Goal: Task Accomplishment & Management: Complete application form

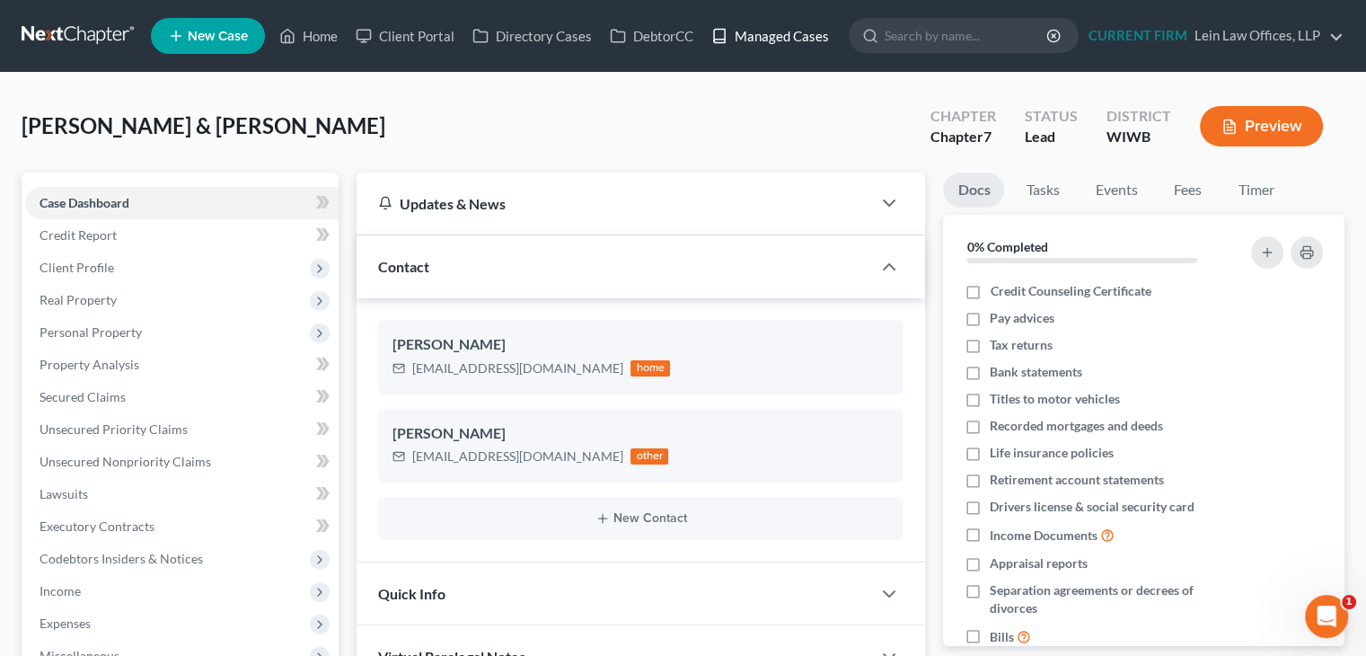
click at [794, 30] on link "Managed Cases" at bounding box center [770, 36] width 136 height 32
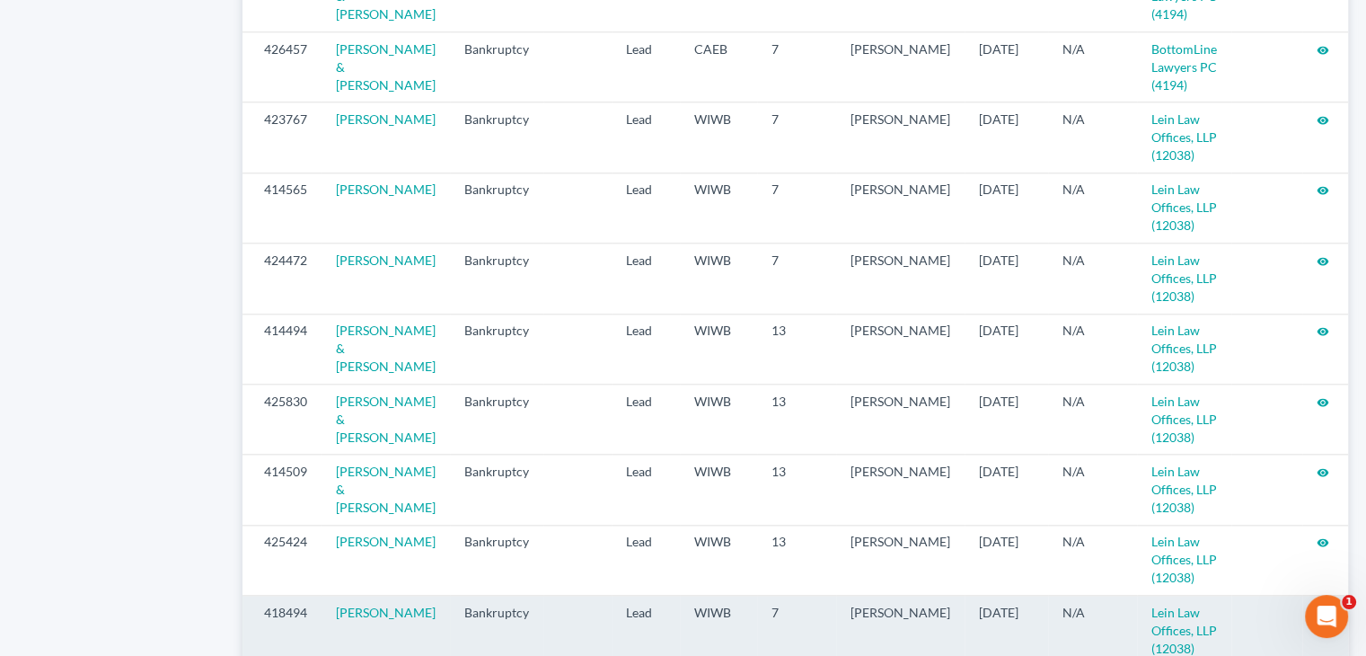
scroll to position [1980, 0]
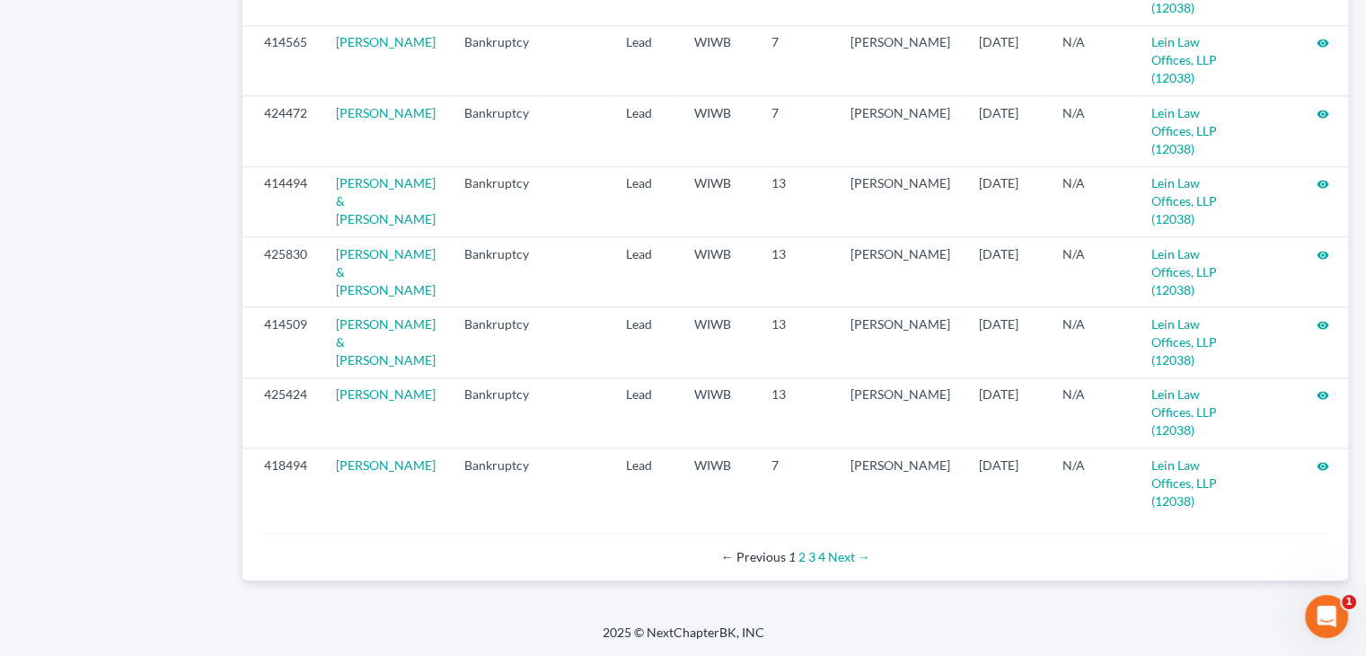
click at [806, 554] on div "← Previous 1 2 3 4 Next →" at bounding box center [795, 557] width 1034 height 18
click at [804, 557] on link "2" at bounding box center [802, 556] width 7 height 15
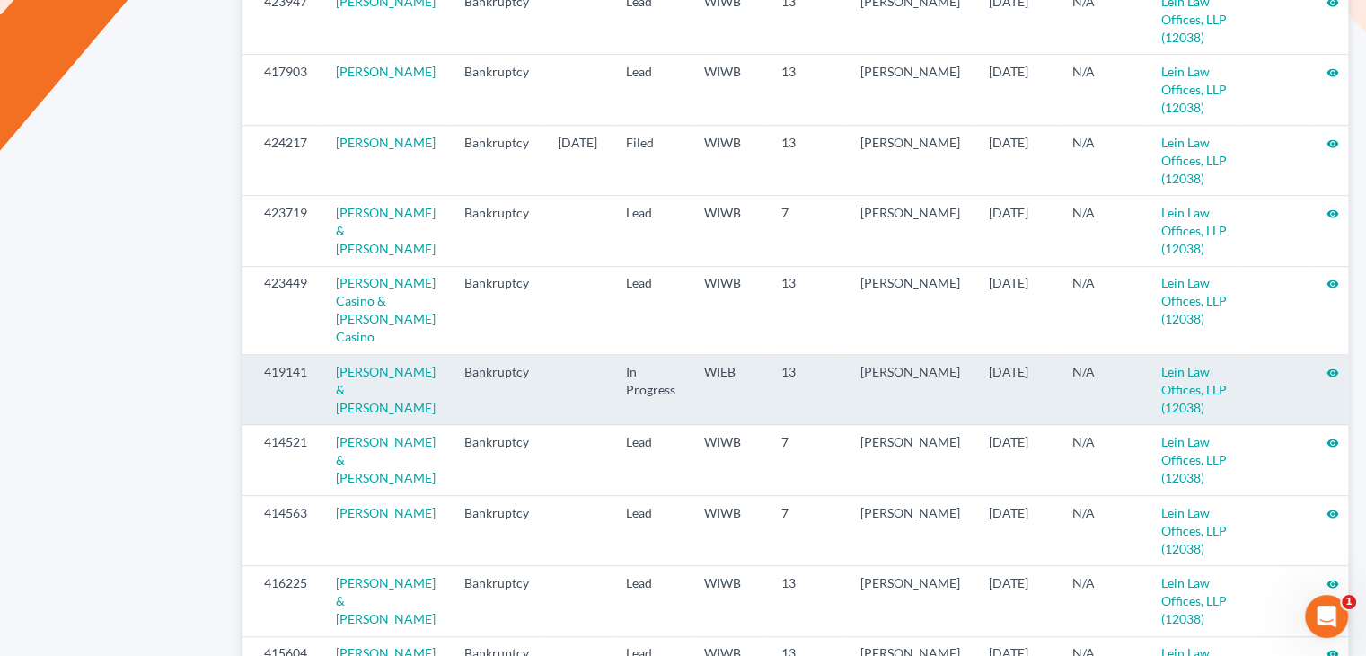
scroll to position [988, 0]
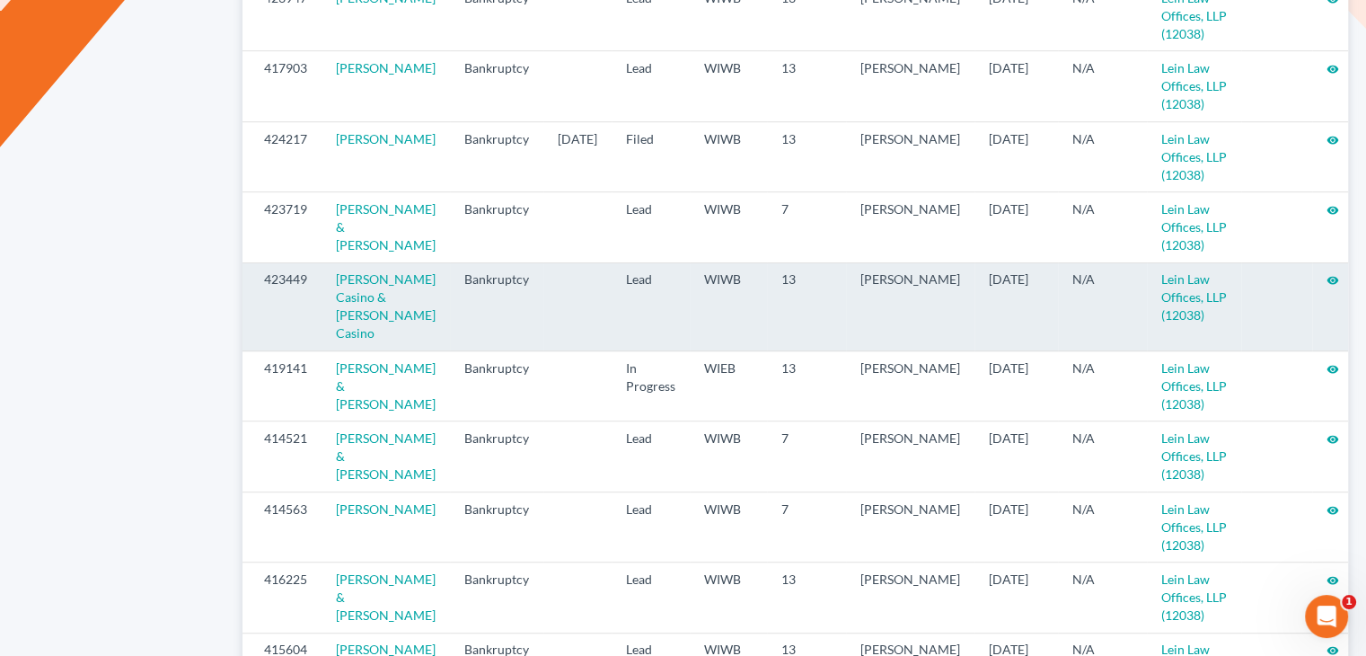
click at [1327, 279] on icon "visibility" at bounding box center [1333, 280] width 13 height 13
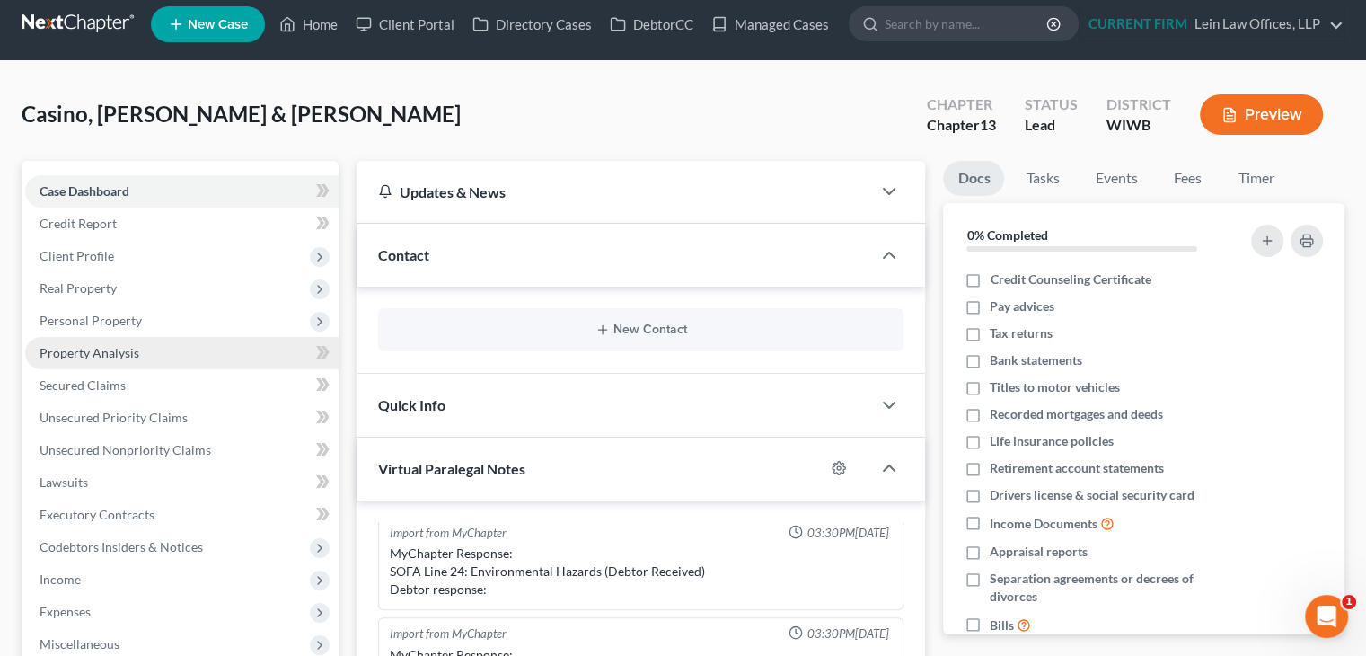
scroll to position [90, 0]
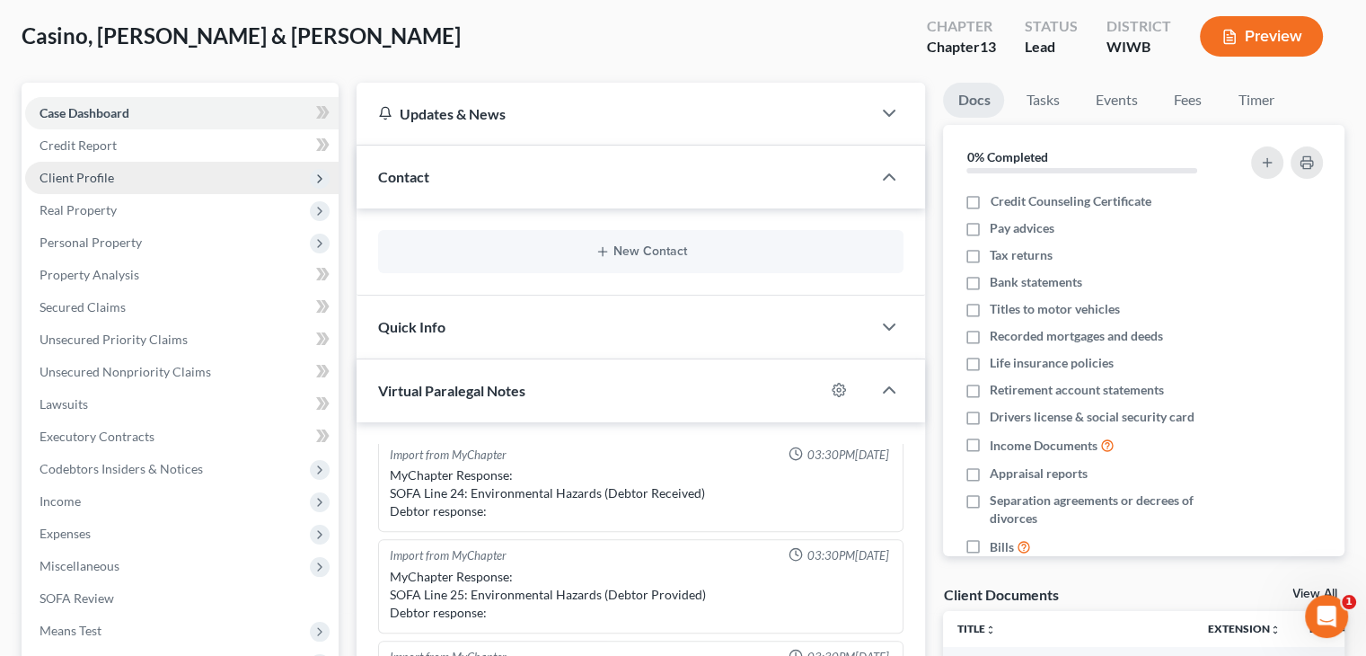
click at [86, 173] on span "Client Profile" at bounding box center [77, 177] width 75 height 15
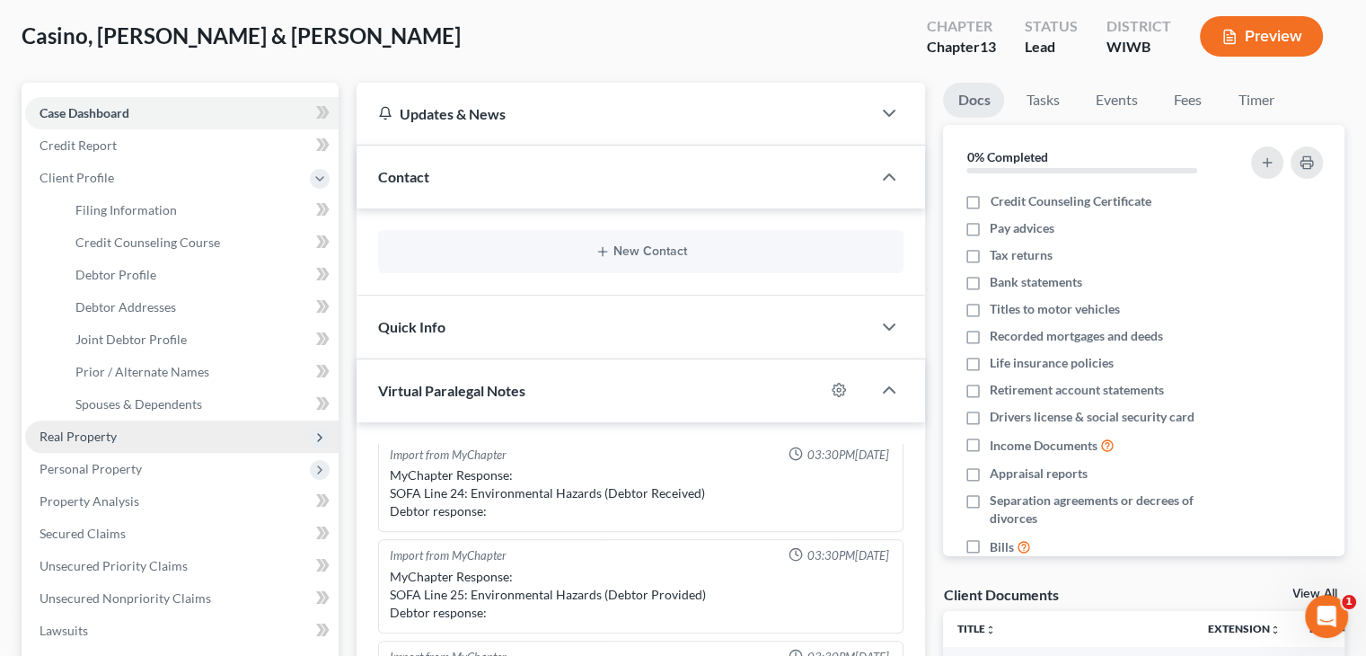
click at [105, 435] on span "Real Property" at bounding box center [78, 435] width 77 height 15
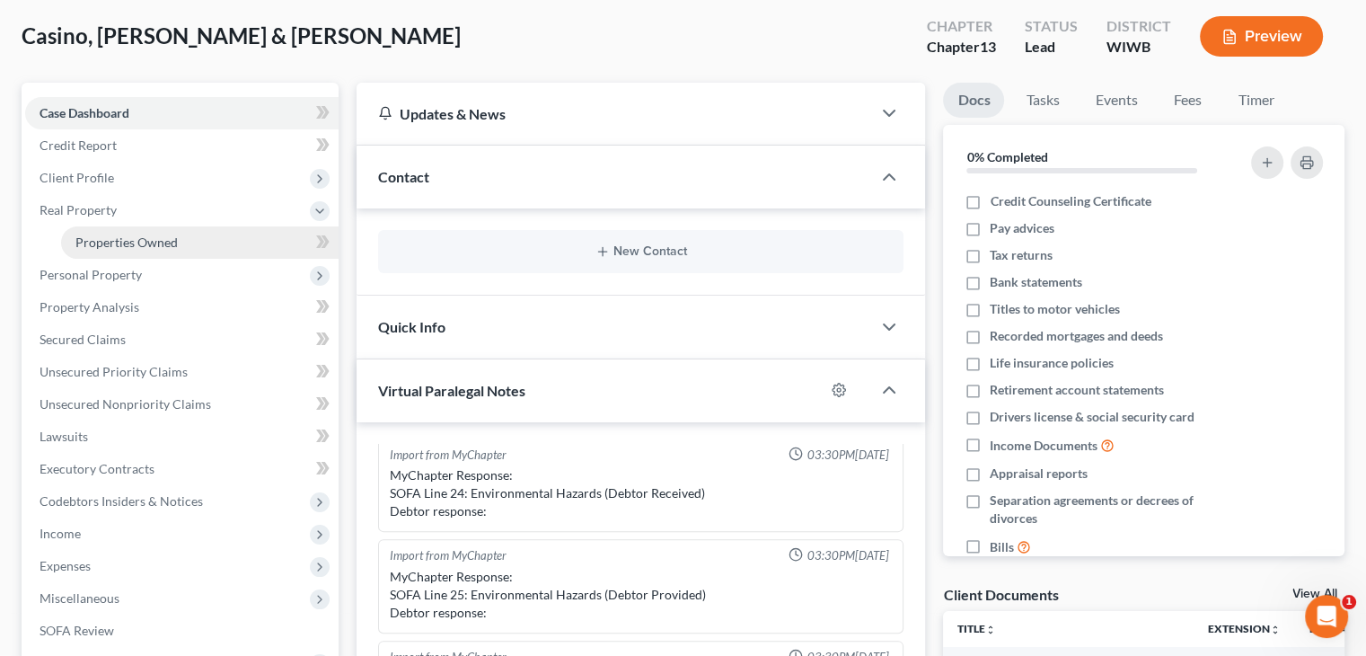
click at [164, 245] on span "Properties Owned" at bounding box center [126, 241] width 102 height 15
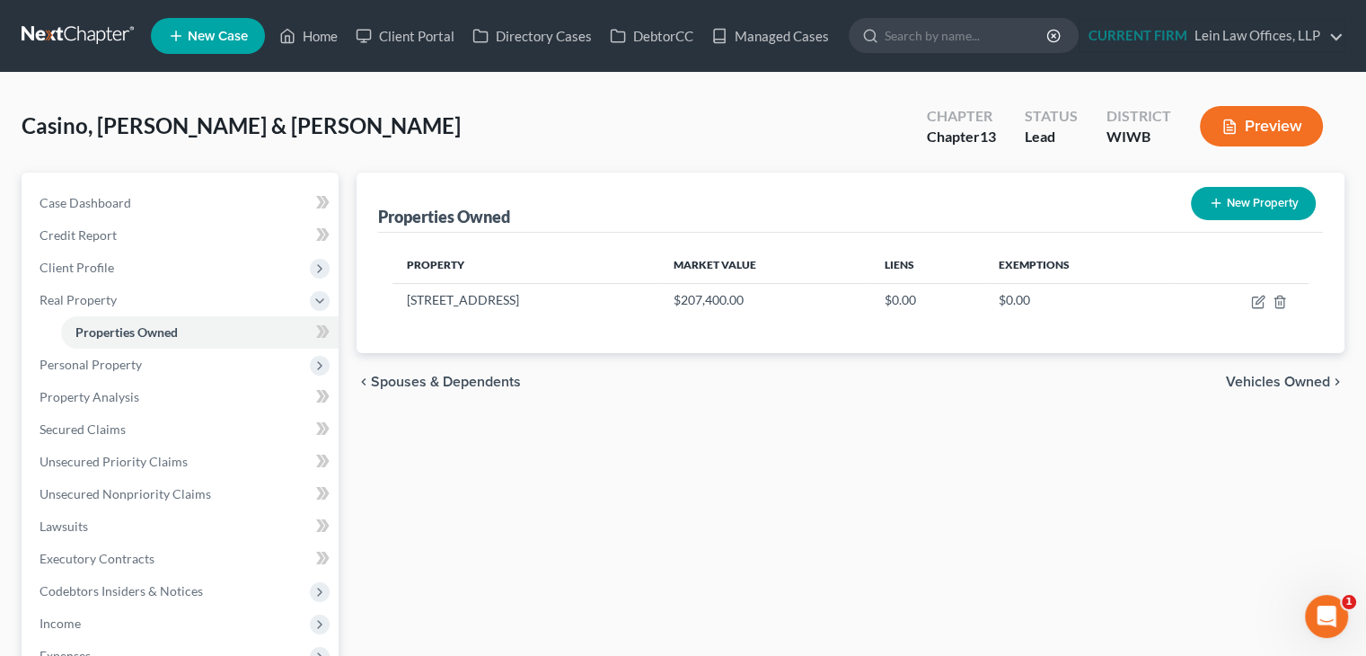
click at [56, 163] on div "Casino, James & Molly Upgraded Chapter Chapter 13 Status Lead District WIWB Pre…" at bounding box center [683, 133] width 1323 height 78
click at [90, 270] on span "Client Profile" at bounding box center [77, 267] width 75 height 15
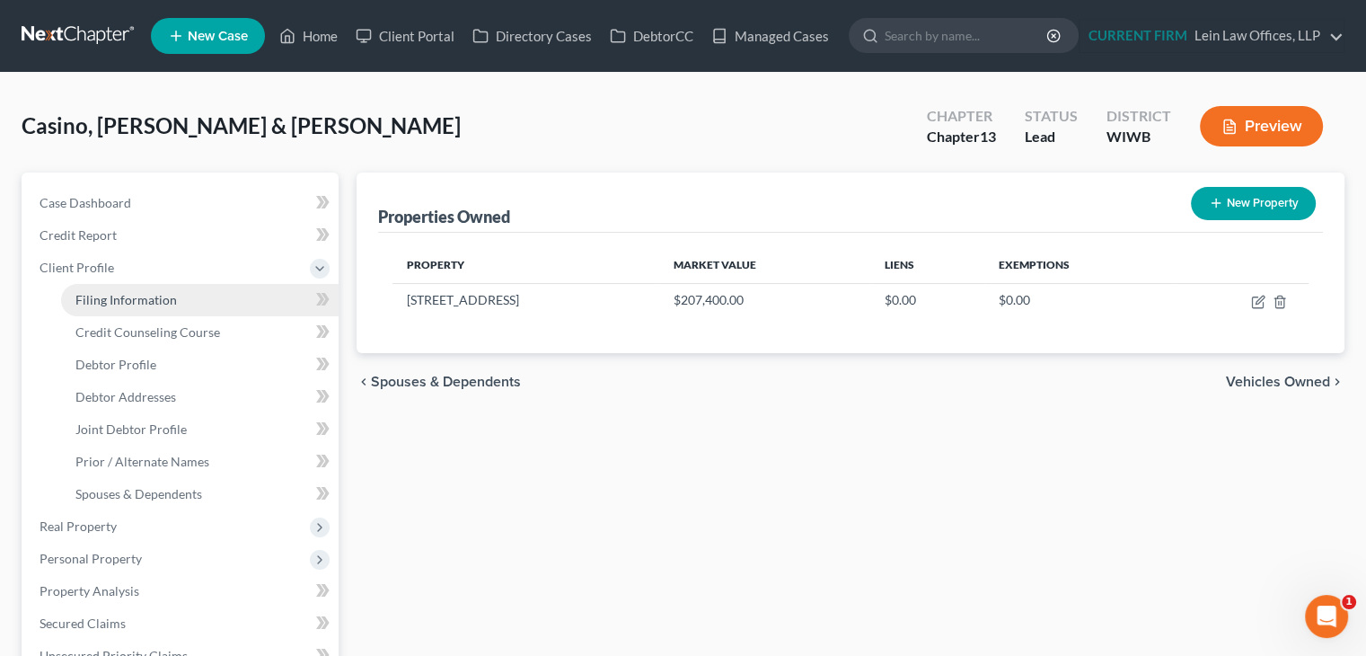
click at [137, 297] on span "Filing Information" at bounding box center [126, 299] width 102 height 15
select select "1"
select select "3"
select select "91"
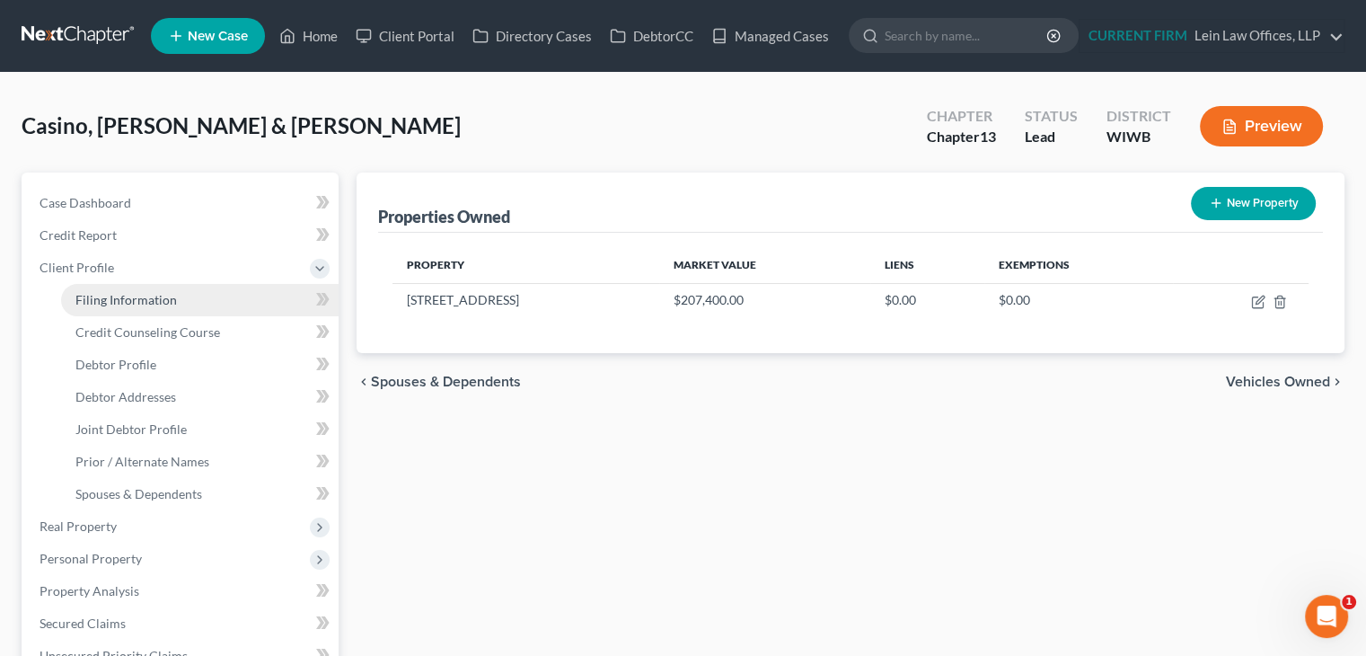
select select "0"
select select "52"
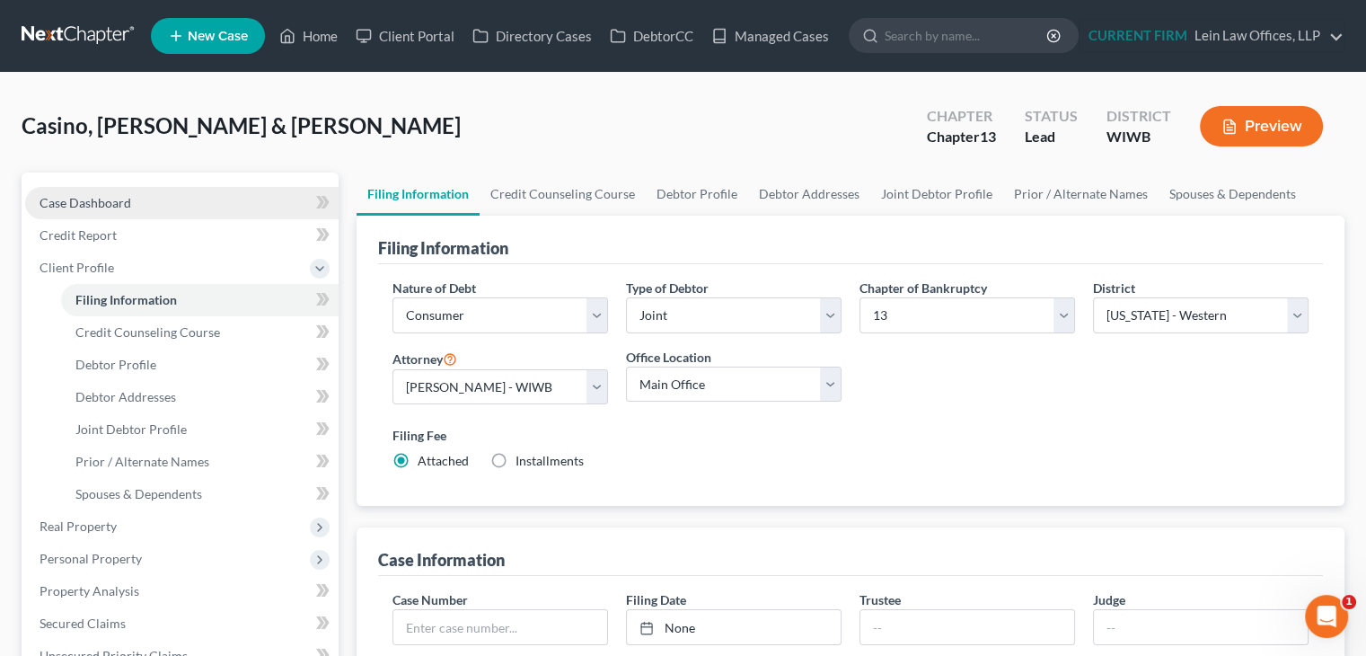
click at [92, 206] on span "Case Dashboard" at bounding box center [86, 202] width 92 height 15
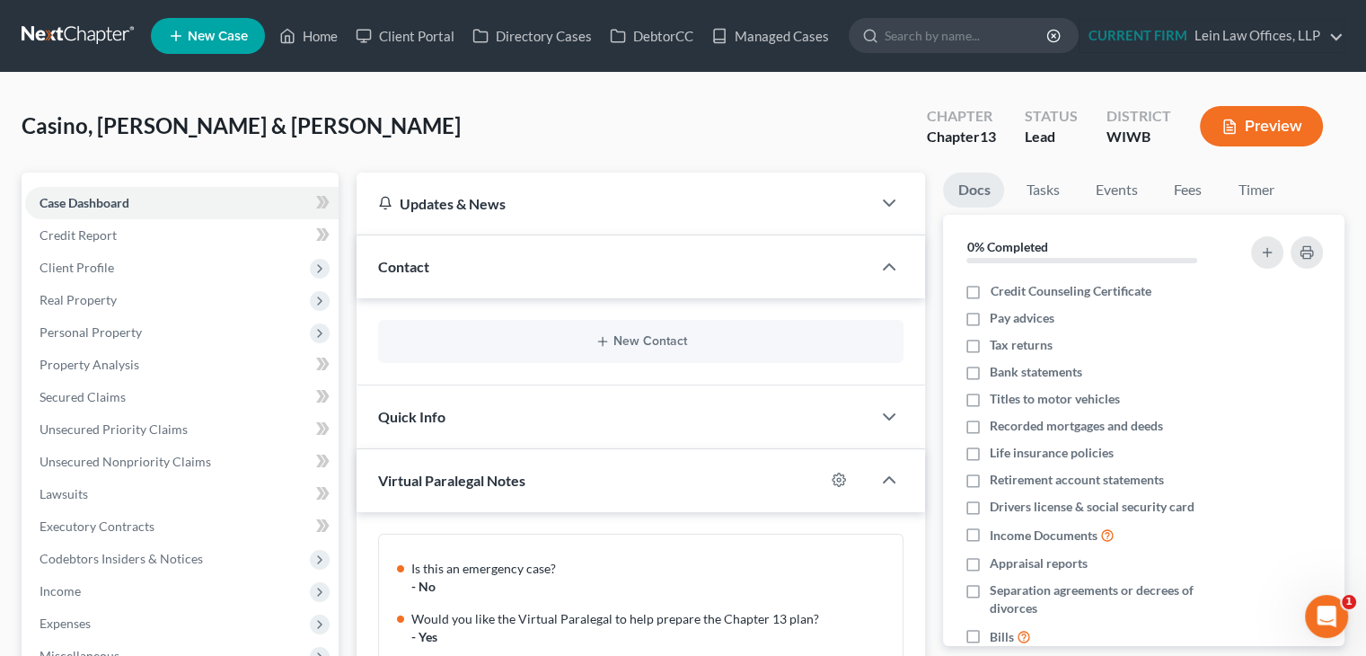
scroll to position [792, 0]
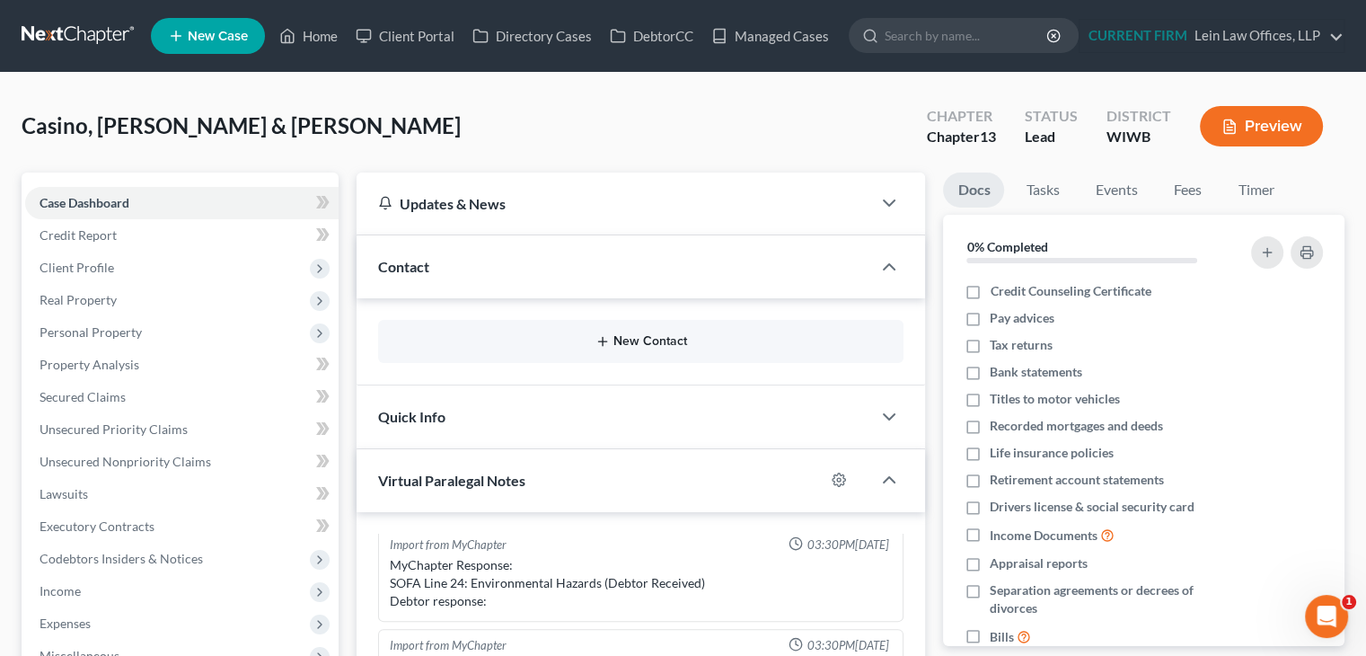
click at [571, 334] on button "New Contact" at bounding box center [641, 341] width 497 height 14
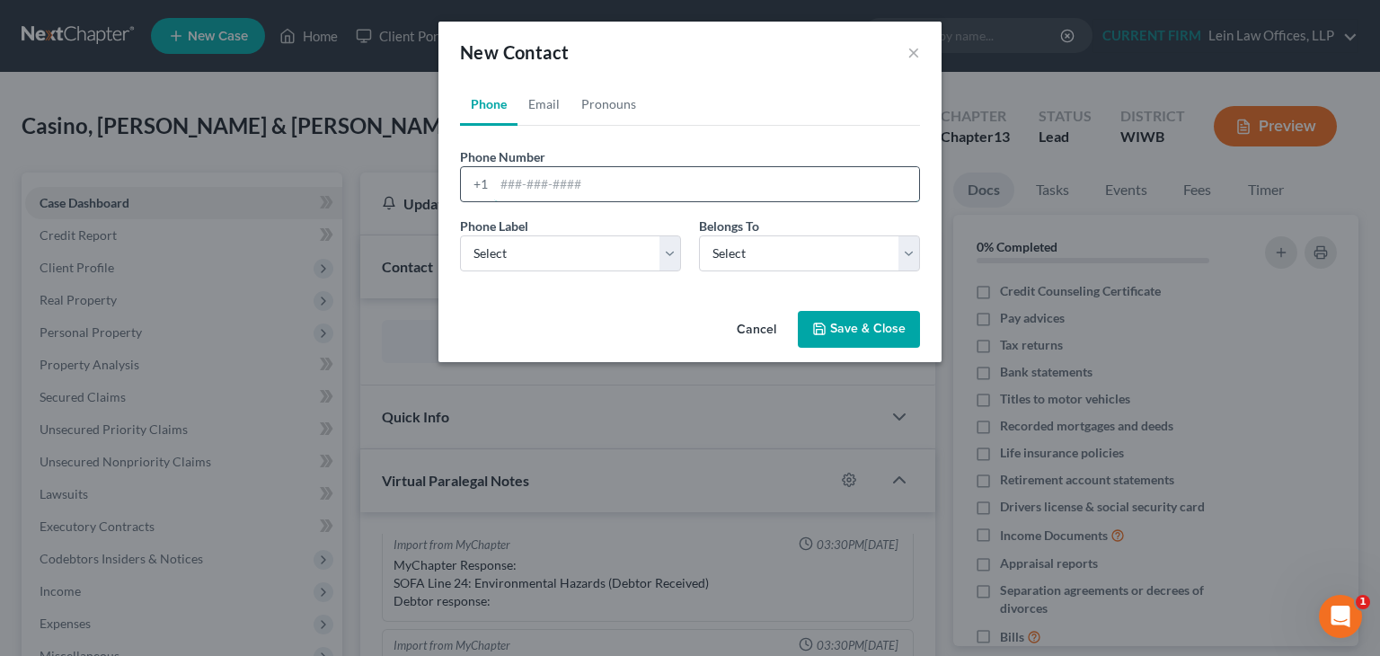
click at [550, 173] on input "tel" at bounding box center [706, 184] width 425 height 34
click at [542, 114] on link "Email" at bounding box center [543, 104] width 53 height 43
click at [532, 190] on input "email" at bounding box center [706, 184] width 425 height 34
type input "jamescasino31715@gmail.com"
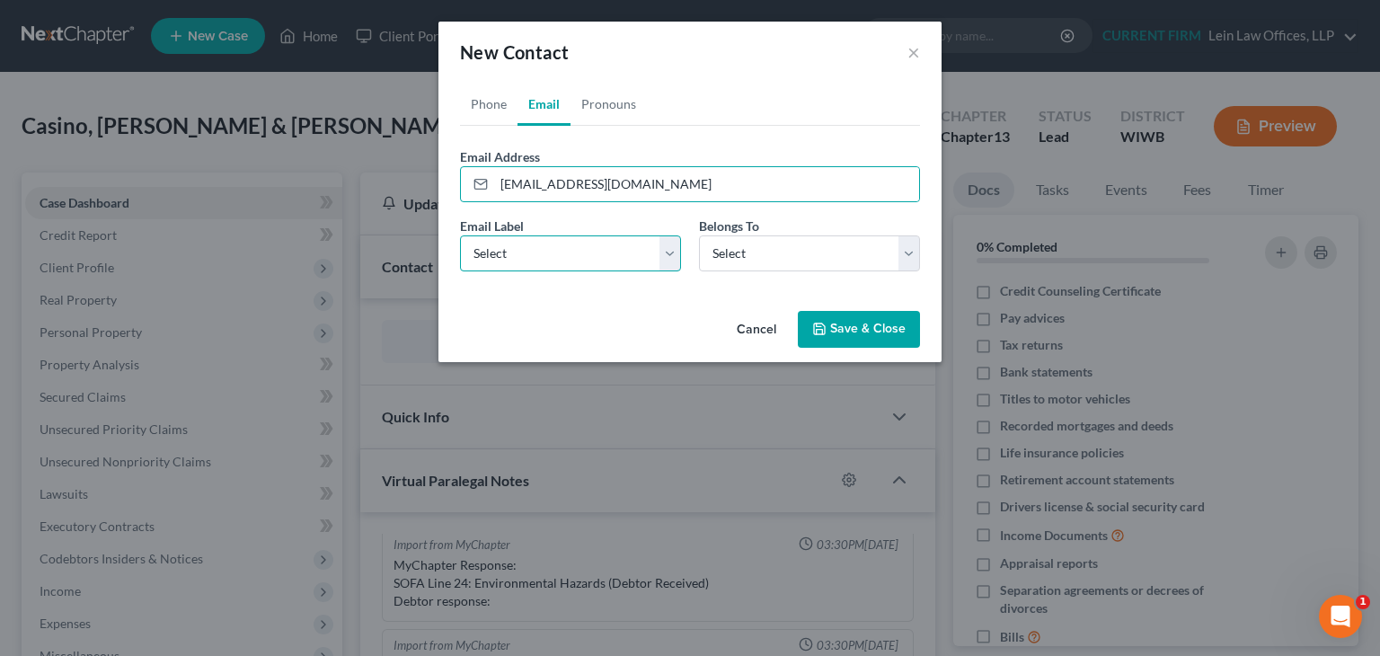
click at [490, 245] on select "Select Home Work Other" at bounding box center [570, 253] width 221 height 36
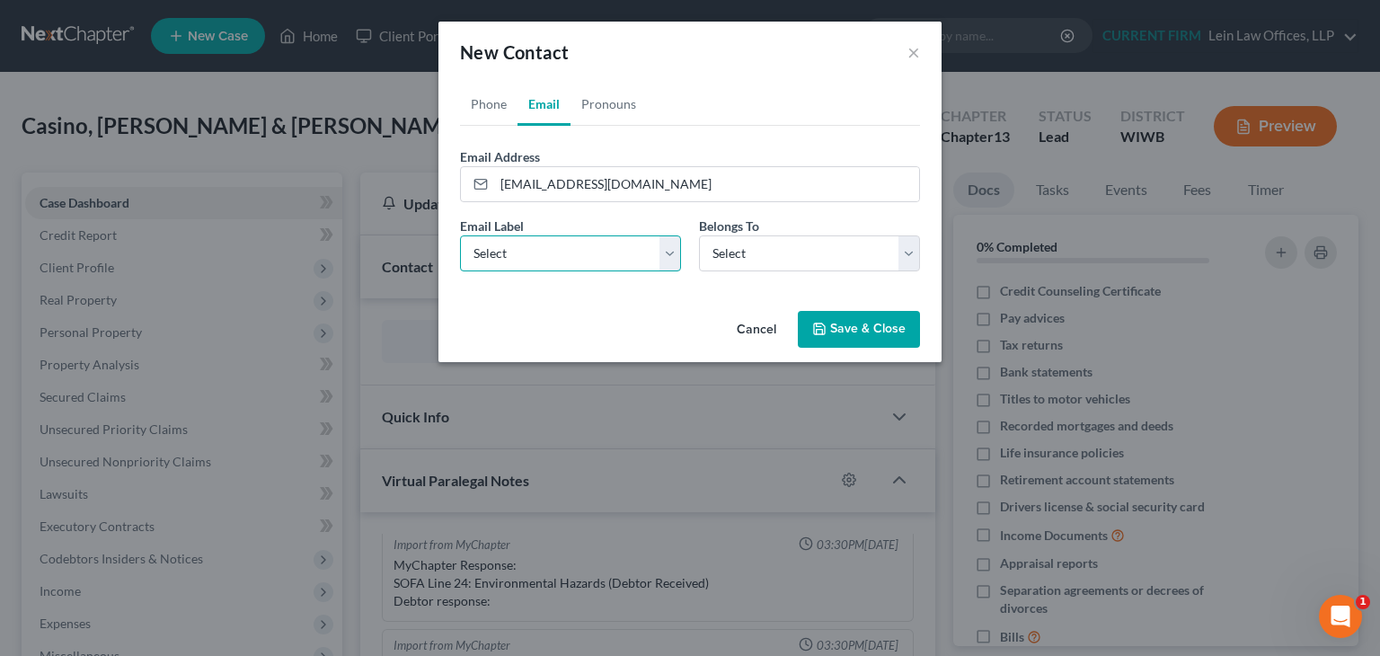
select select "0"
click at [460, 235] on select "Select Home Work Other" at bounding box center [570, 253] width 221 height 36
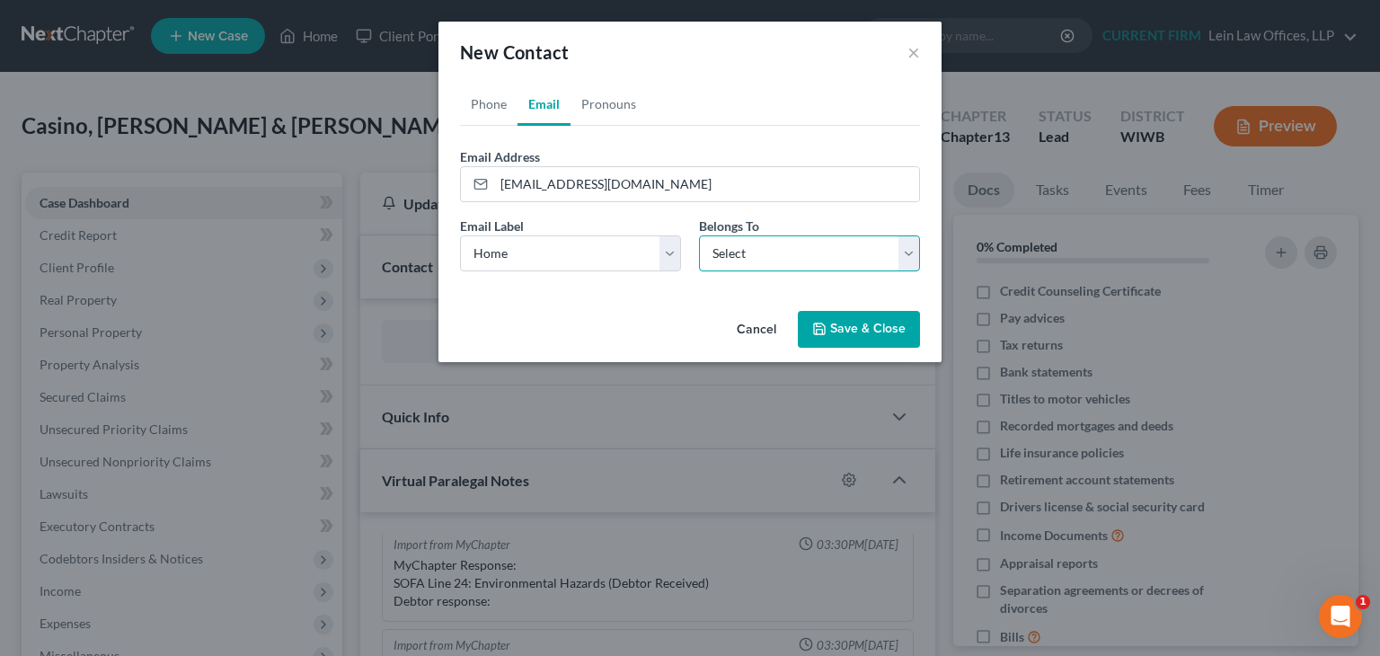
click at [780, 255] on select "Select Client Spouse Other" at bounding box center [809, 253] width 221 height 36
select select "0"
click at [699, 235] on select "Select Client Spouse Other" at bounding box center [809, 253] width 221 height 36
click at [855, 325] on button "Save & Close" at bounding box center [859, 330] width 122 height 38
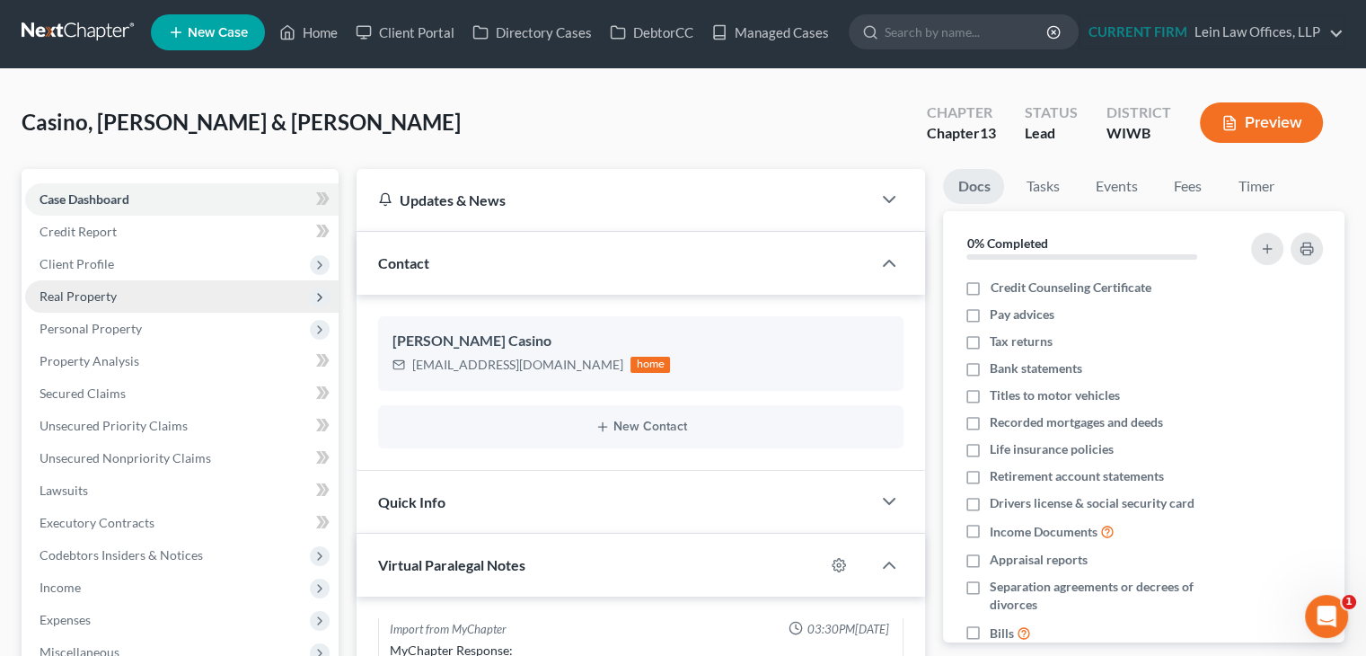
scroll to position [0, 0]
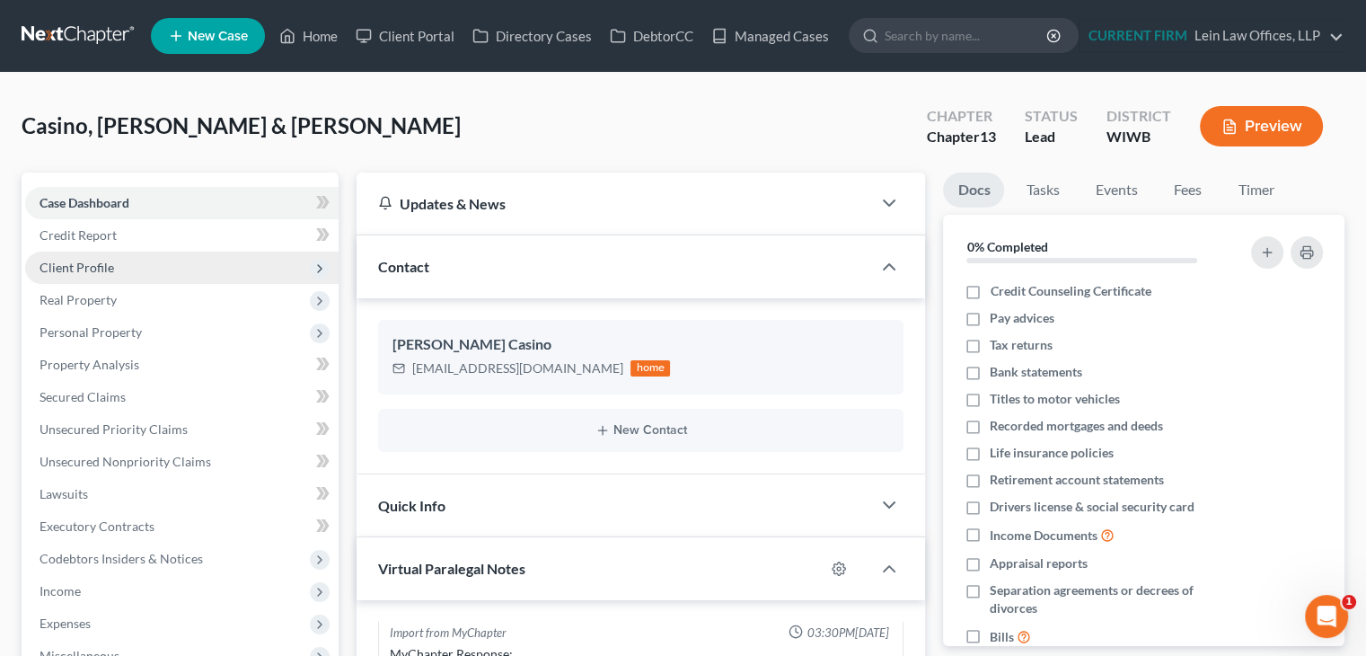
click at [146, 269] on span "Client Profile" at bounding box center [181, 268] width 313 height 32
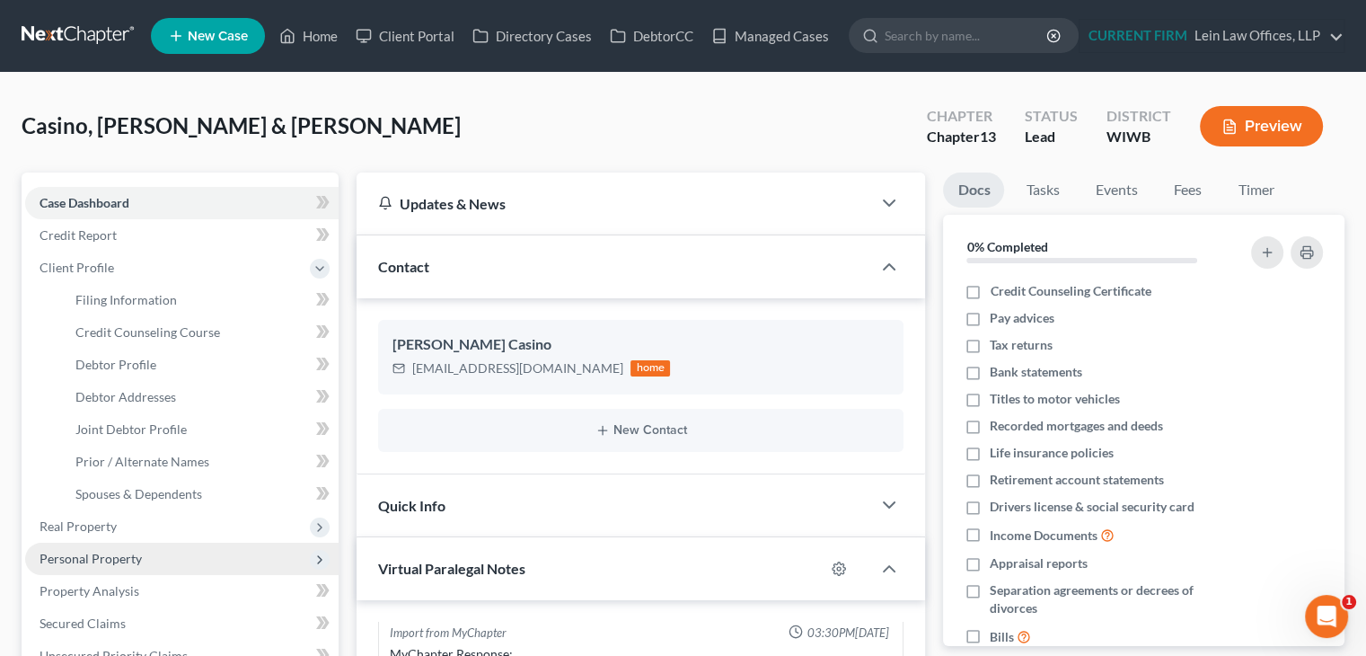
click at [136, 553] on span "Personal Property" at bounding box center [91, 558] width 102 height 15
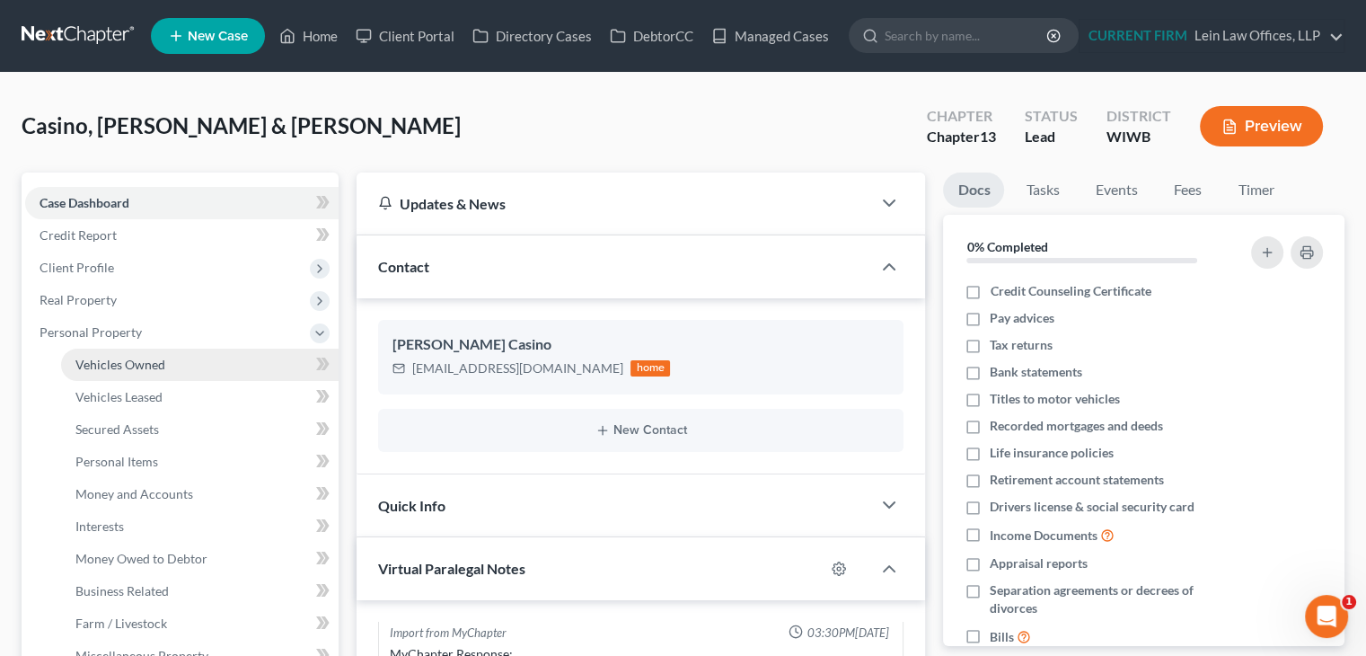
click at [160, 370] on span "Vehicles Owned" at bounding box center [120, 364] width 90 height 15
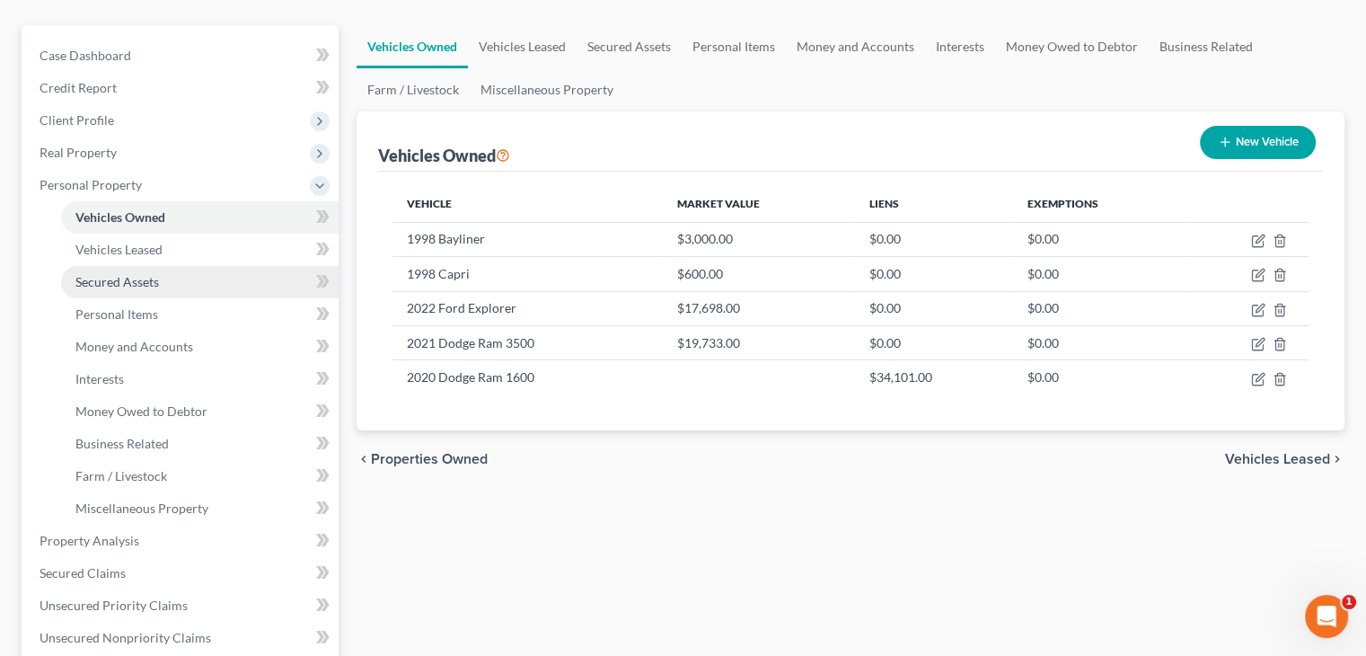
scroll to position [180, 0]
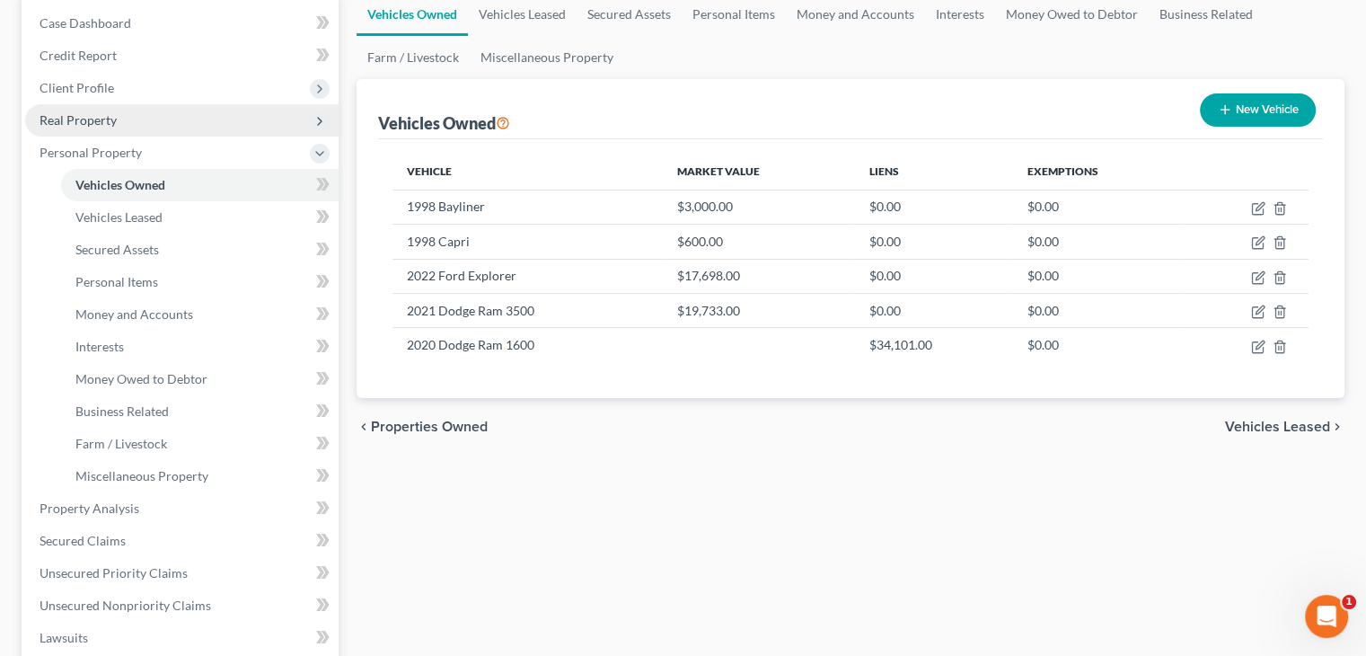
click at [140, 126] on span "Real Property" at bounding box center [181, 120] width 313 height 32
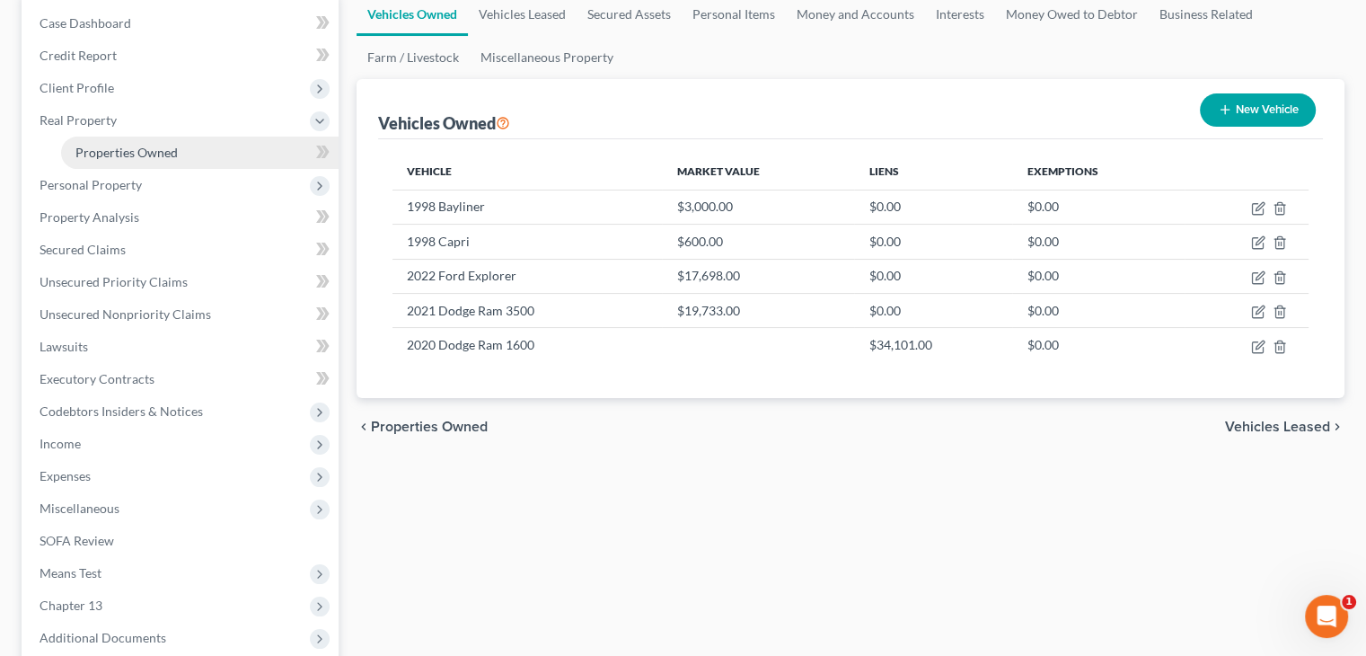
click at [144, 148] on span "Properties Owned" at bounding box center [126, 152] width 102 height 15
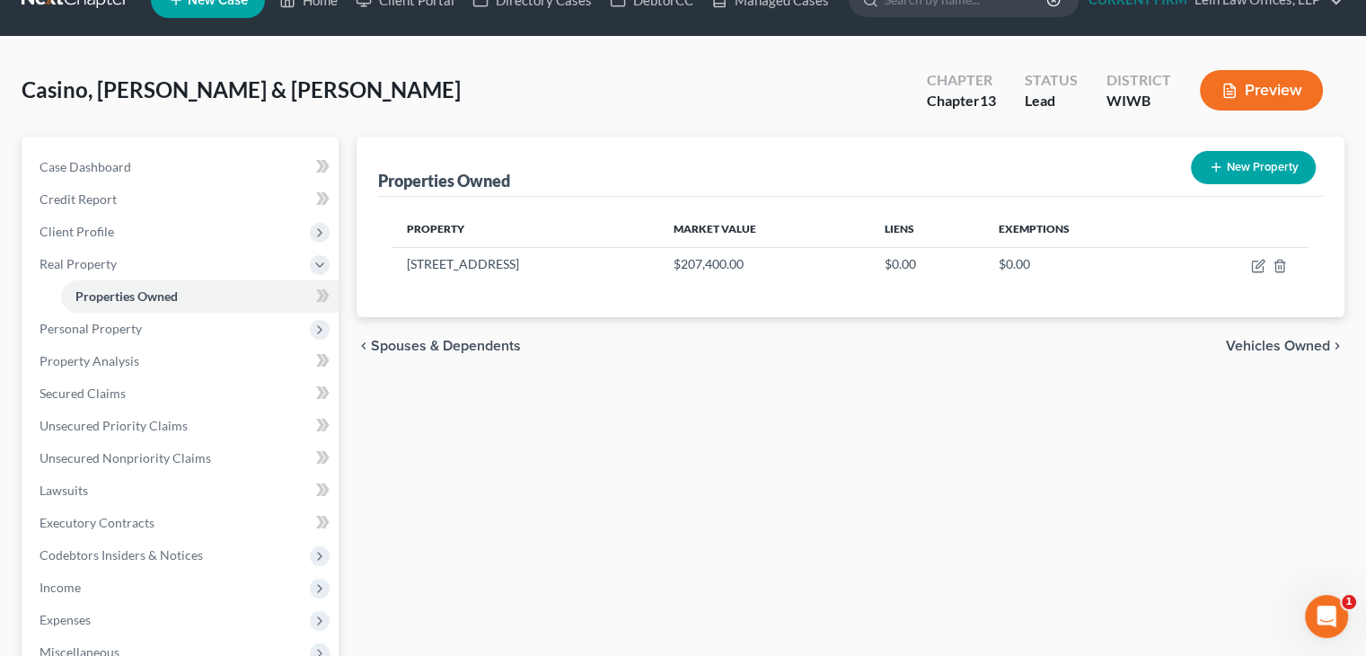
scroll to position [90, 0]
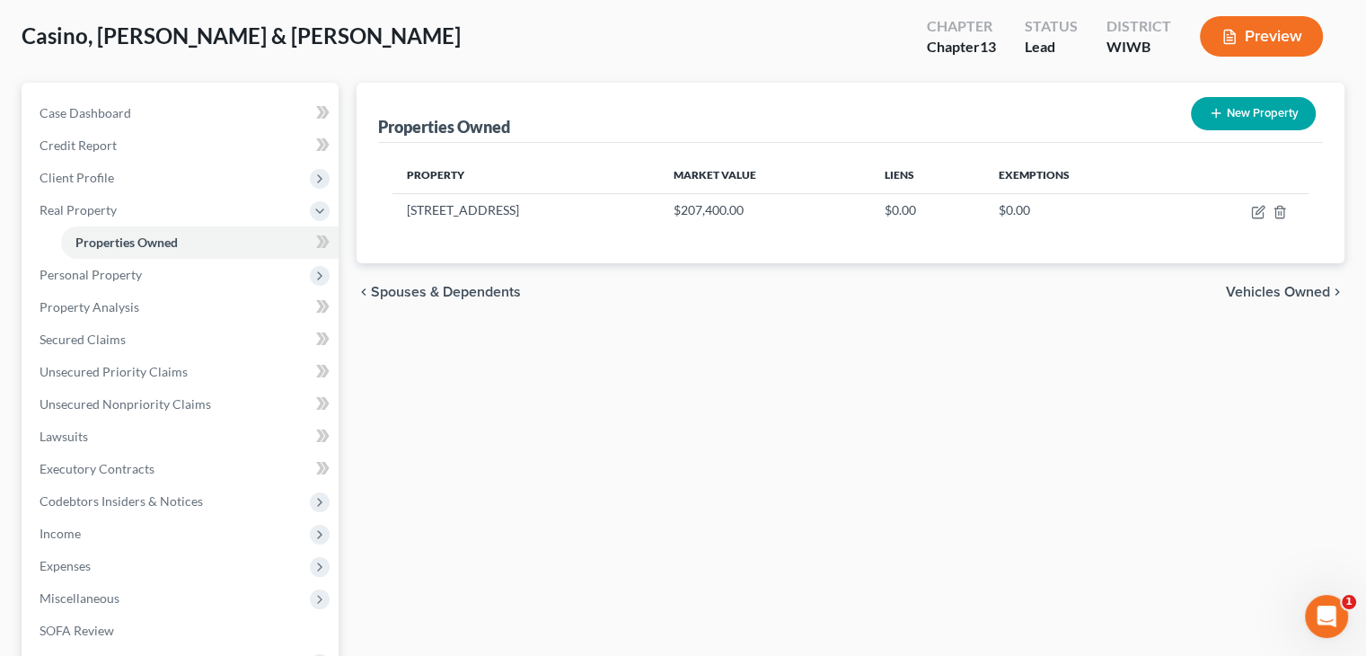
click at [1280, 291] on span "Vehicles Owned" at bounding box center [1278, 292] width 104 height 14
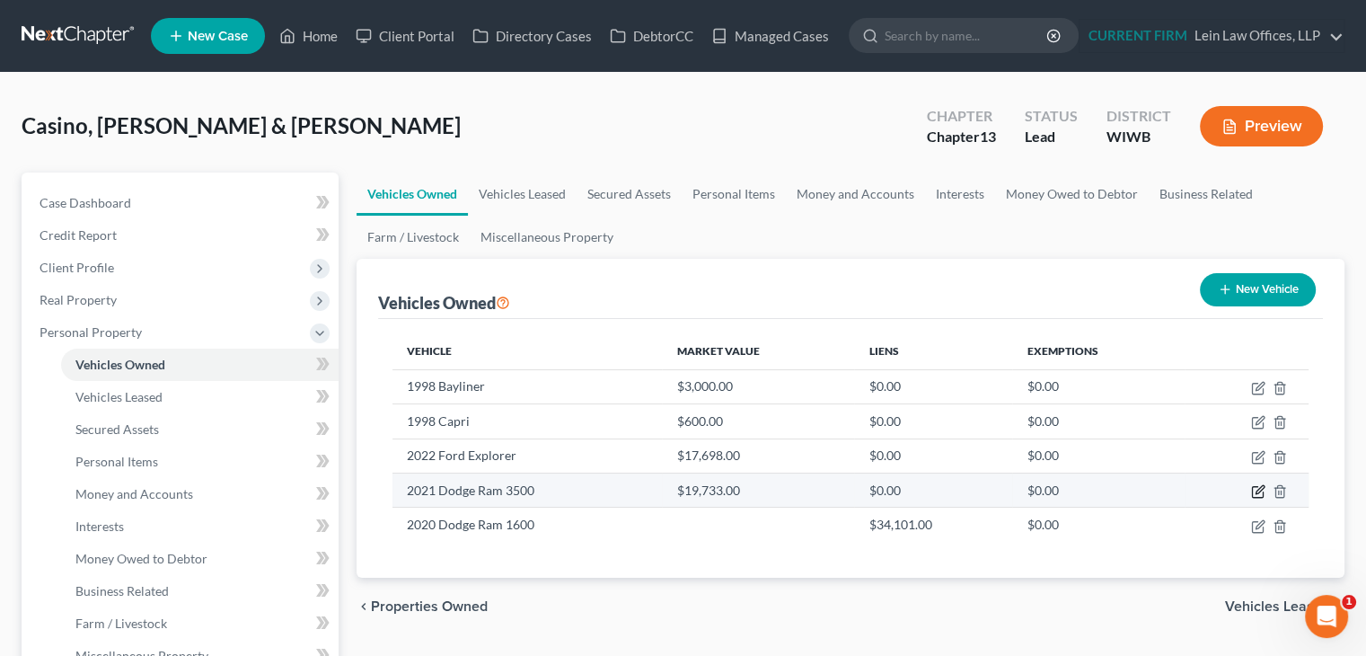
click at [1258, 491] on icon "button" at bounding box center [1260, 489] width 8 height 8
select select "1"
select select "5"
select select "2"
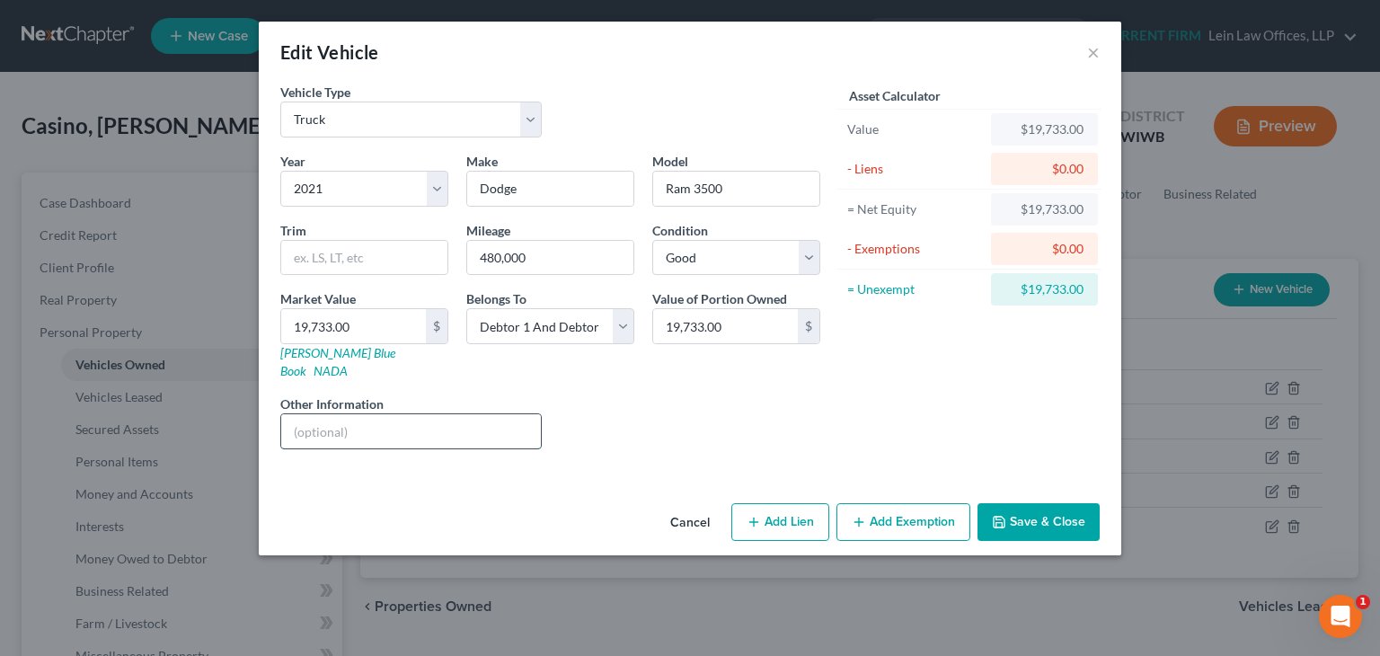
click at [463, 414] on input "text" at bounding box center [411, 431] width 260 height 34
type input "Repossessed"
click at [1015, 503] on button "Save & Close" at bounding box center [1038, 522] width 122 height 38
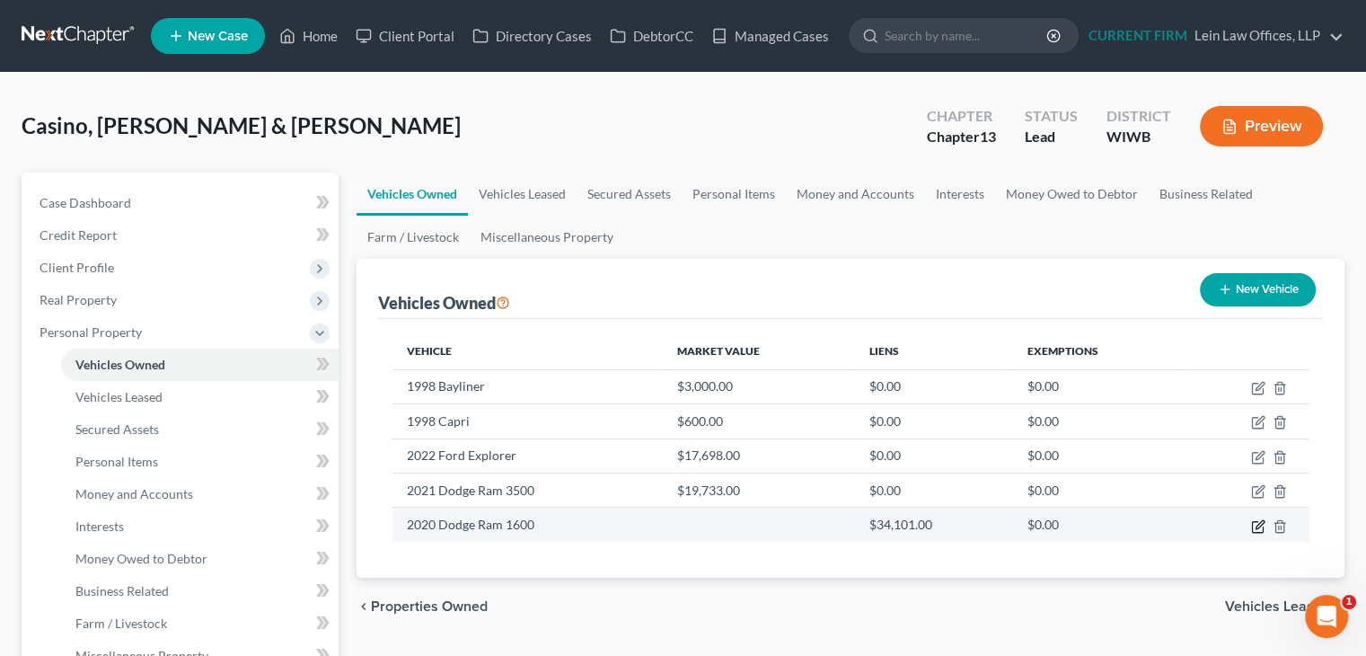
click at [1258, 525] on icon "button" at bounding box center [1258, 526] width 14 height 14
select select "1"
select select "6"
select select "2"
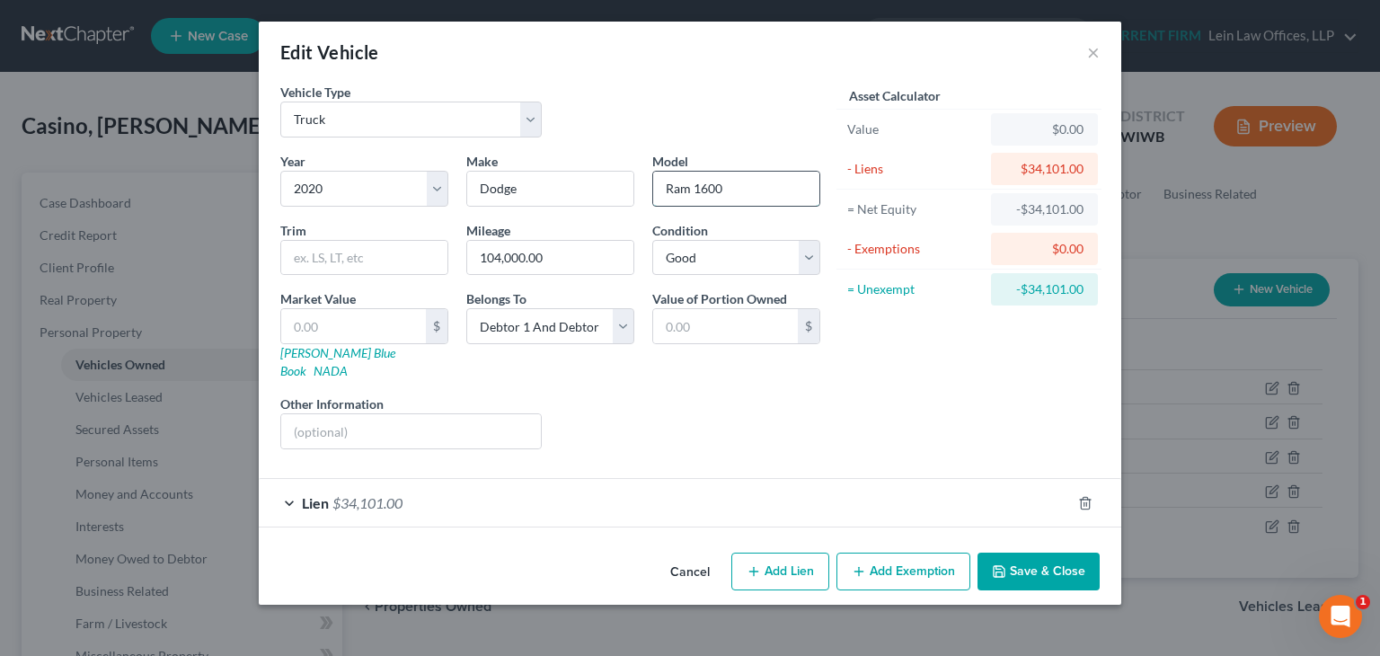
click at [704, 184] on input "Ram 1600" at bounding box center [736, 189] width 166 height 34
type input "Ram 1500"
click at [1015, 552] on button "Save & Close" at bounding box center [1038, 571] width 122 height 38
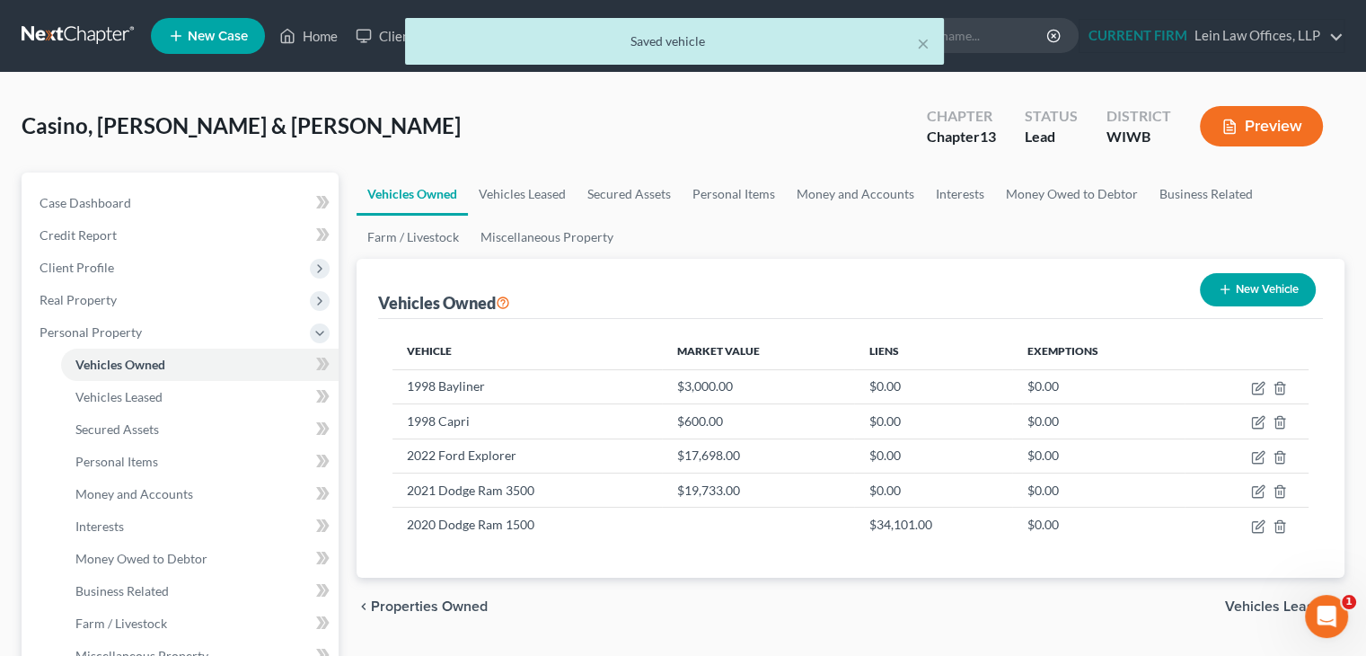
click at [1254, 605] on span "Vehicles Leased" at bounding box center [1277, 606] width 105 height 14
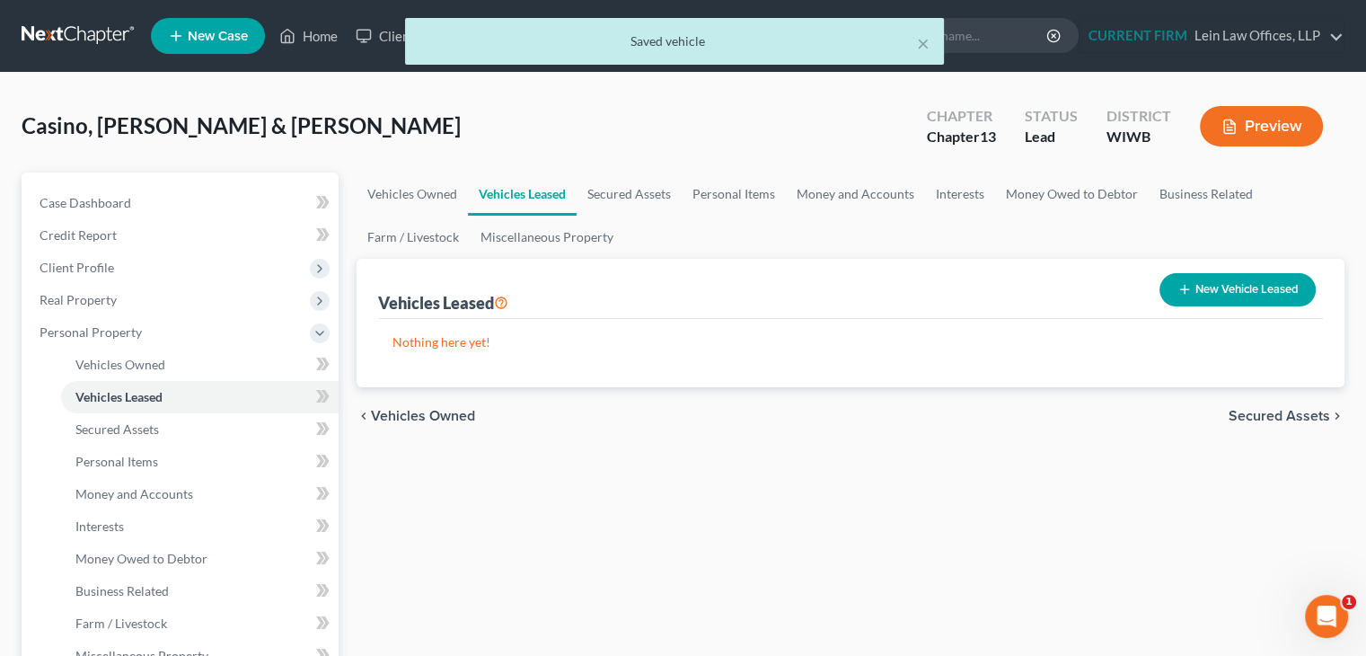
click at [1258, 417] on span "Secured Assets" at bounding box center [1280, 416] width 102 height 14
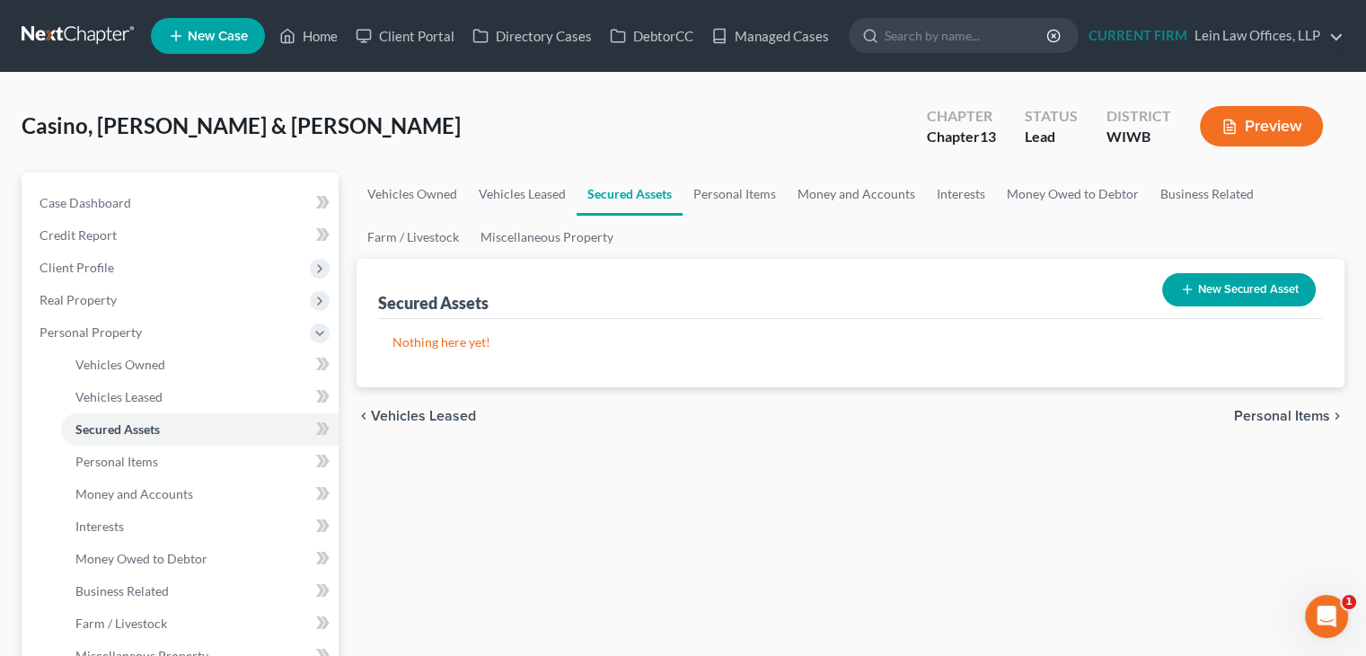
click at [1258, 417] on span "Personal Items" at bounding box center [1282, 416] width 96 height 14
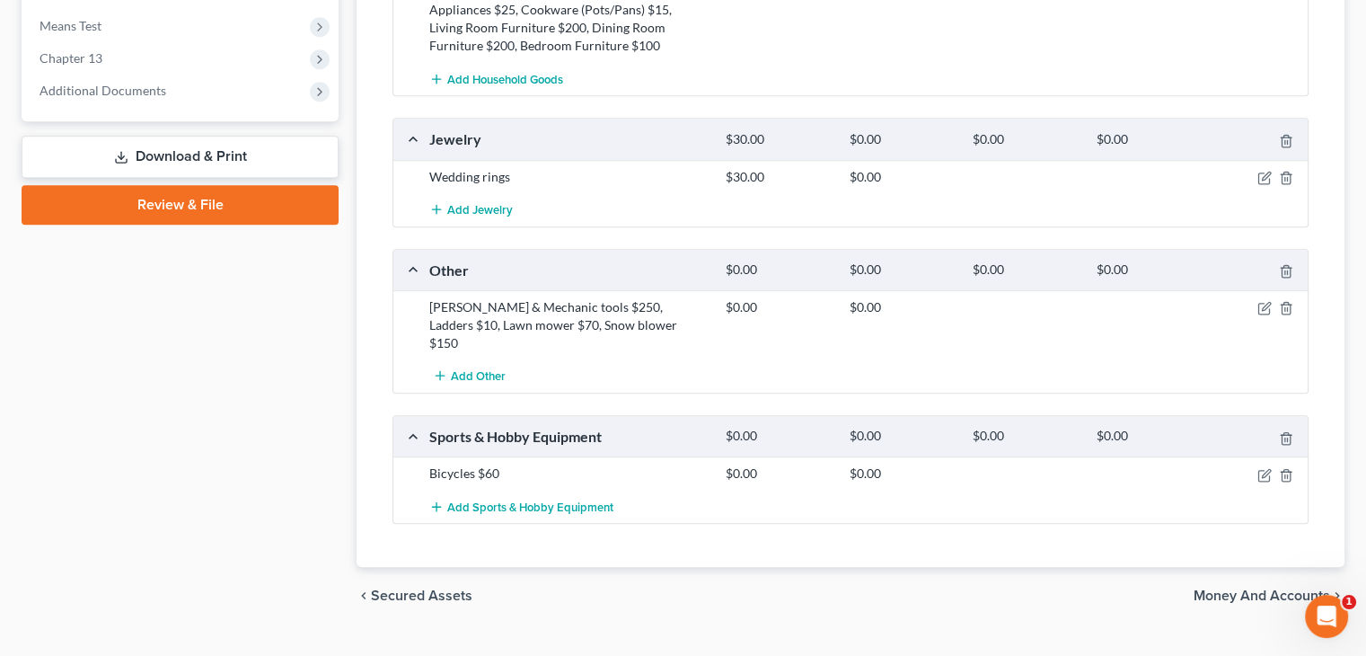
scroll to position [1031, 0]
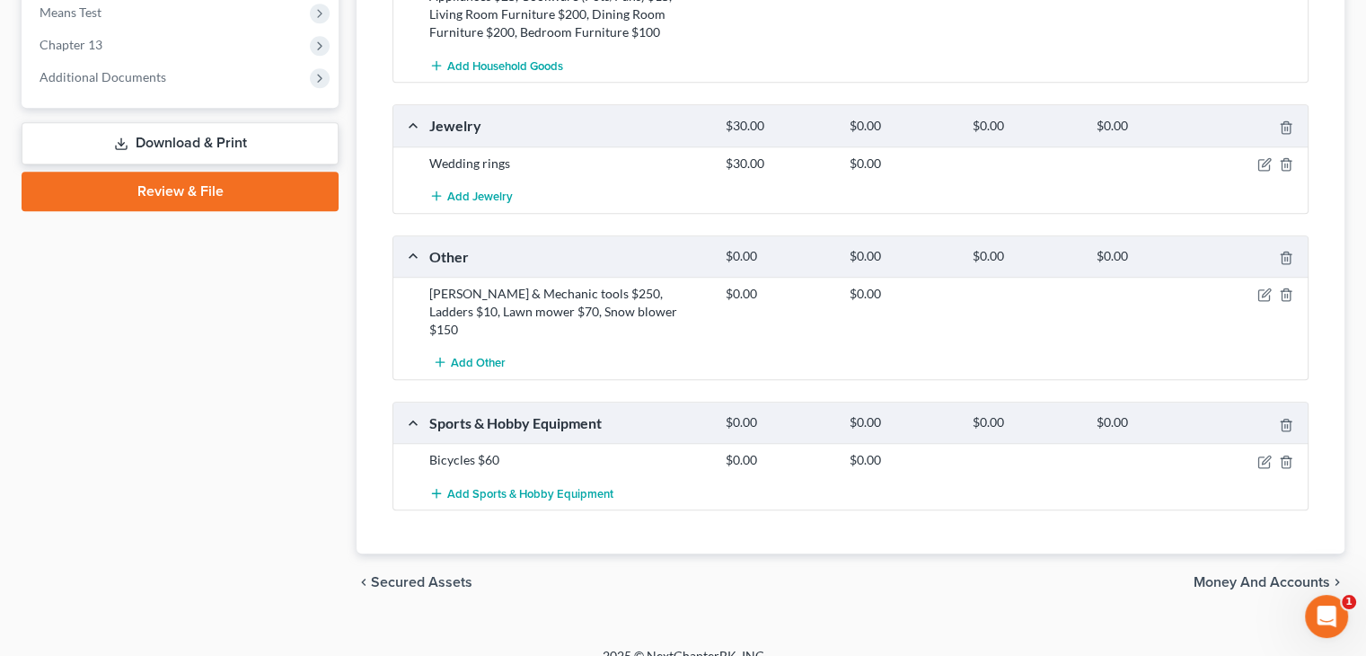
click at [1302, 575] on span "Money and Accounts" at bounding box center [1262, 582] width 137 height 14
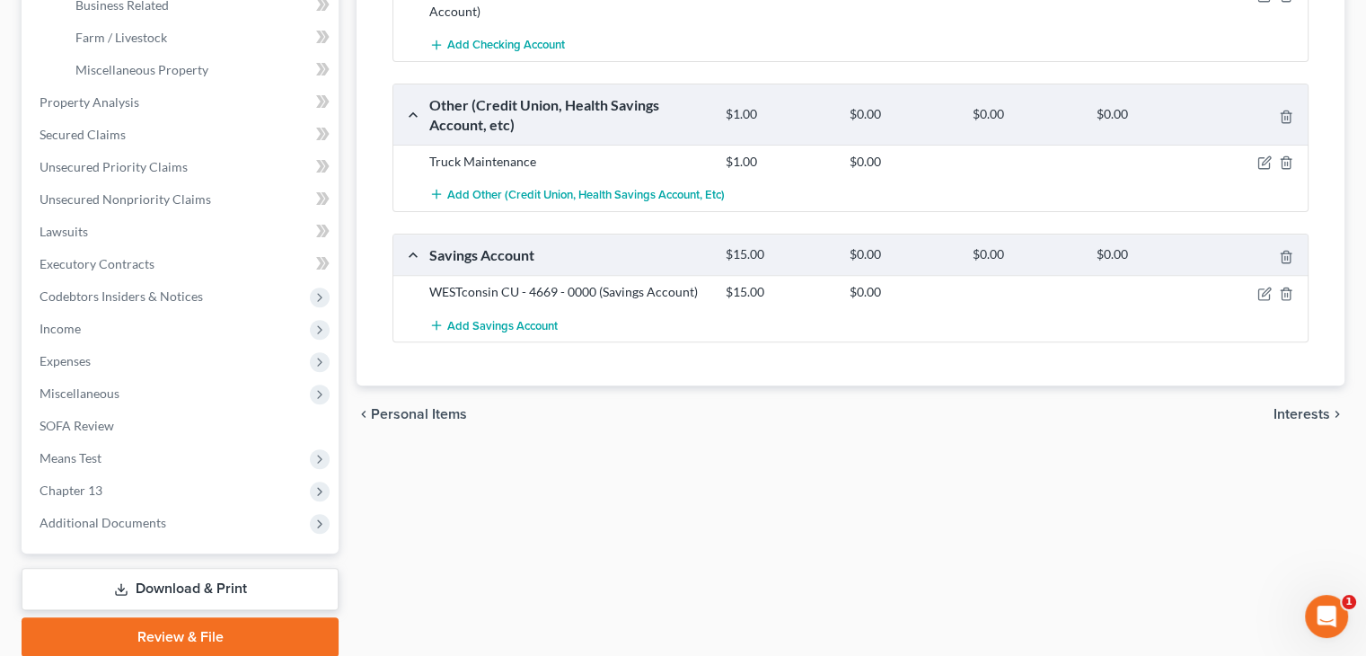
scroll to position [629, 0]
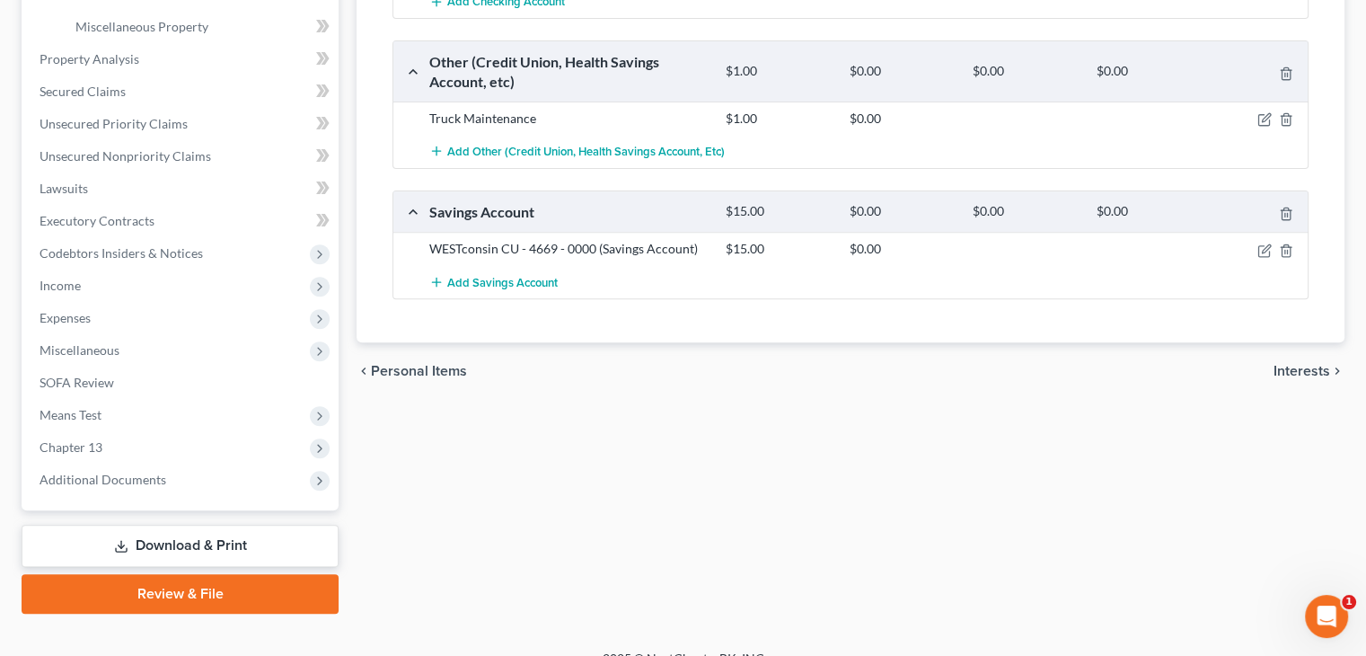
click at [1298, 364] on span "Interests" at bounding box center [1302, 371] width 57 height 14
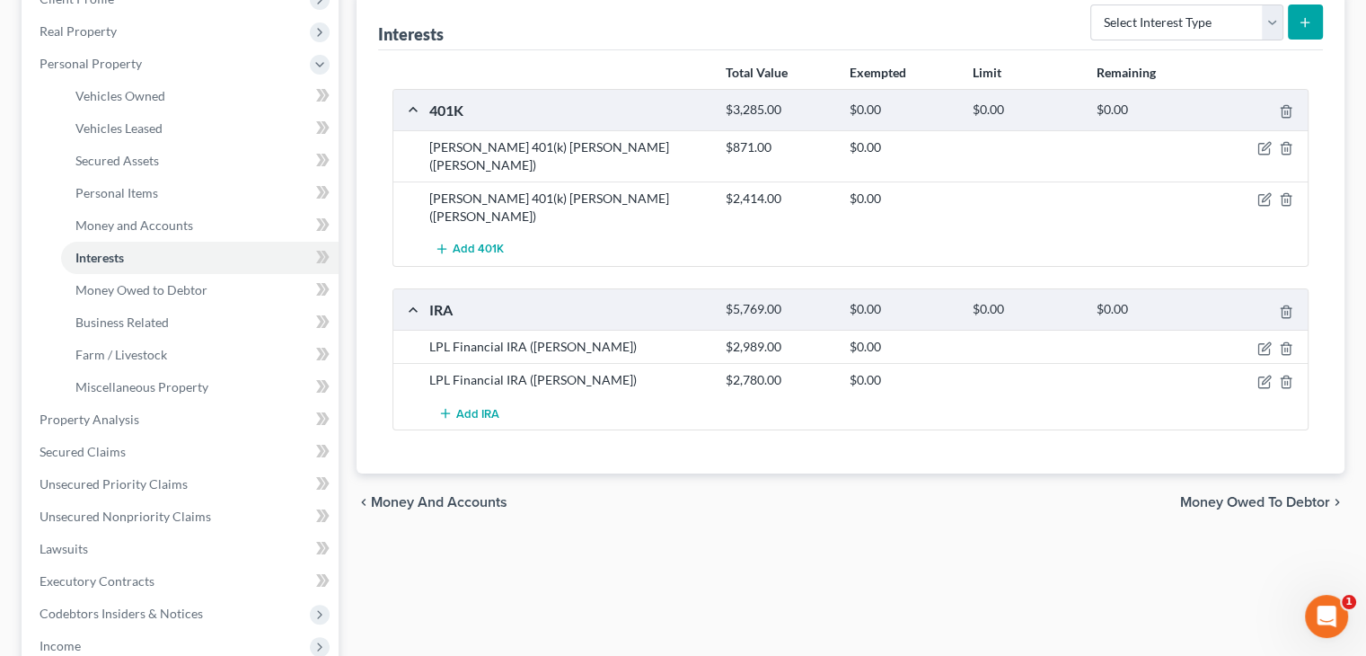
scroll to position [269, 0]
click at [1232, 494] on span "Money Owed to Debtor" at bounding box center [1255, 501] width 150 height 14
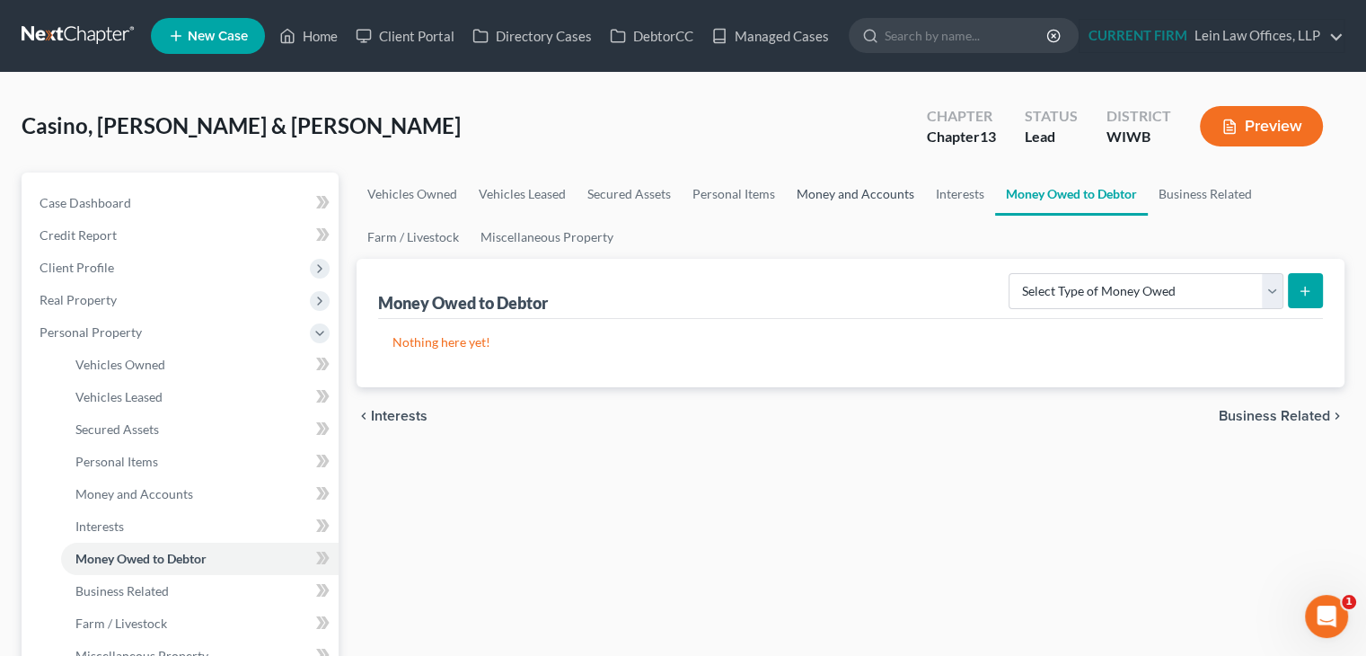
click at [852, 192] on link "Money and Accounts" at bounding box center [855, 193] width 139 height 43
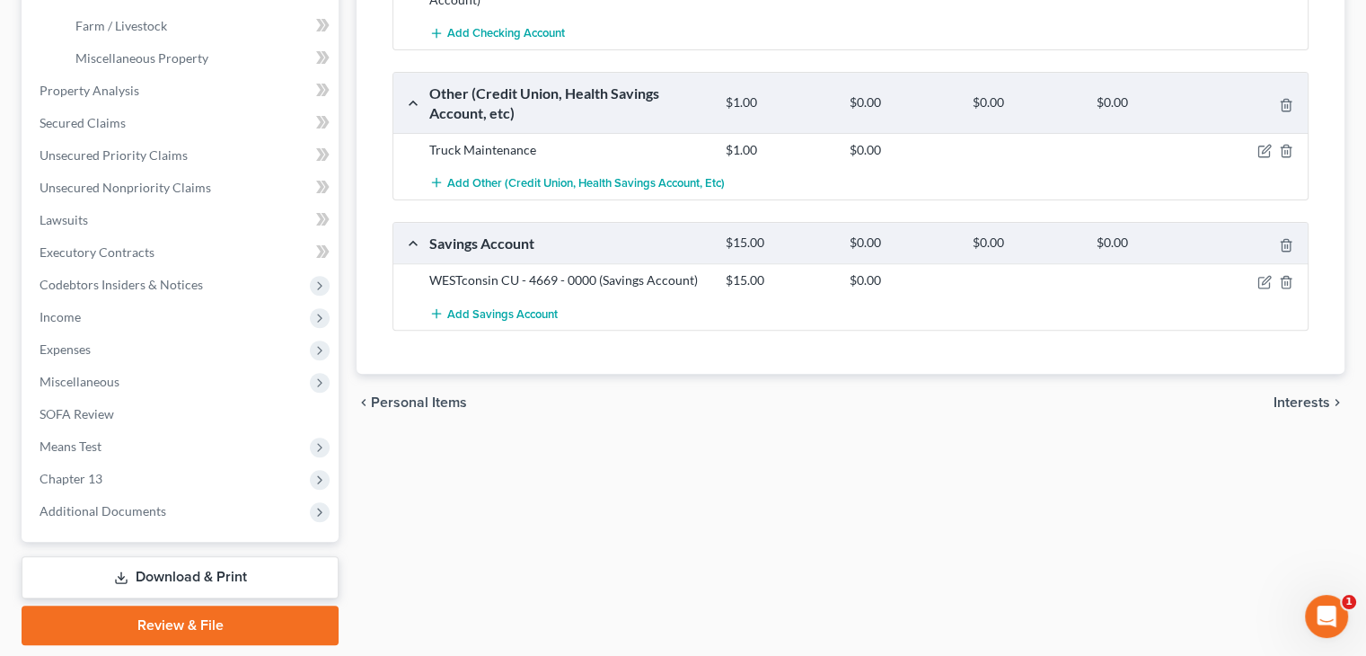
scroll to position [629, 0]
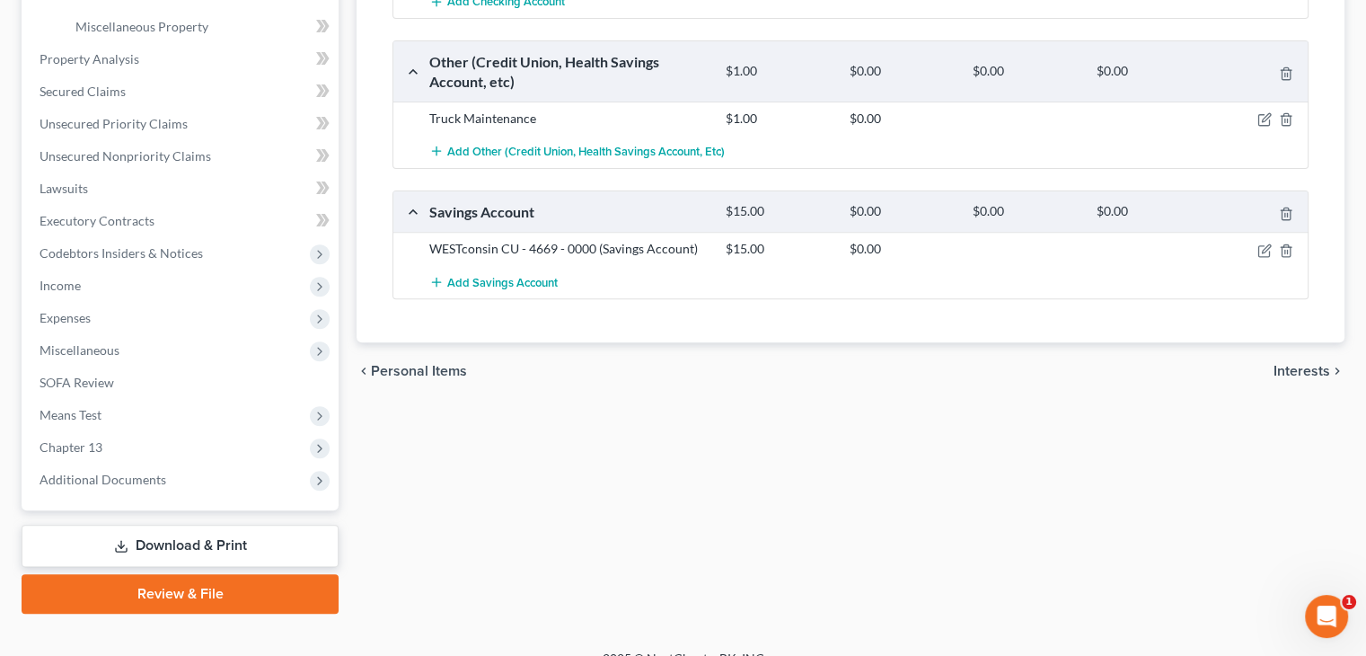
click at [1277, 364] on span "Interests" at bounding box center [1302, 371] width 57 height 14
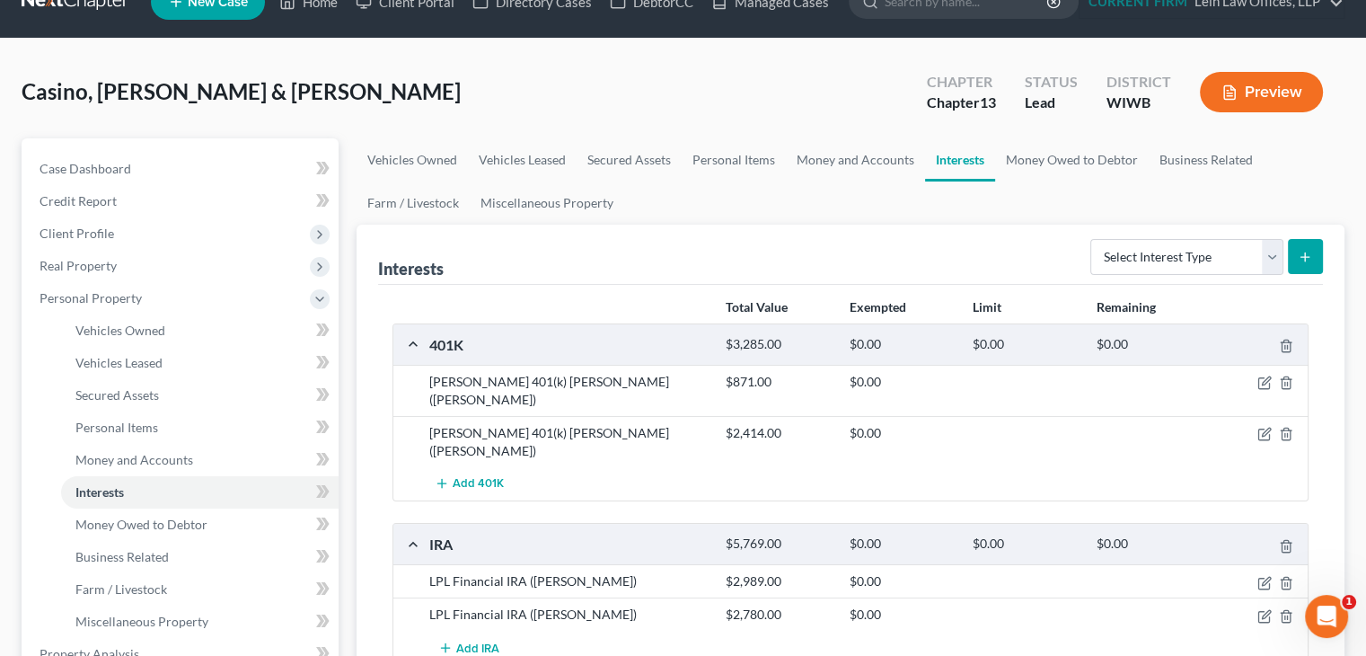
scroll to position [90, 0]
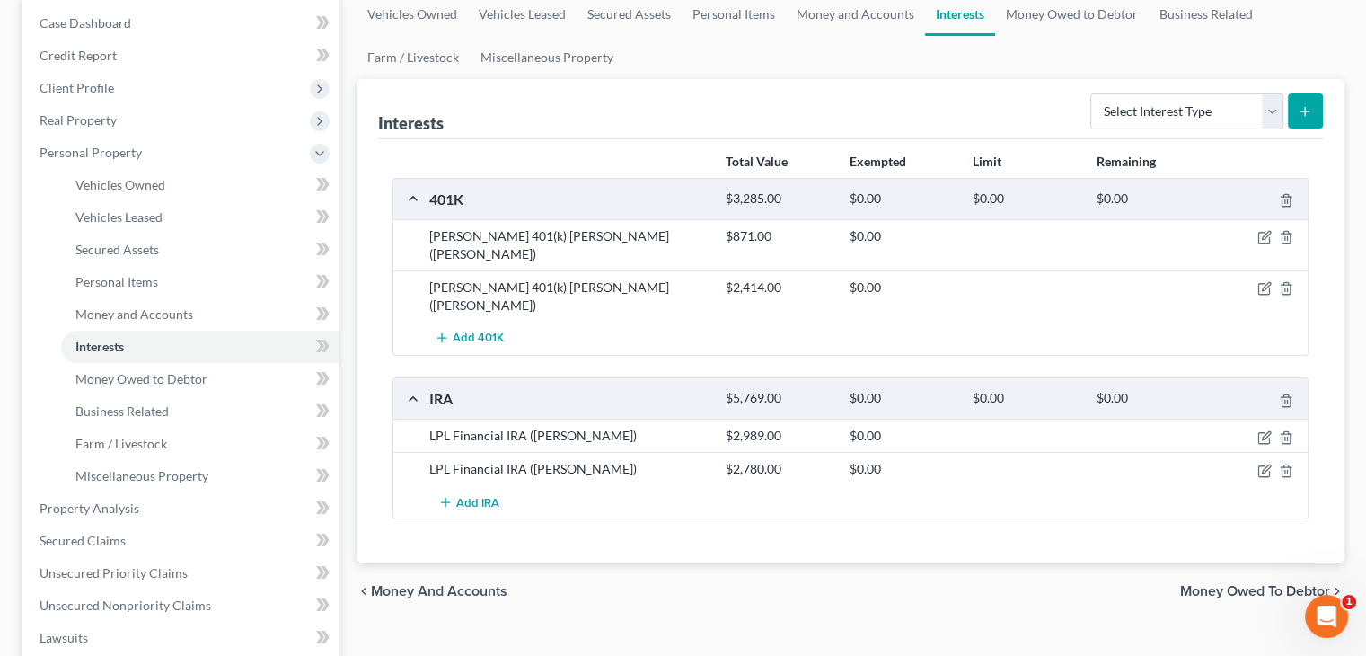
click at [1198, 584] on span "Money Owed to Debtor" at bounding box center [1255, 591] width 150 height 14
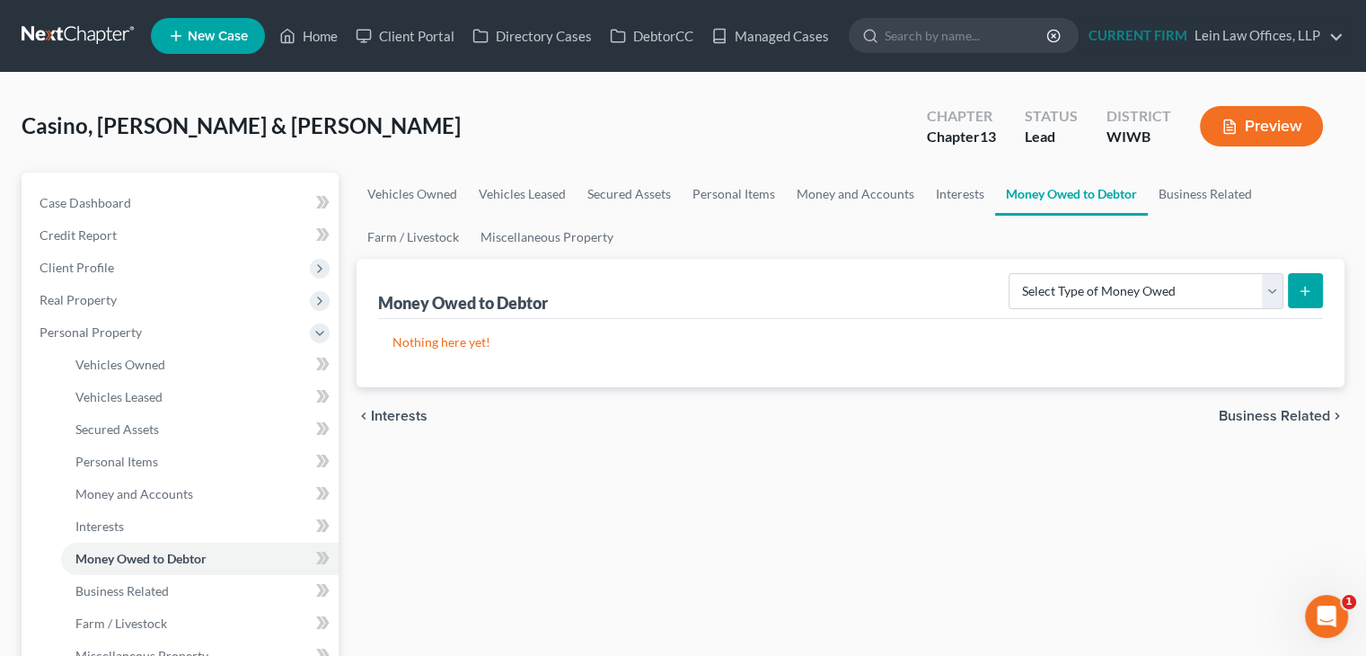
click at [1291, 417] on span "Business Related" at bounding box center [1274, 416] width 111 height 14
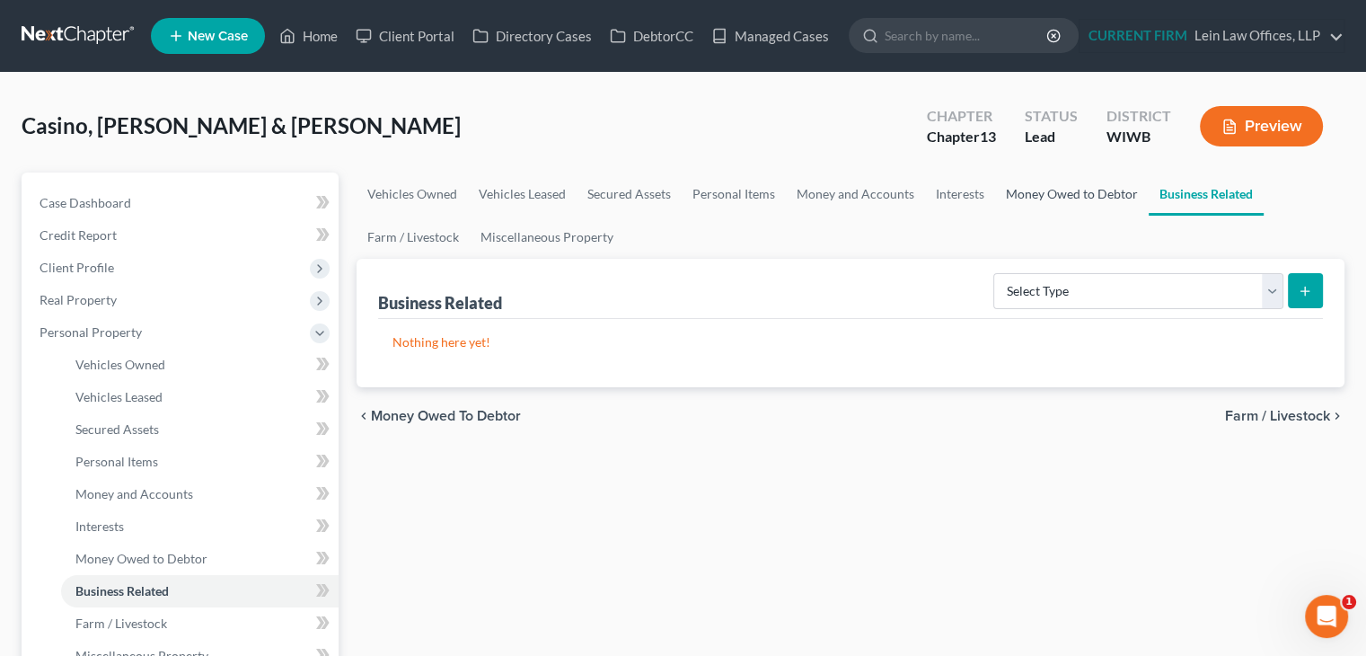
click at [1062, 193] on link "Money Owed to Debtor" at bounding box center [1072, 193] width 154 height 43
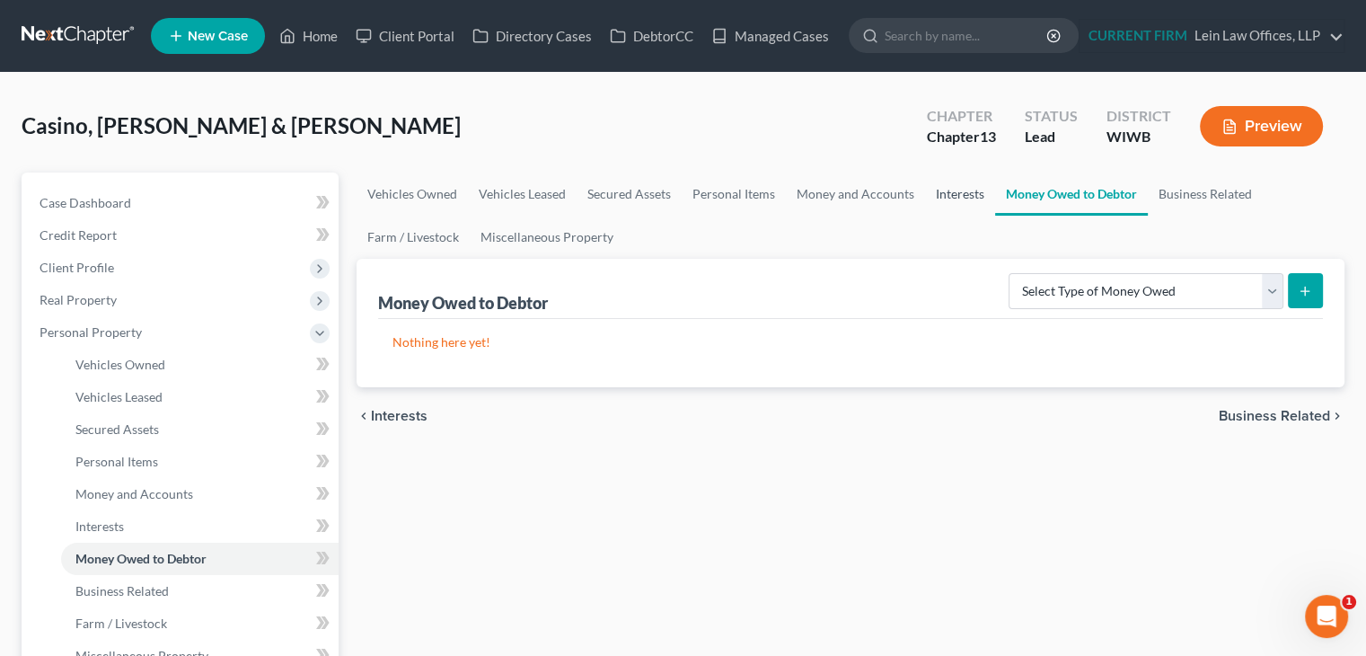
click at [959, 199] on link "Interests" at bounding box center [960, 193] width 70 height 43
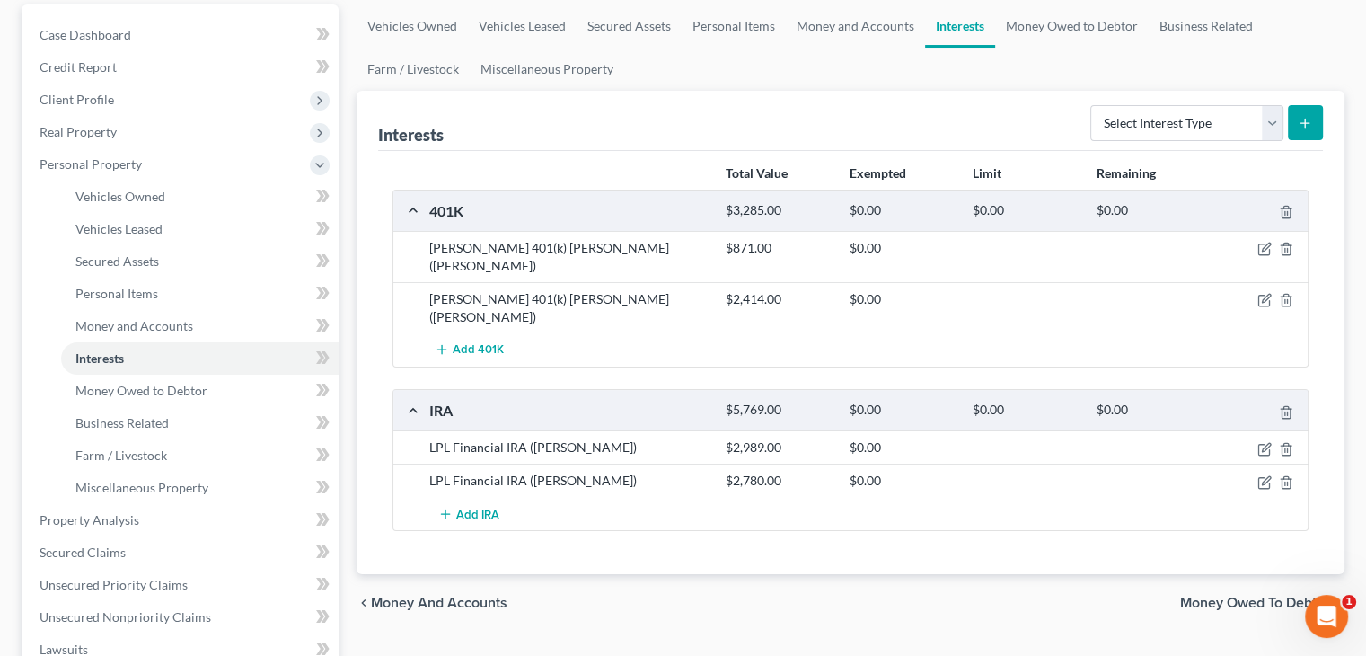
scroll to position [180, 0]
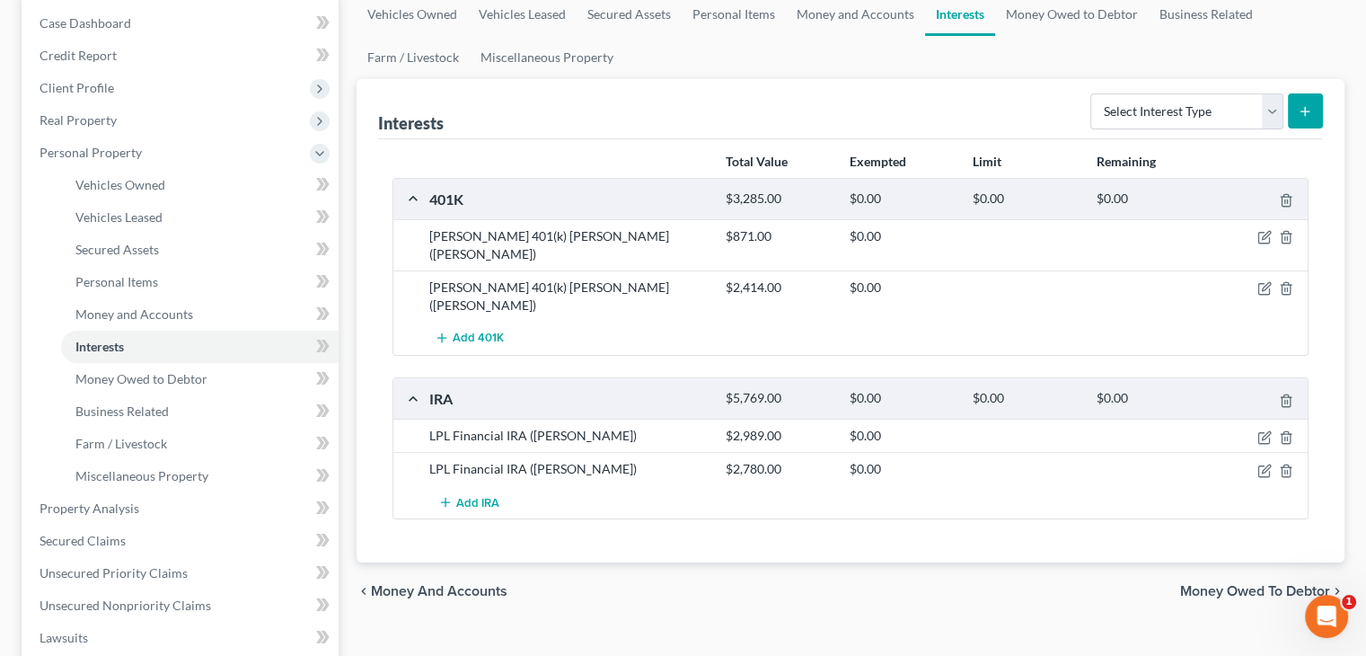
click at [1247, 584] on span "Money Owed to Debtor" at bounding box center [1255, 591] width 150 height 14
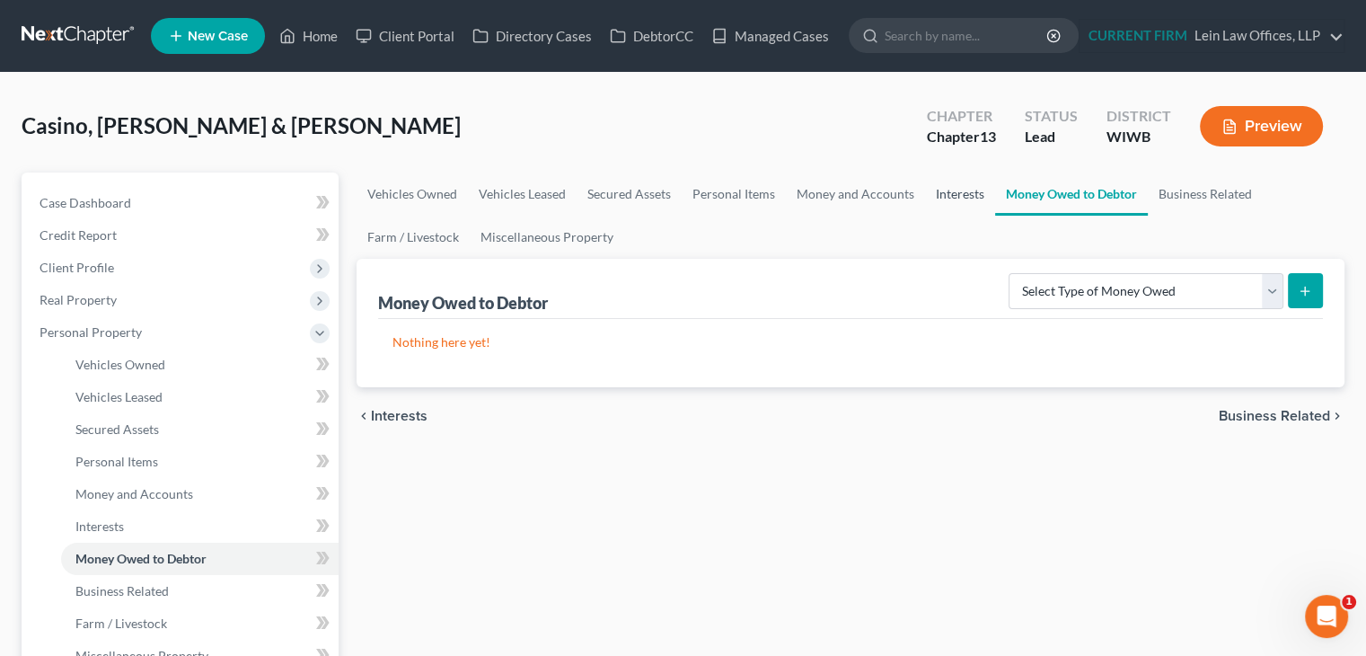
click at [967, 190] on link "Interests" at bounding box center [960, 193] width 70 height 43
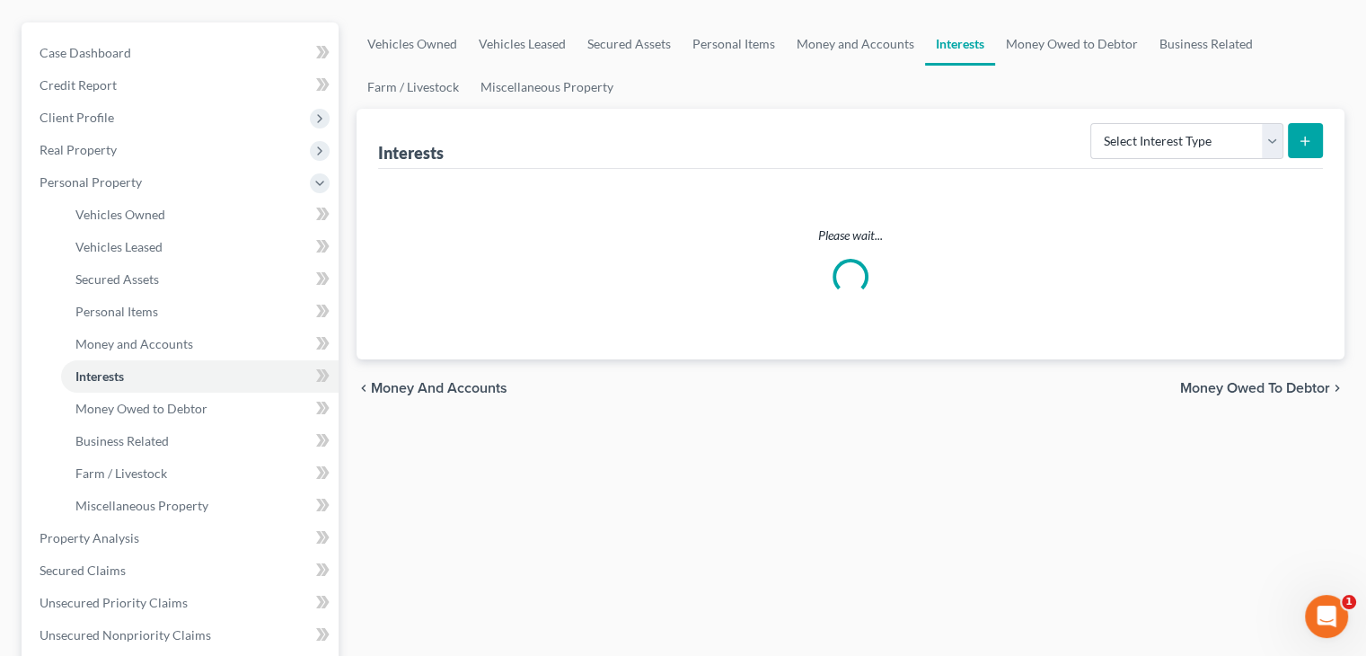
scroll to position [90, 0]
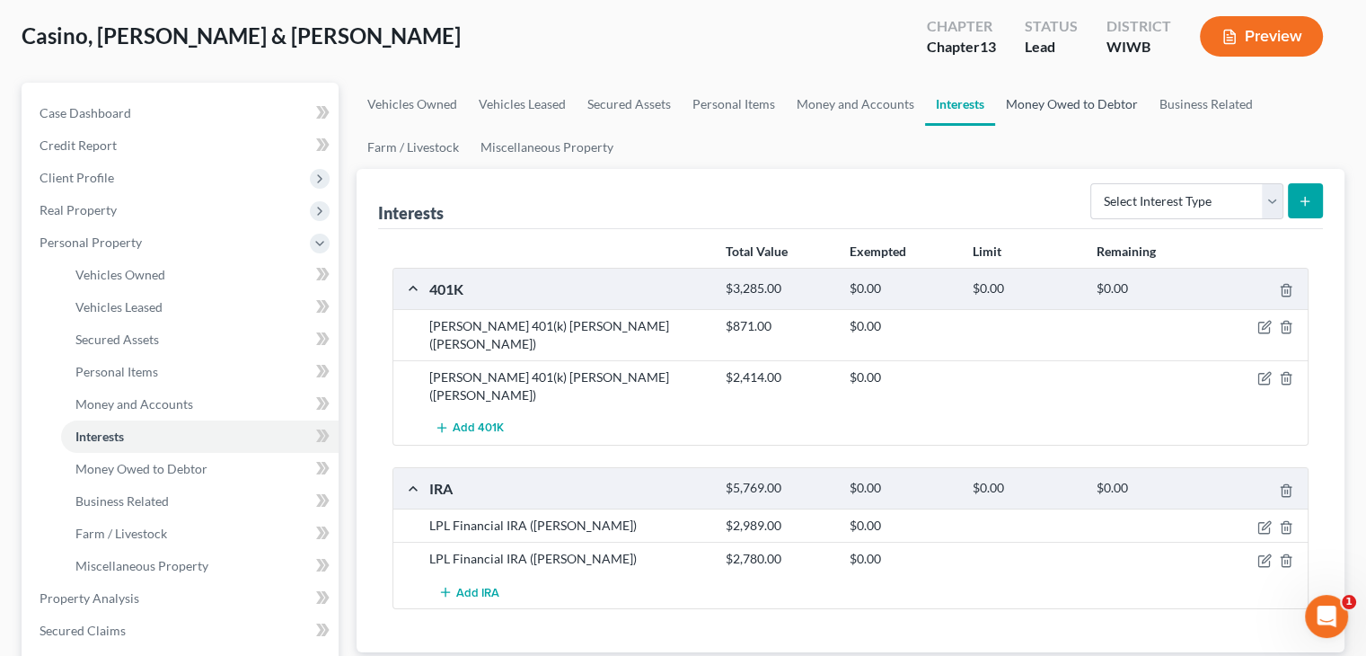
click at [1096, 108] on link "Money Owed to Debtor" at bounding box center [1072, 104] width 154 height 43
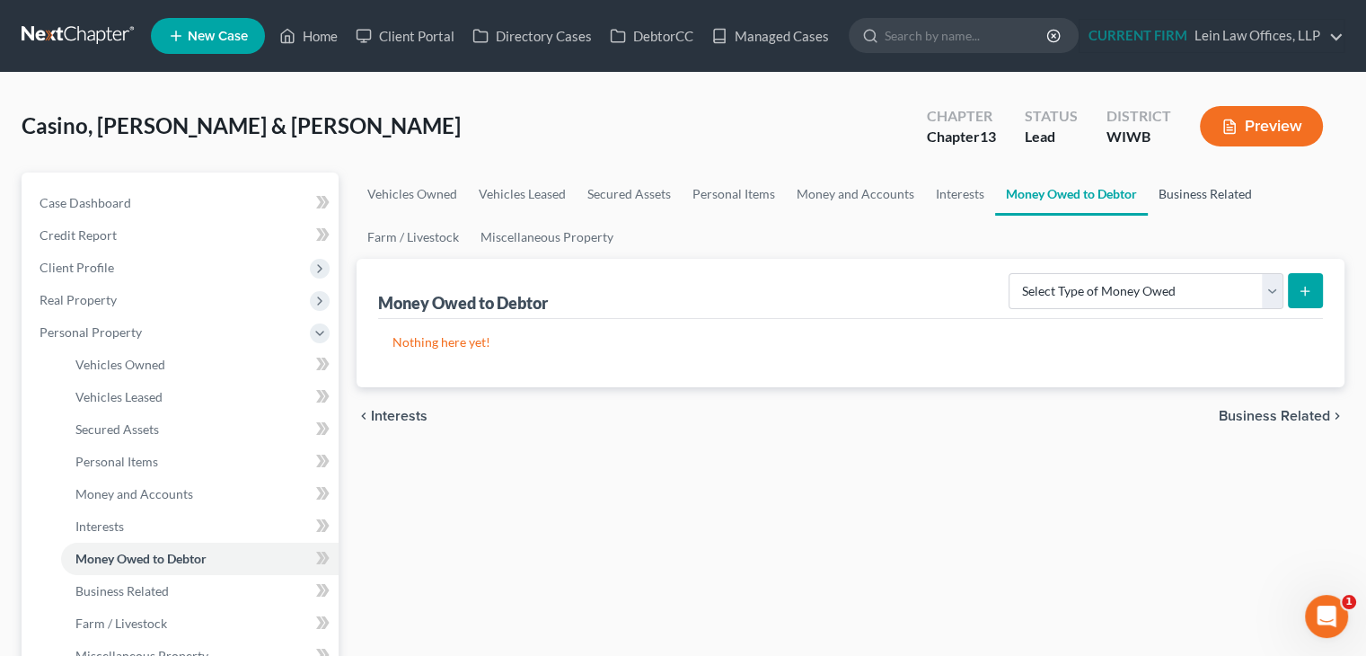
click at [1161, 195] on link "Business Related" at bounding box center [1205, 193] width 115 height 43
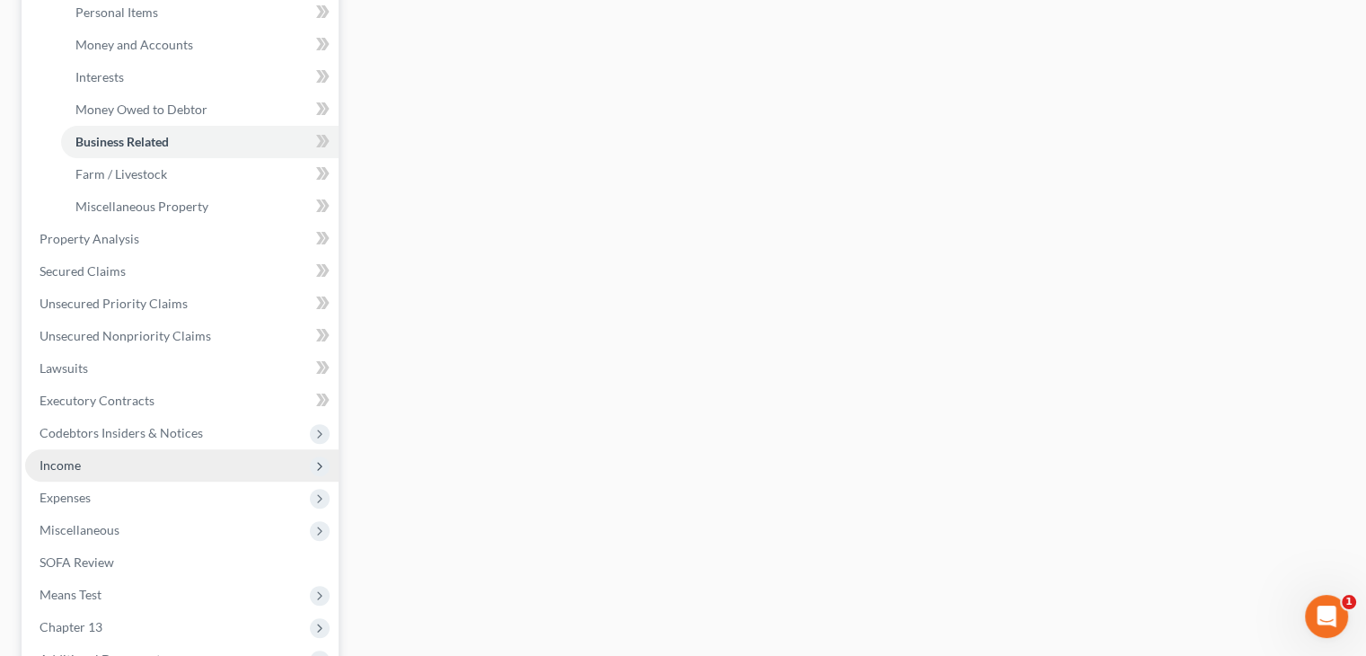
scroll to position [539, 0]
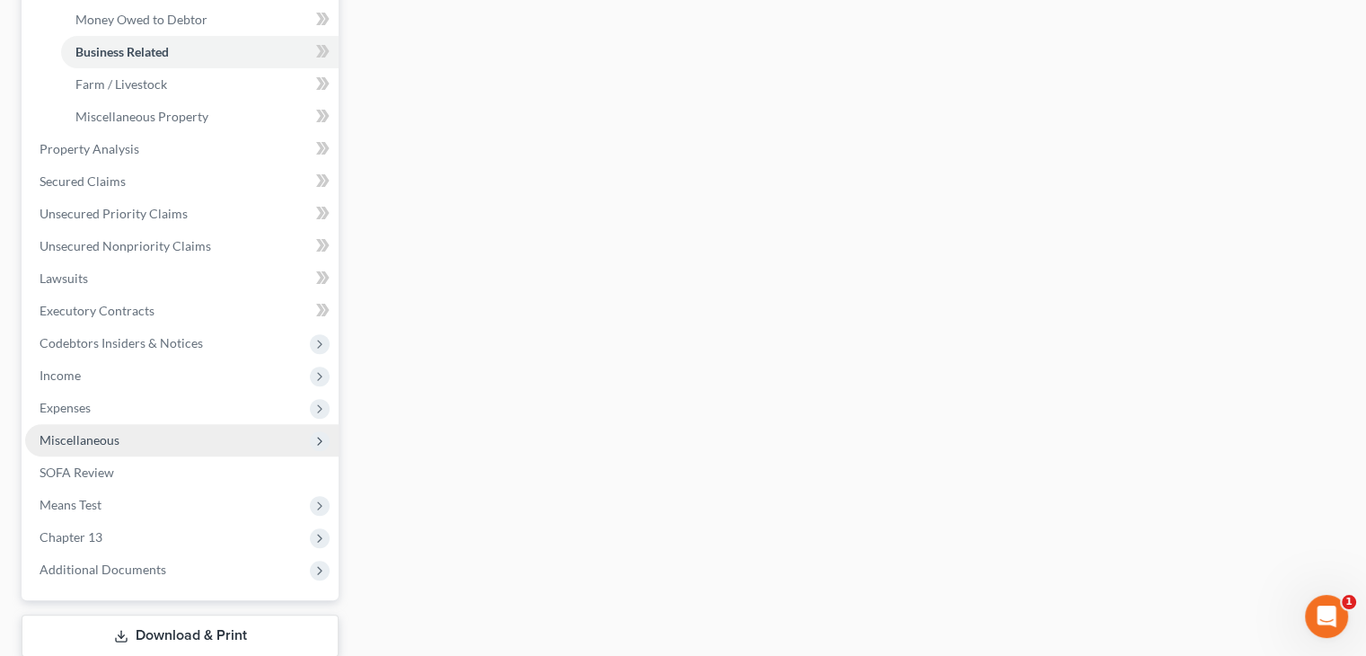
click at [122, 435] on span "Miscellaneous" at bounding box center [181, 440] width 313 height 32
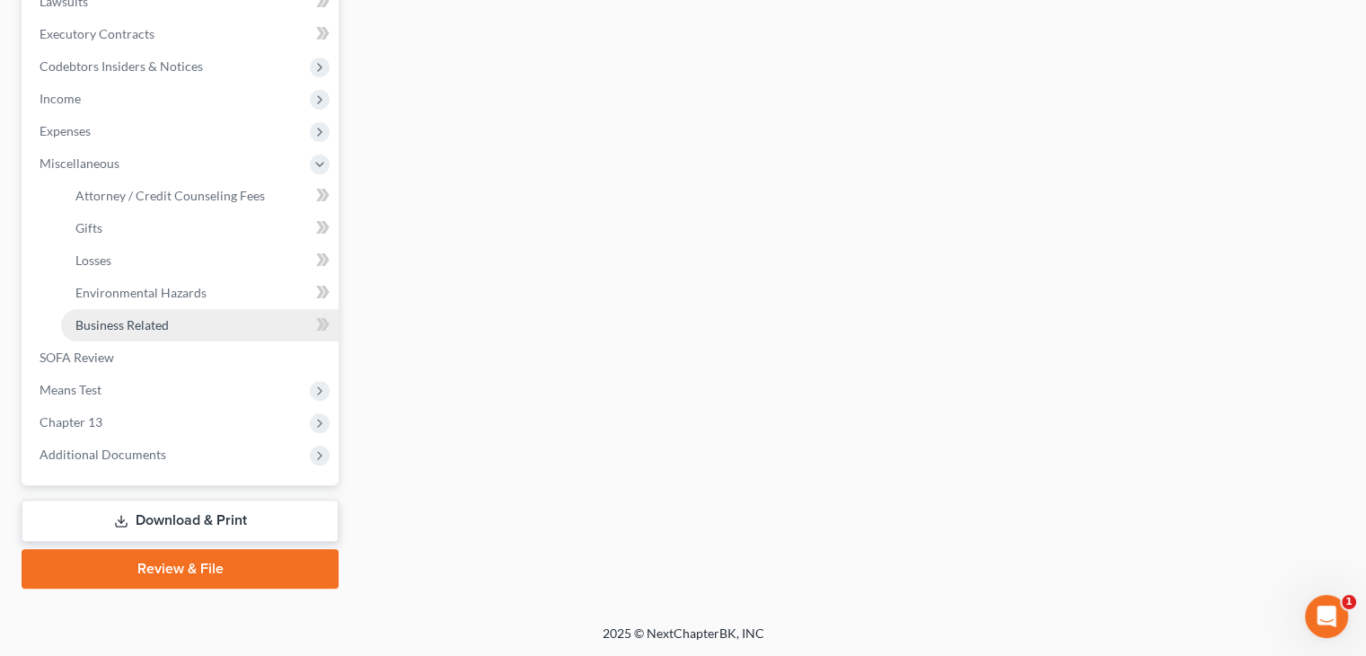
click at [137, 324] on span "Business Related" at bounding box center [121, 324] width 93 height 15
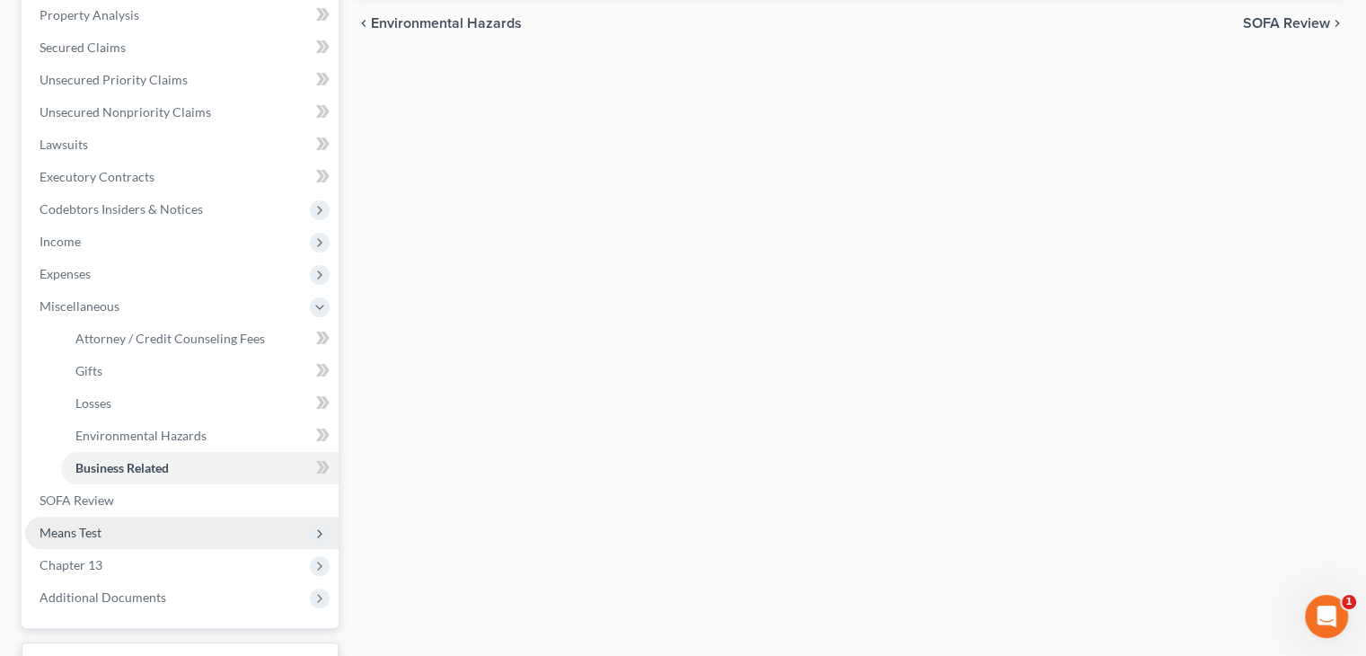
scroll to position [359, 0]
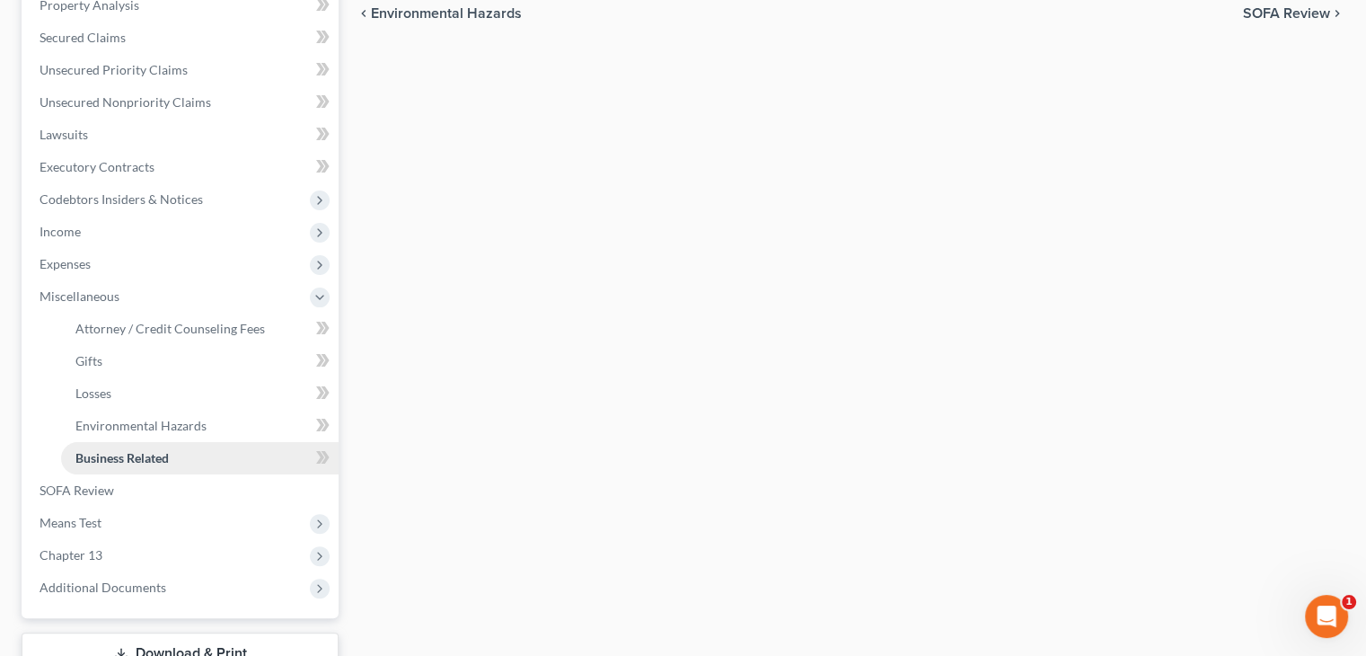
click at [126, 450] on span "Business Related" at bounding box center [121, 457] width 93 height 15
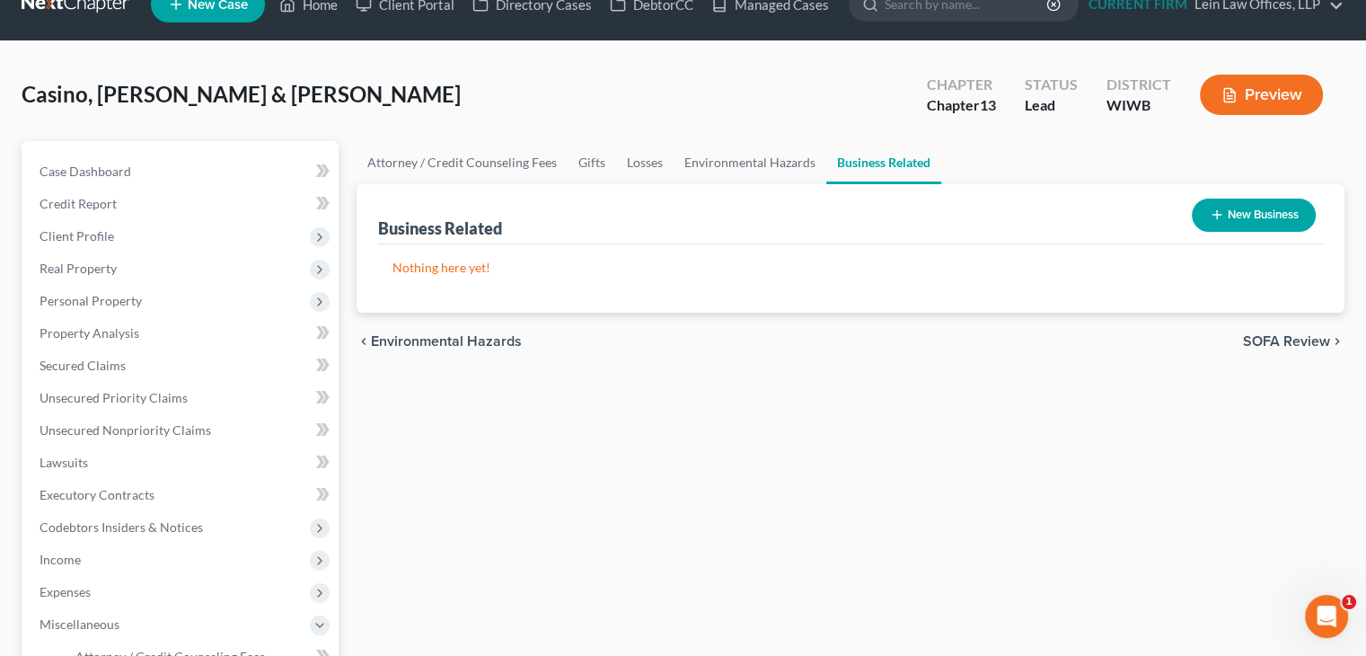
scroll to position [0, 0]
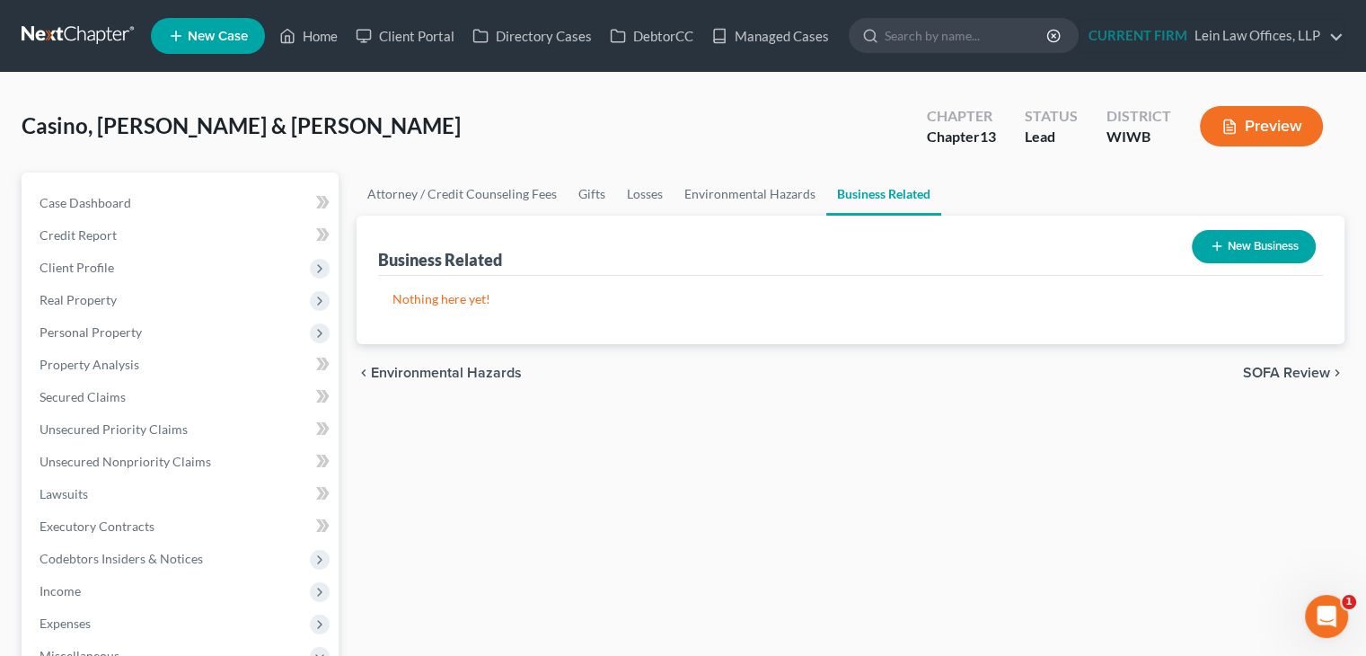
click at [1243, 245] on button "New Business" at bounding box center [1254, 246] width 124 height 33
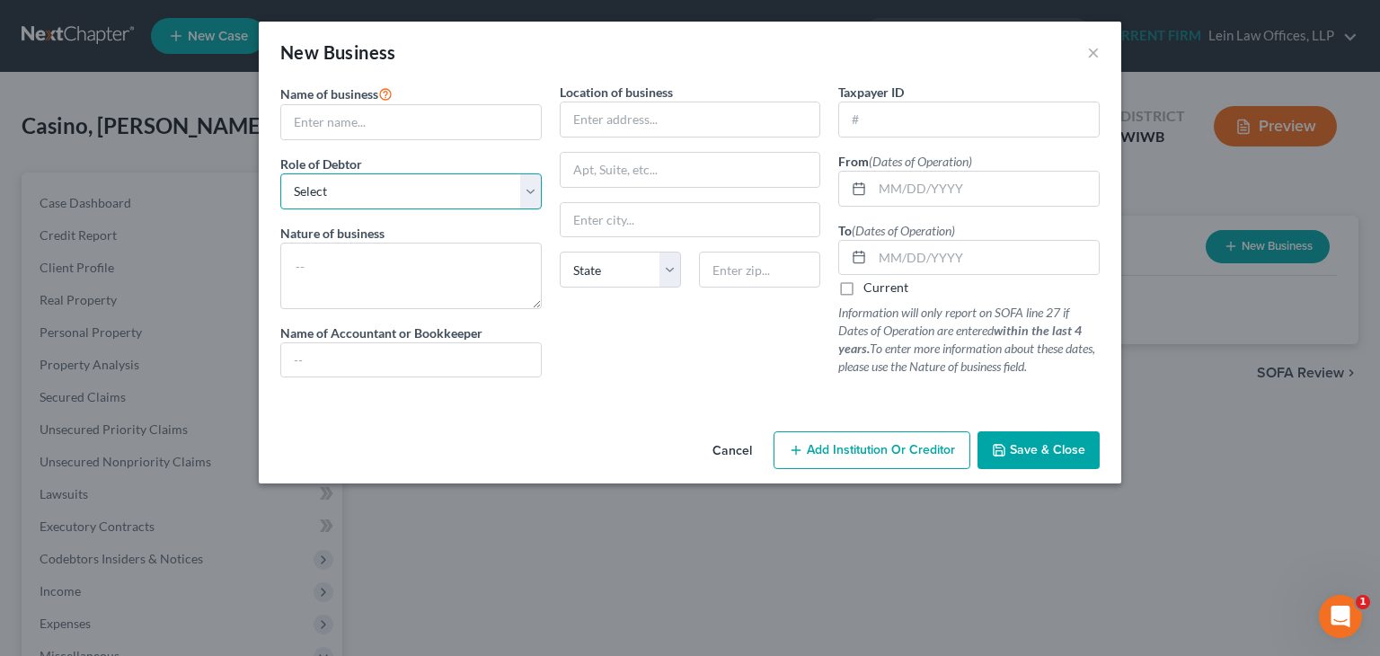
click at [478, 204] on select "Select A member of a limited liability company (LLC) or limited liability partn…" at bounding box center [410, 191] width 261 height 36
select select "member"
click at [280, 173] on select "Select A member of a limited liability company (LLC) or limited liability partn…" at bounding box center [410, 191] width 261 height 36
click at [499, 125] on input "text" at bounding box center [411, 122] width 260 height 34
click at [726, 443] on button "Cancel" at bounding box center [732, 451] width 68 height 36
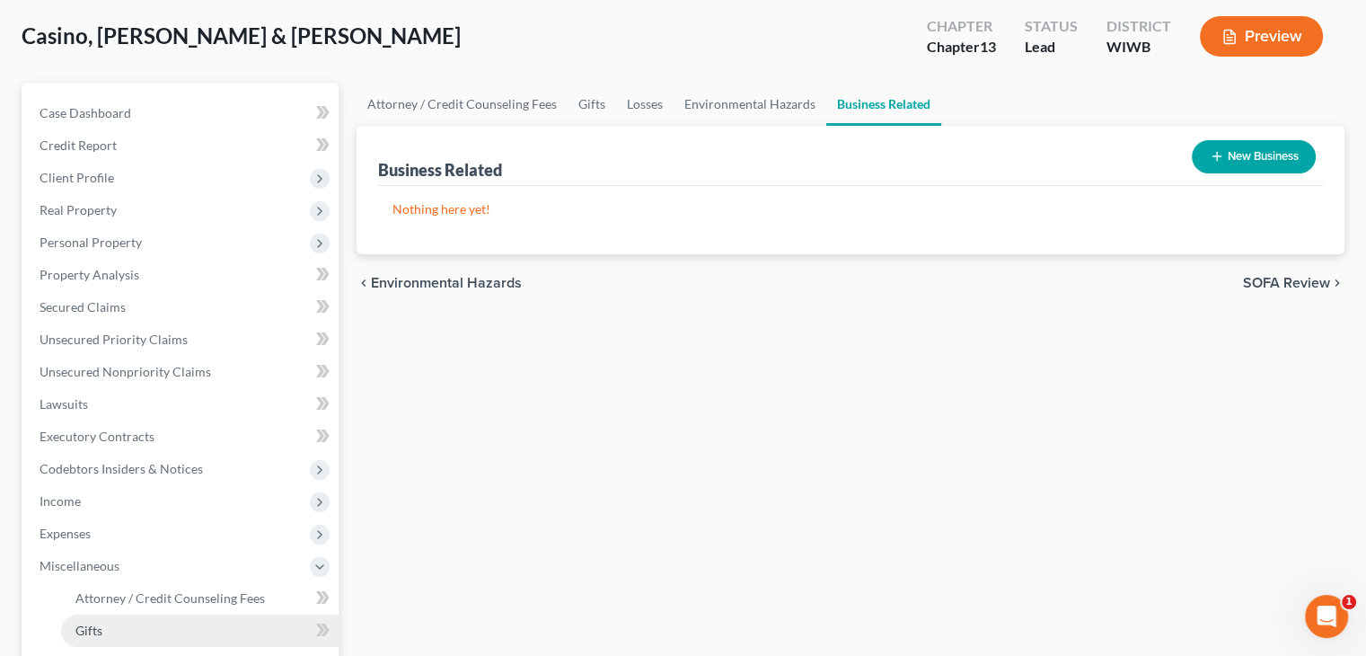
scroll to position [180, 0]
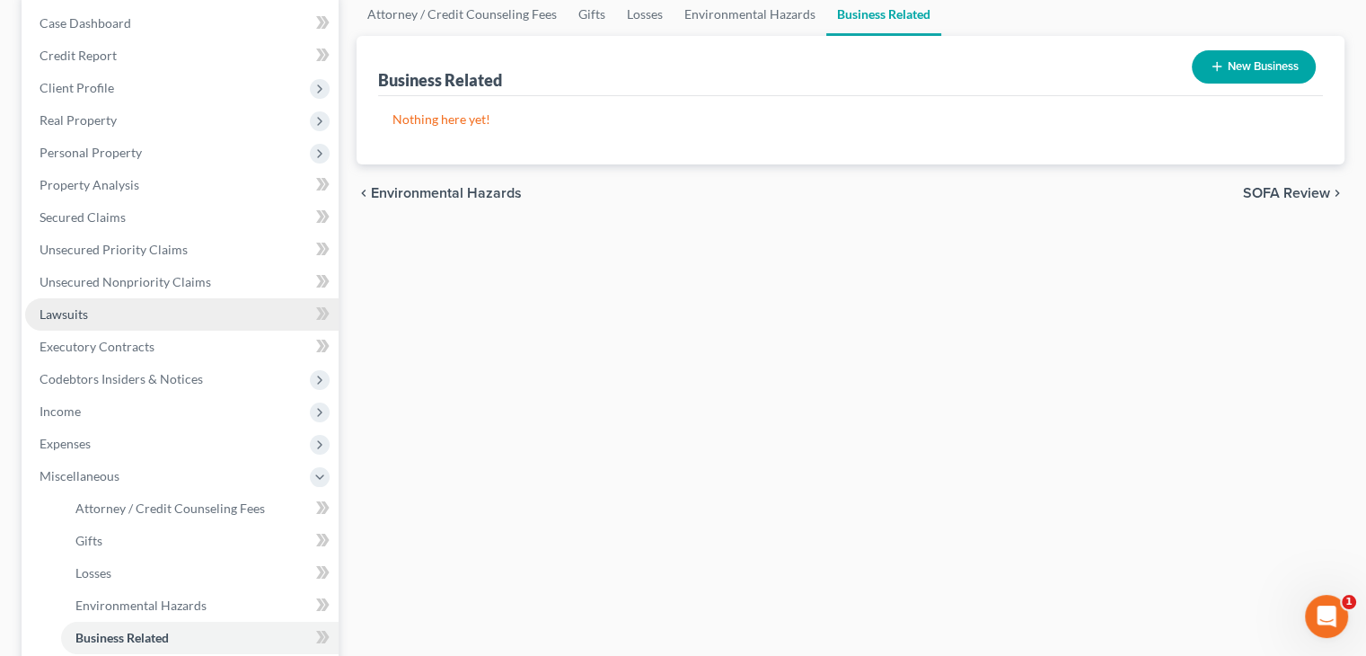
click at [157, 313] on link "Lawsuits" at bounding box center [181, 314] width 313 height 32
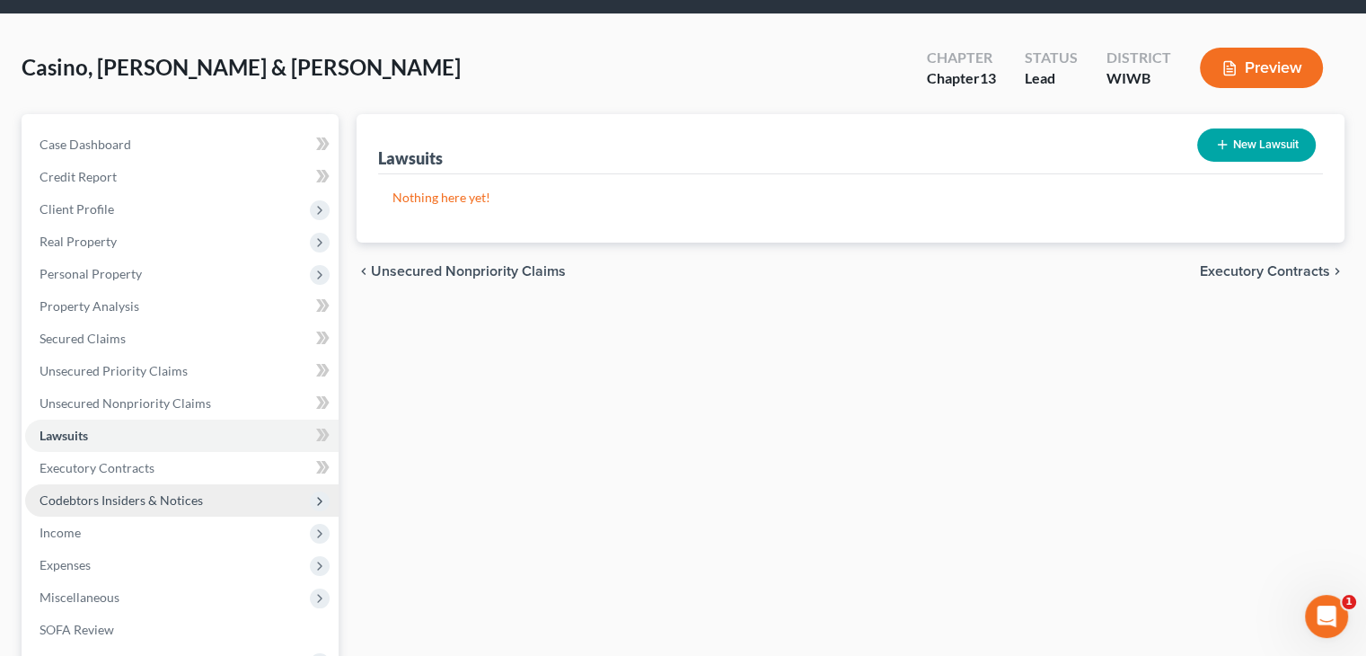
scroll to position [90, 0]
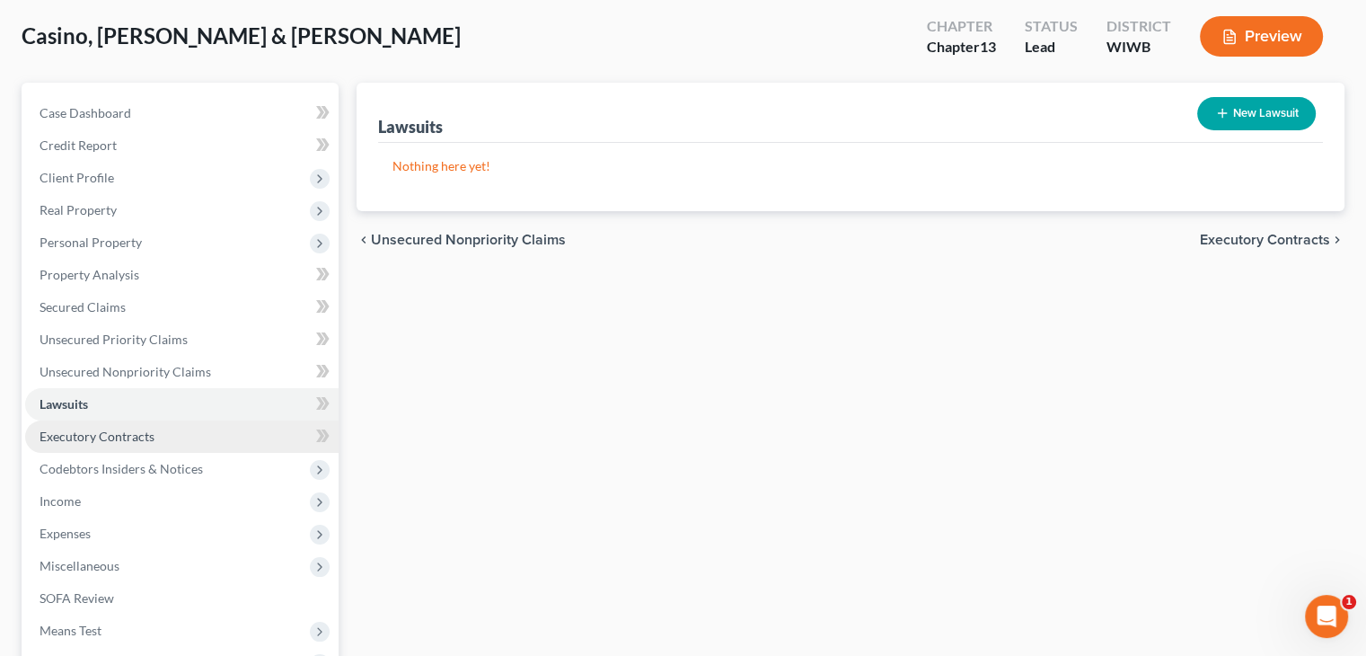
click at [190, 426] on link "Executory Contracts" at bounding box center [181, 436] width 313 height 32
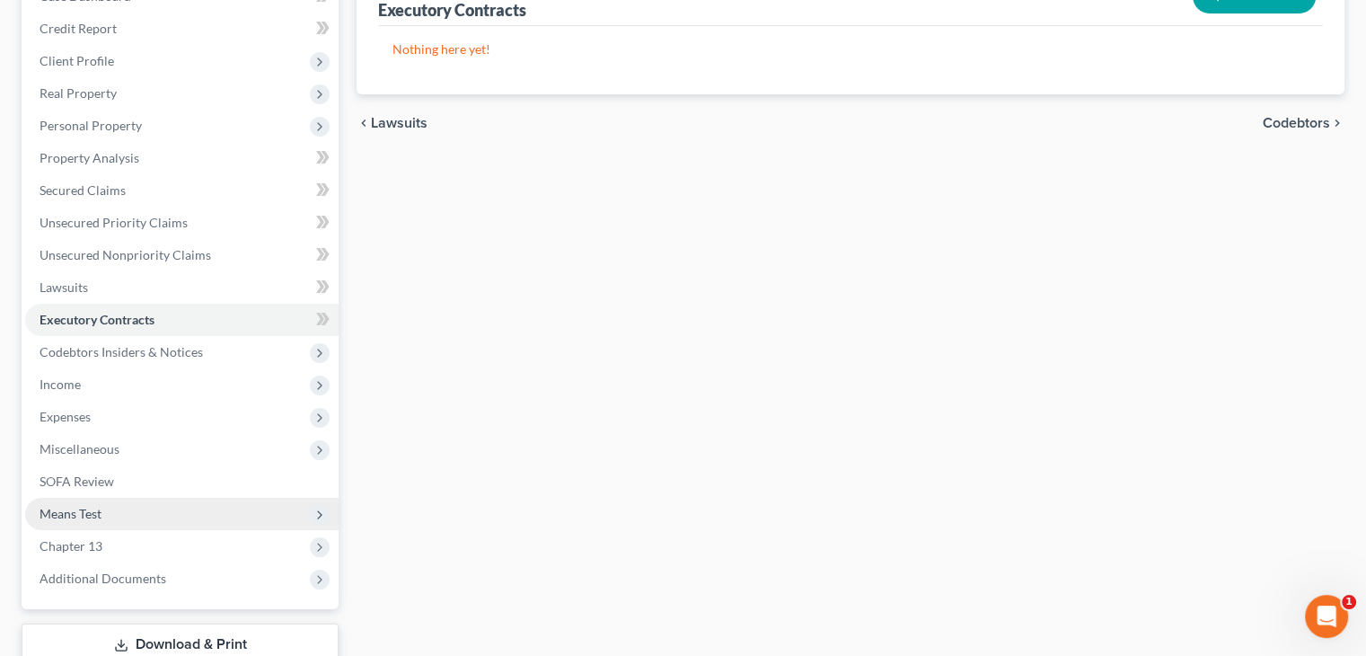
scroll to position [269, 0]
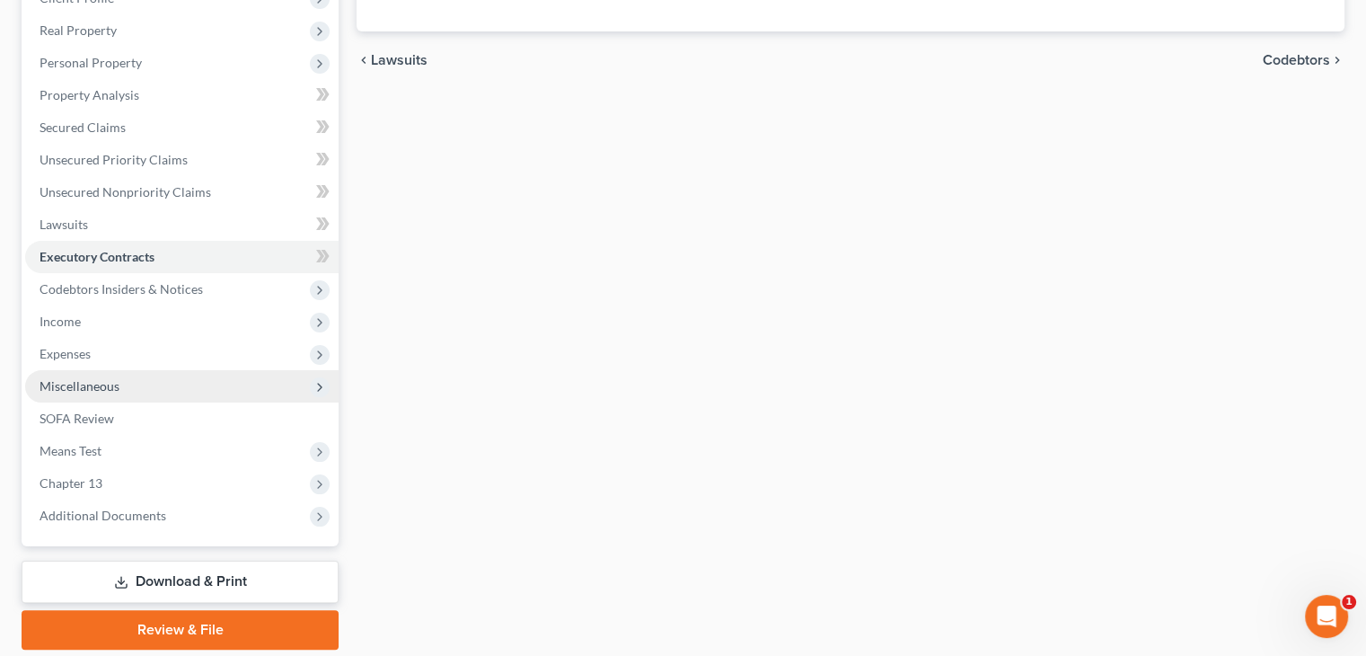
click at [141, 378] on span "Miscellaneous" at bounding box center [181, 386] width 313 height 32
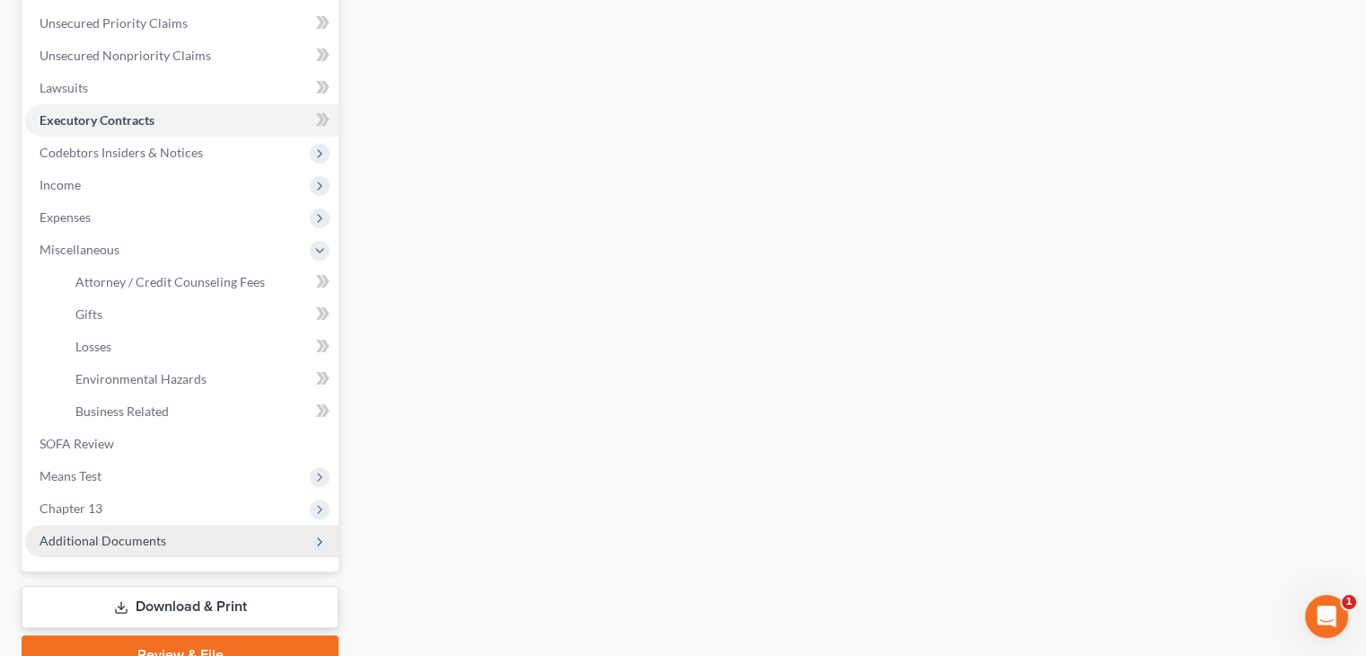
scroll to position [449, 0]
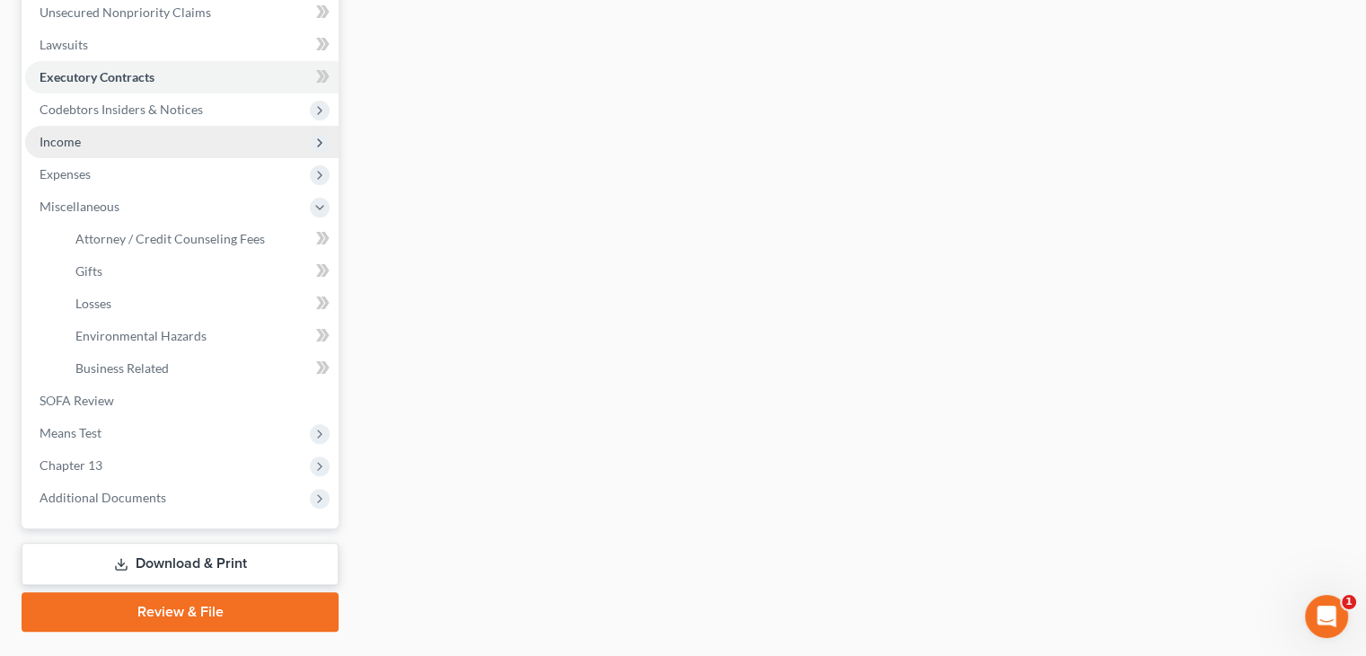
click at [112, 147] on span "Income" at bounding box center [181, 142] width 313 height 32
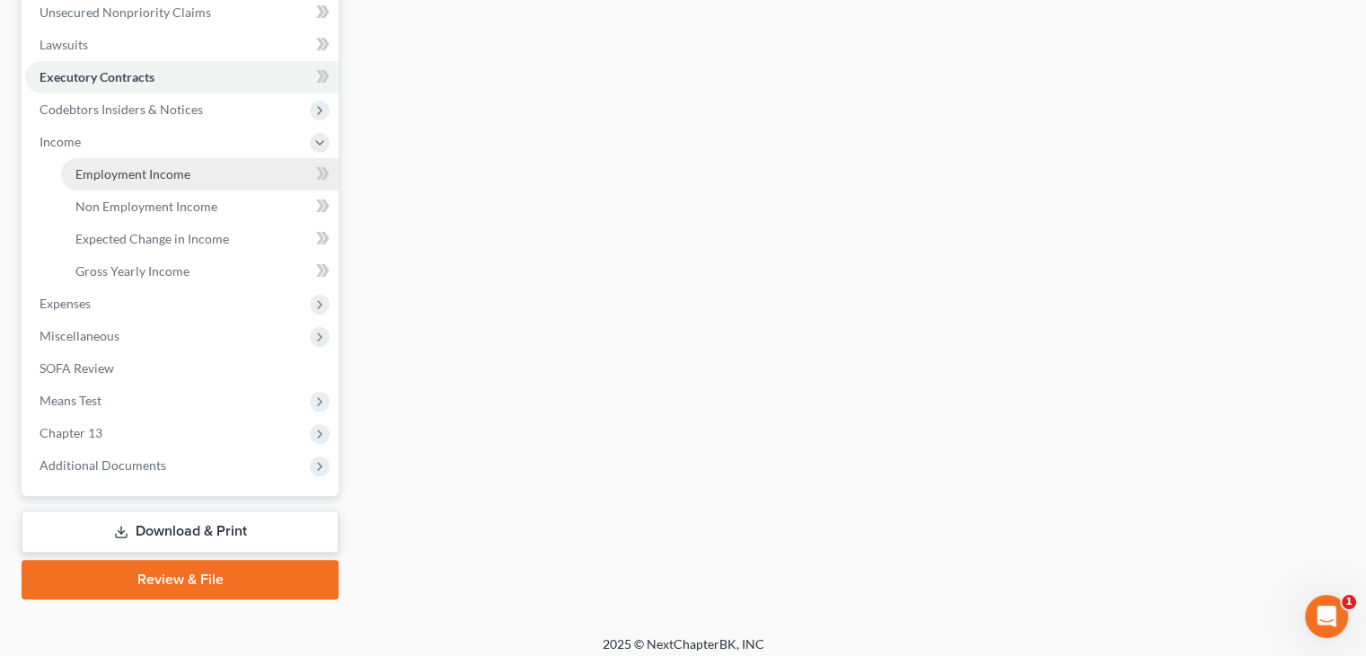
click at [137, 169] on span "Employment Income" at bounding box center [132, 173] width 115 height 15
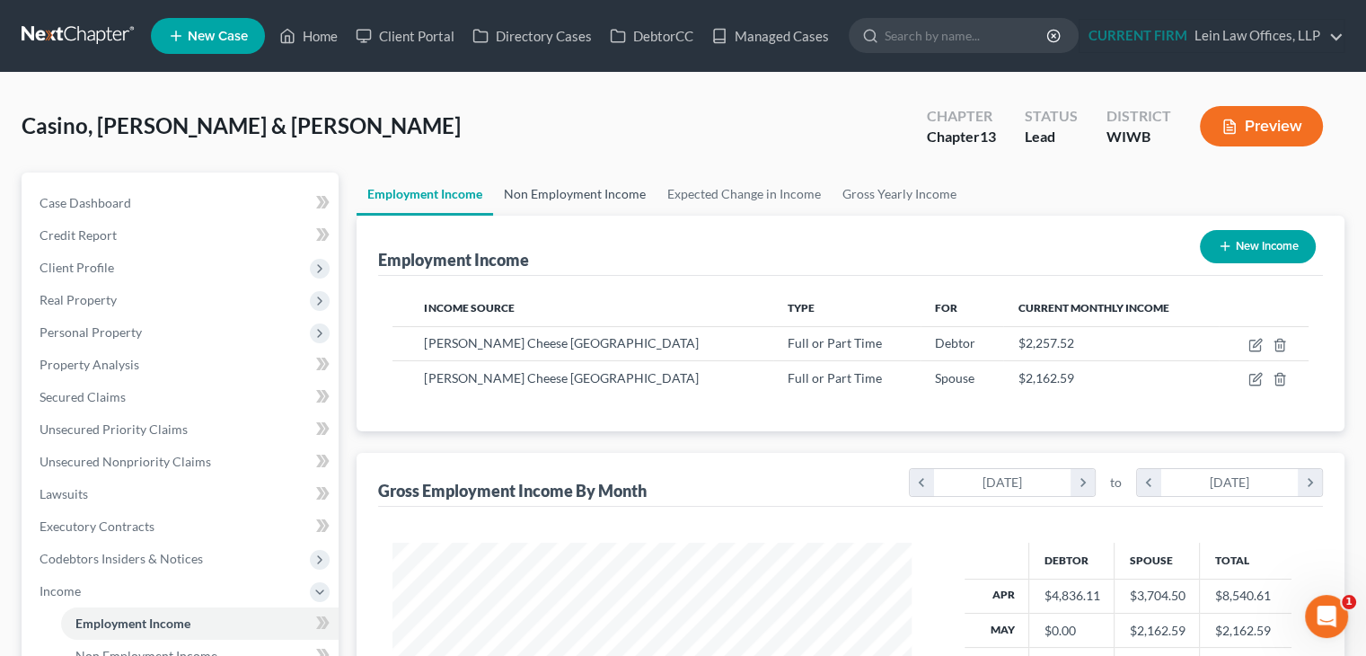
click at [597, 188] on link "Non Employment Income" at bounding box center [574, 193] width 163 height 43
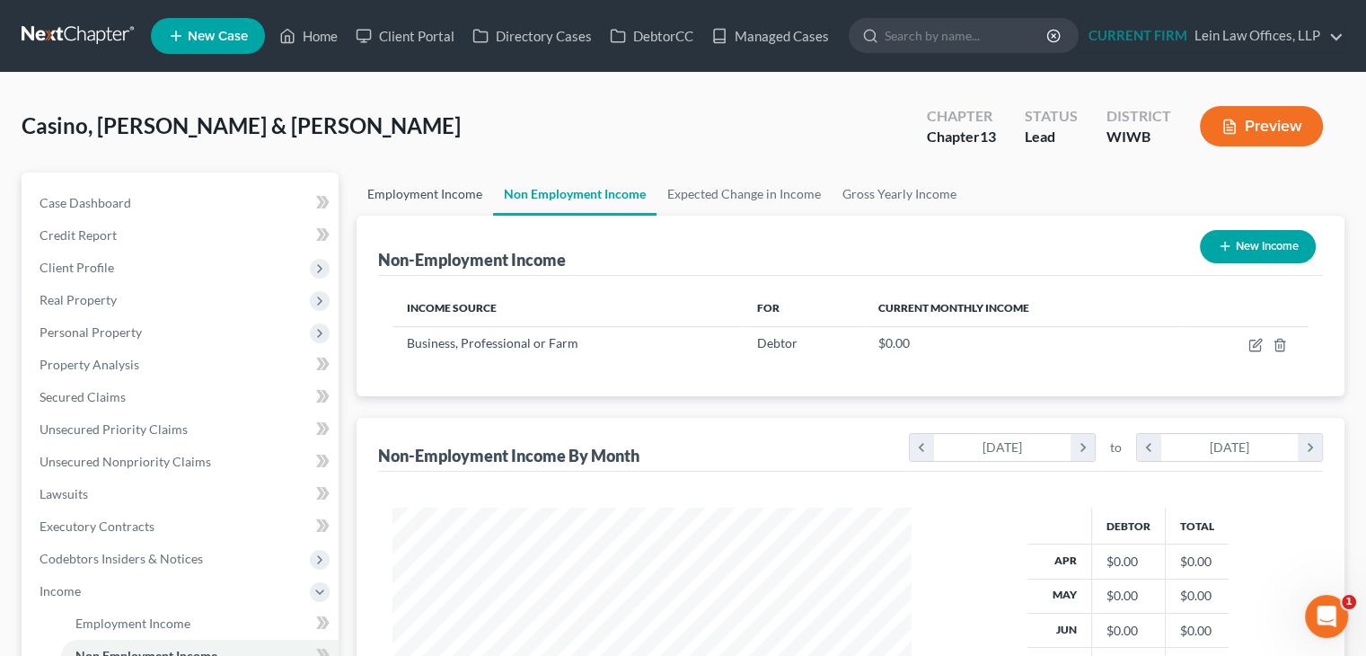
click at [438, 194] on link "Employment Income" at bounding box center [425, 193] width 137 height 43
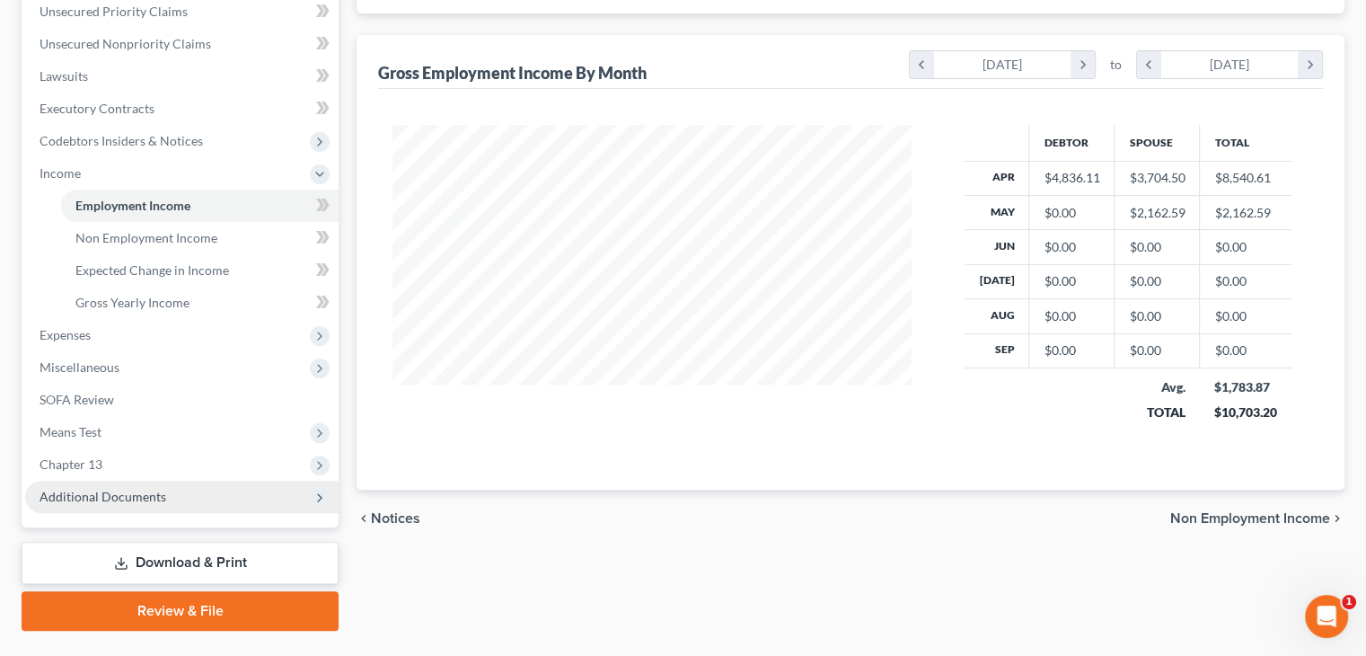
scroll to position [449, 0]
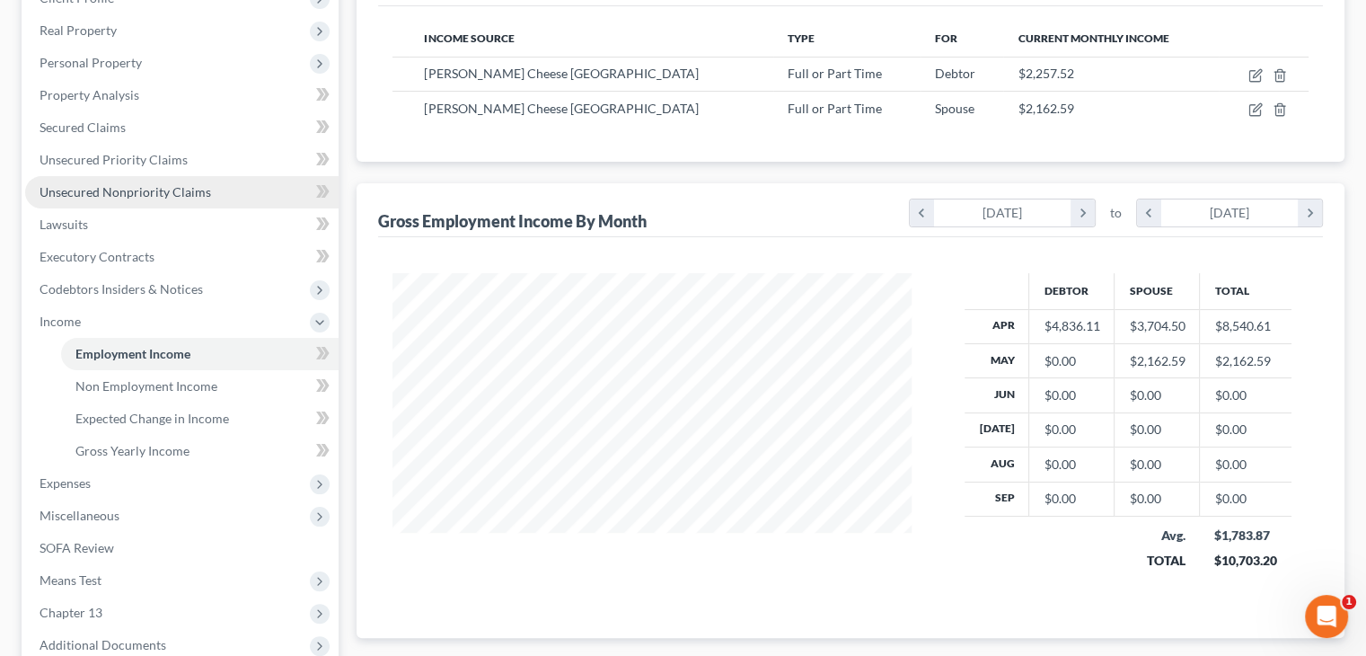
click at [176, 185] on span "Unsecured Nonpriority Claims" at bounding box center [126, 191] width 172 height 15
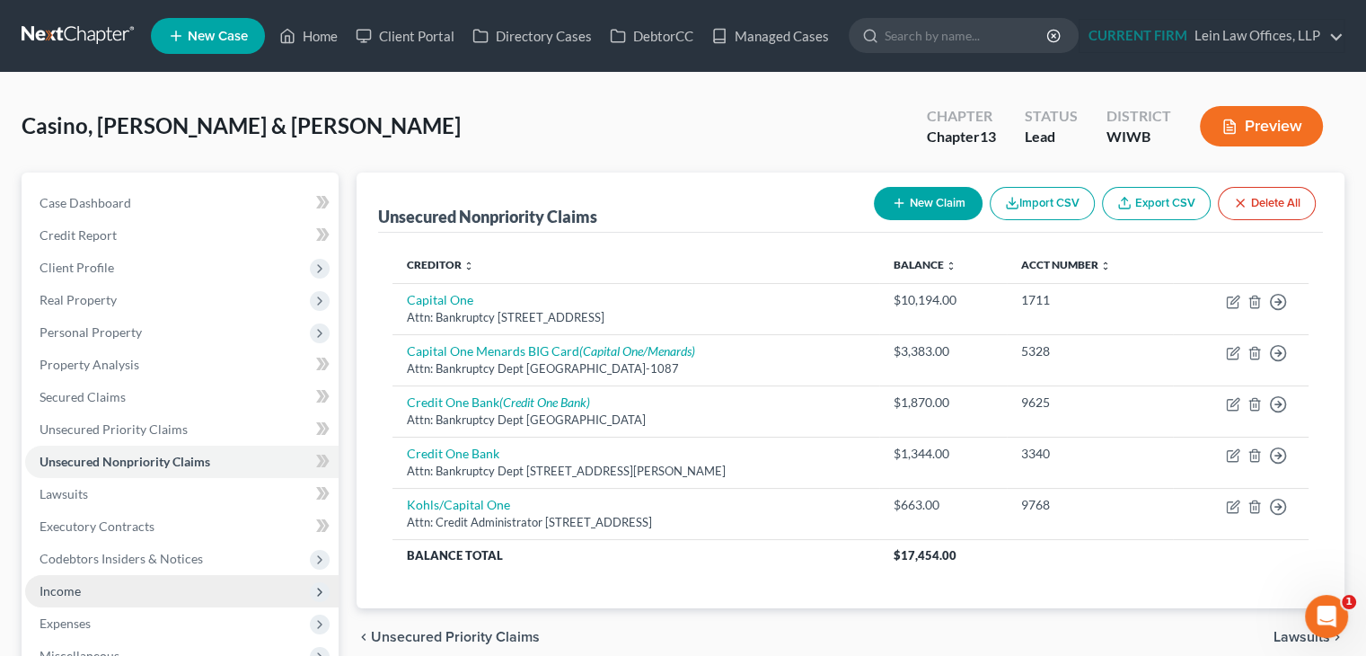
click at [89, 583] on span "Income" at bounding box center [181, 591] width 313 height 32
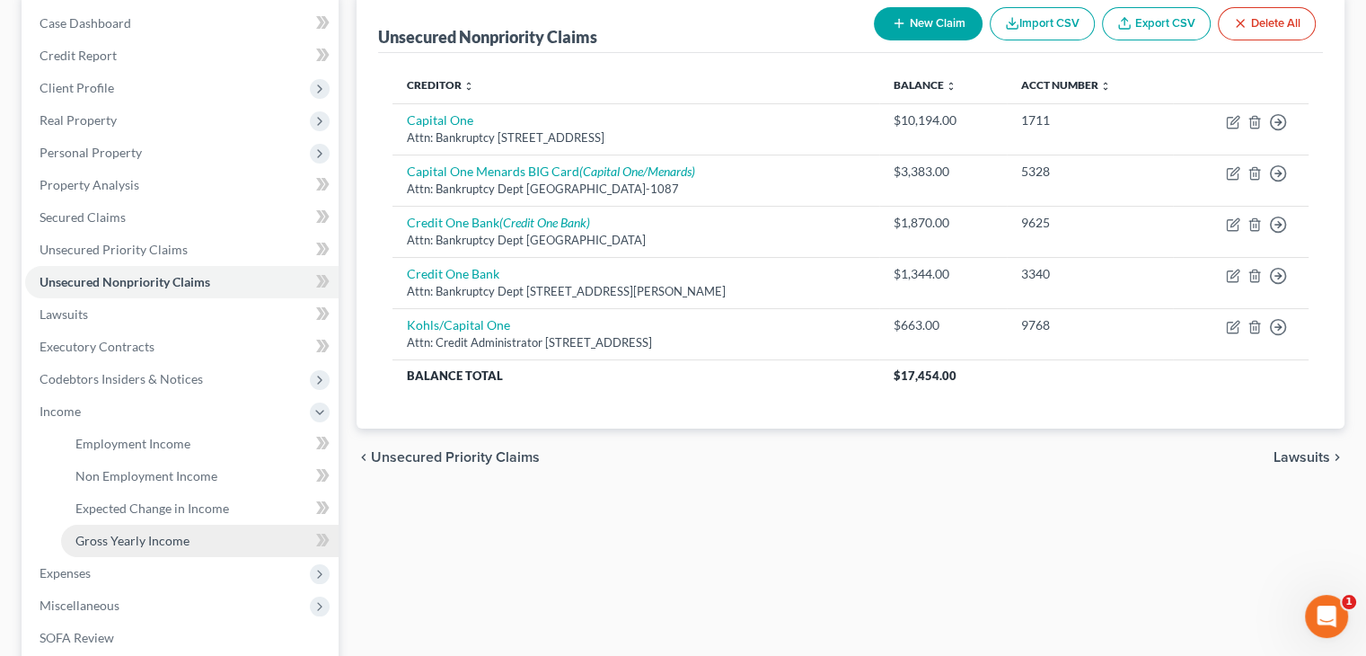
click at [119, 540] on span "Gross Yearly Income" at bounding box center [132, 540] width 114 height 15
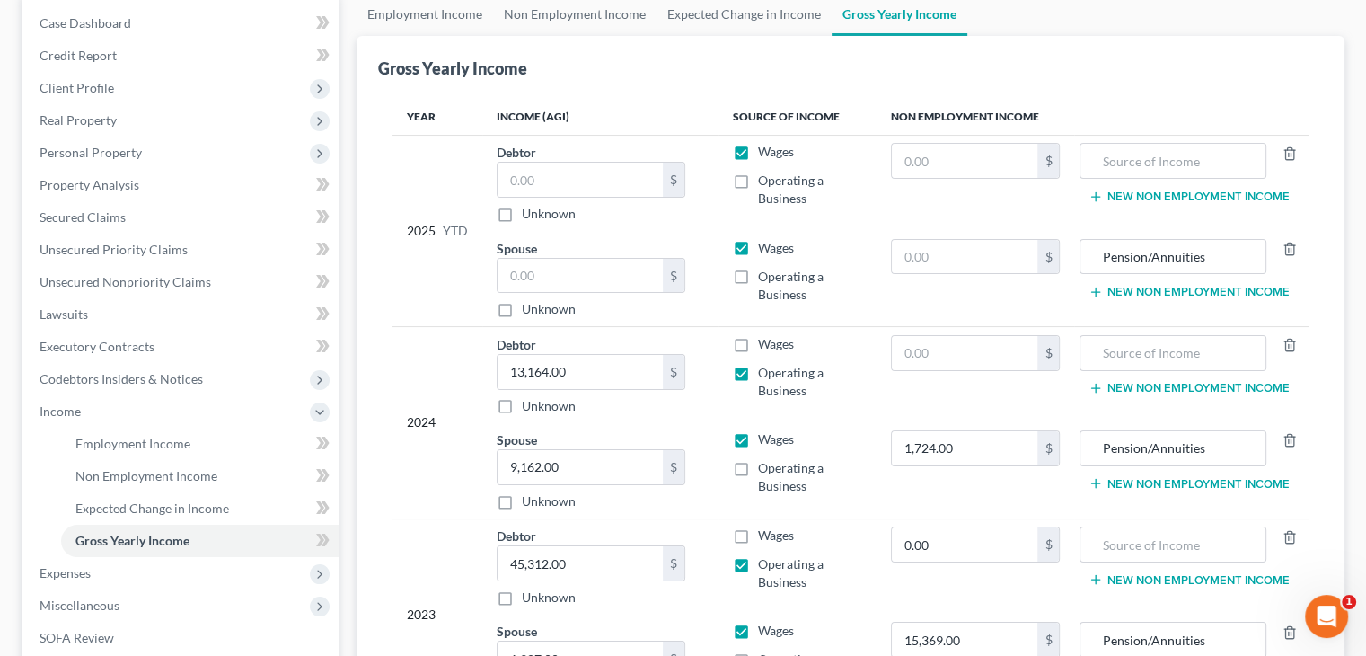
scroll to position [269, 0]
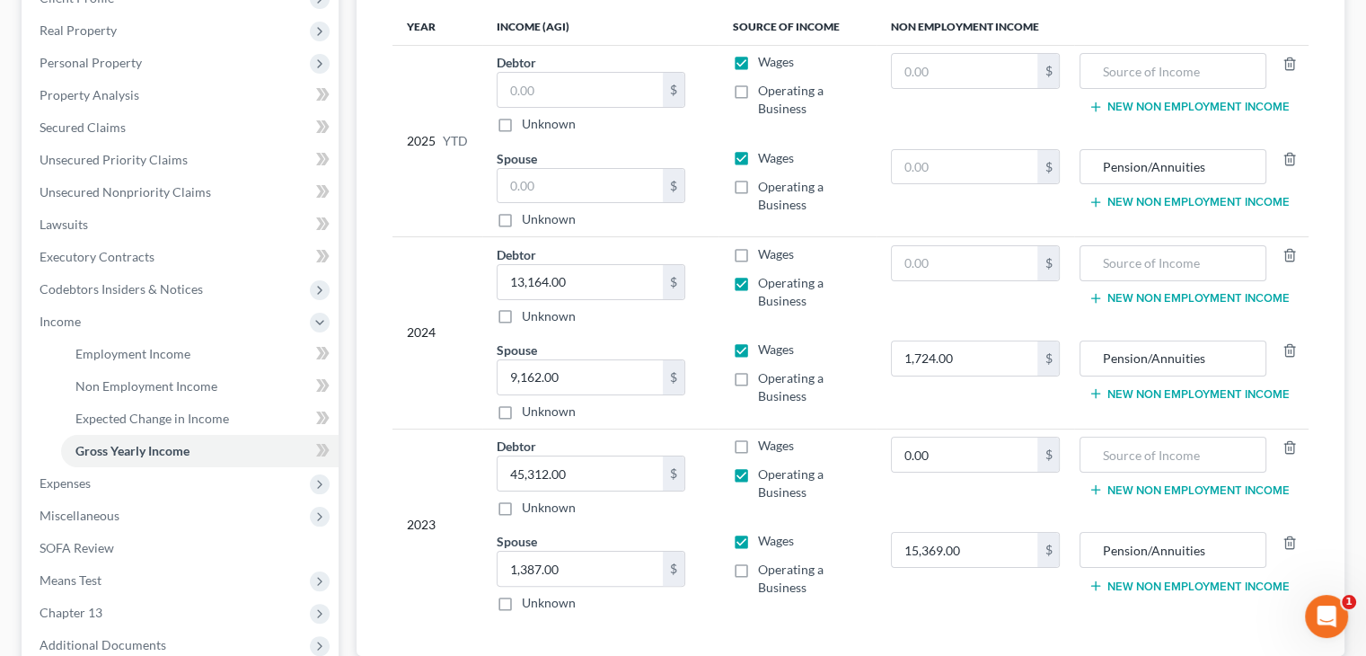
click at [47, 391] on ul "Employment Income Non Employment Income Expected Change in Income Gross Yearly …" at bounding box center [181, 402] width 313 height 129
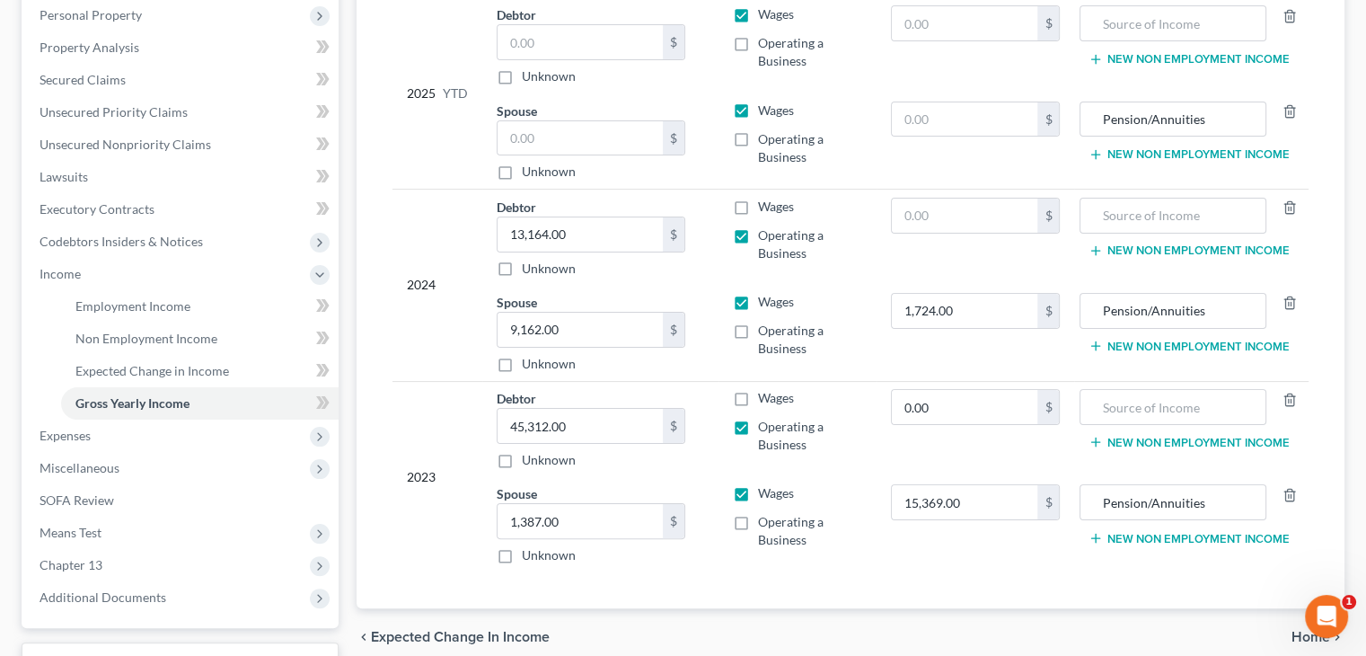
scroll to position [359, 0]
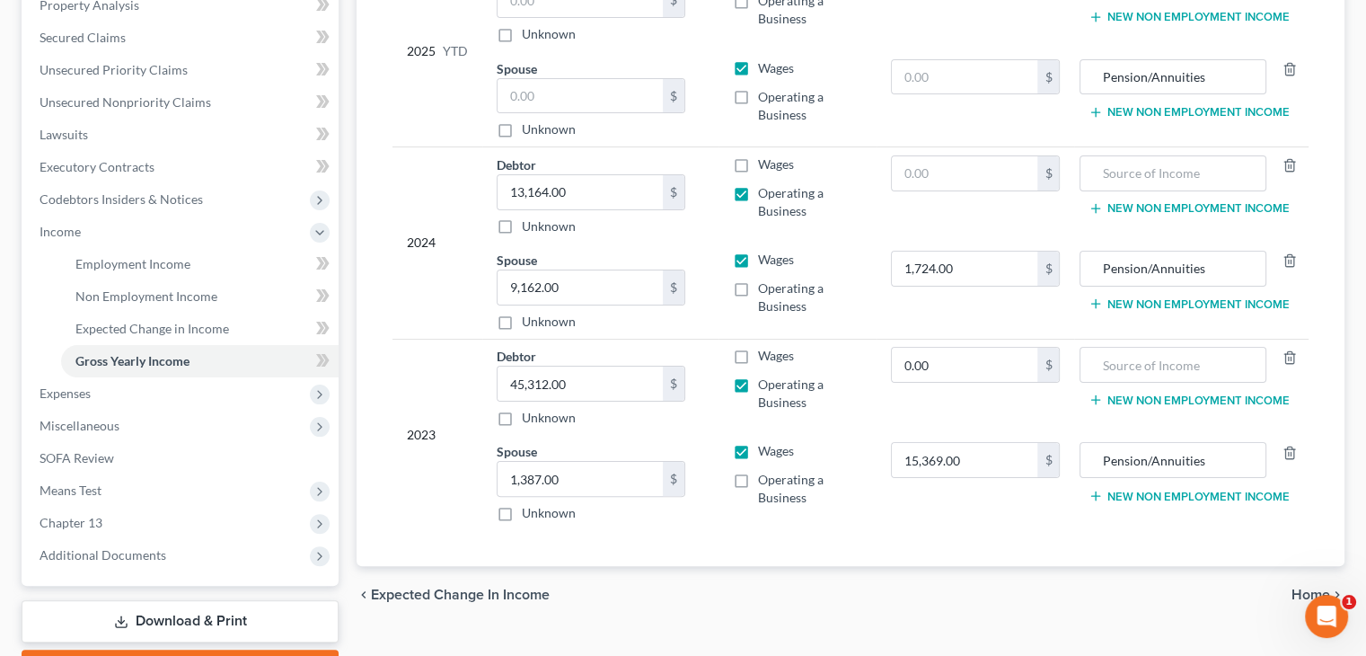
click at [61, 333] on li "Expected Change in Income" at bounding box center [200, 329] width 278 height 32
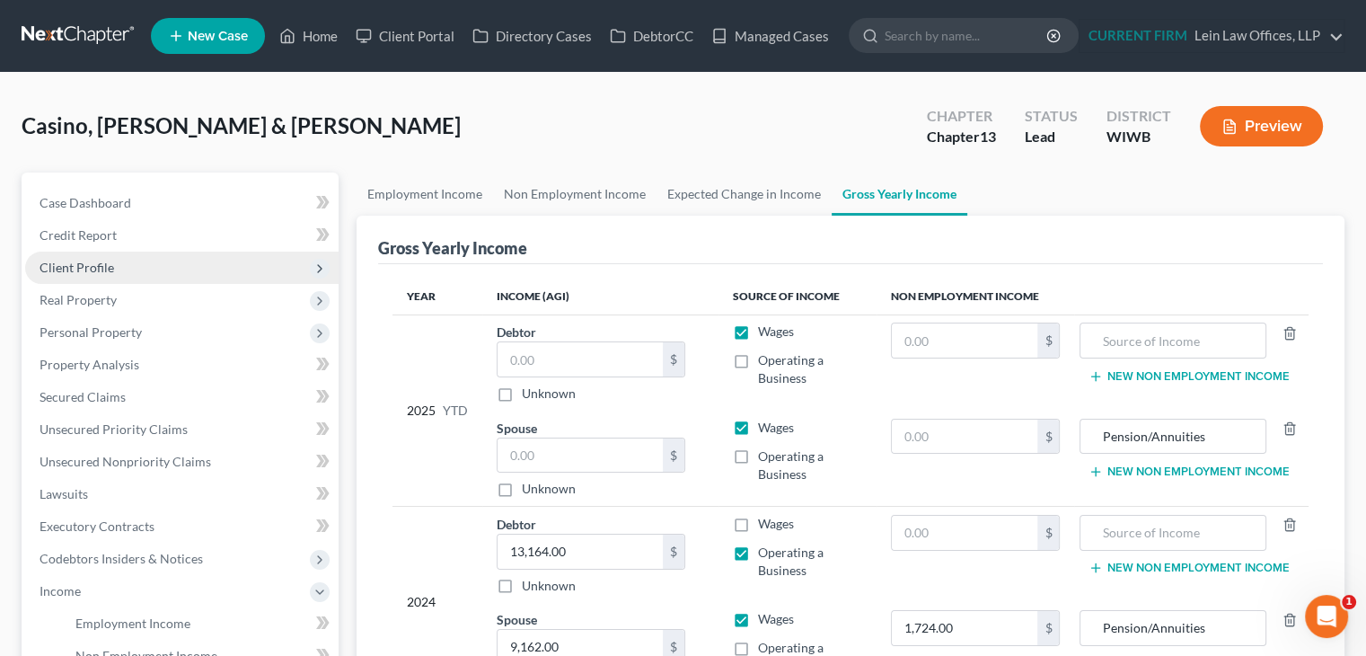
click at [94, 267] on span "Client Profile" at bounding box center [77, 267] width 75 height 15
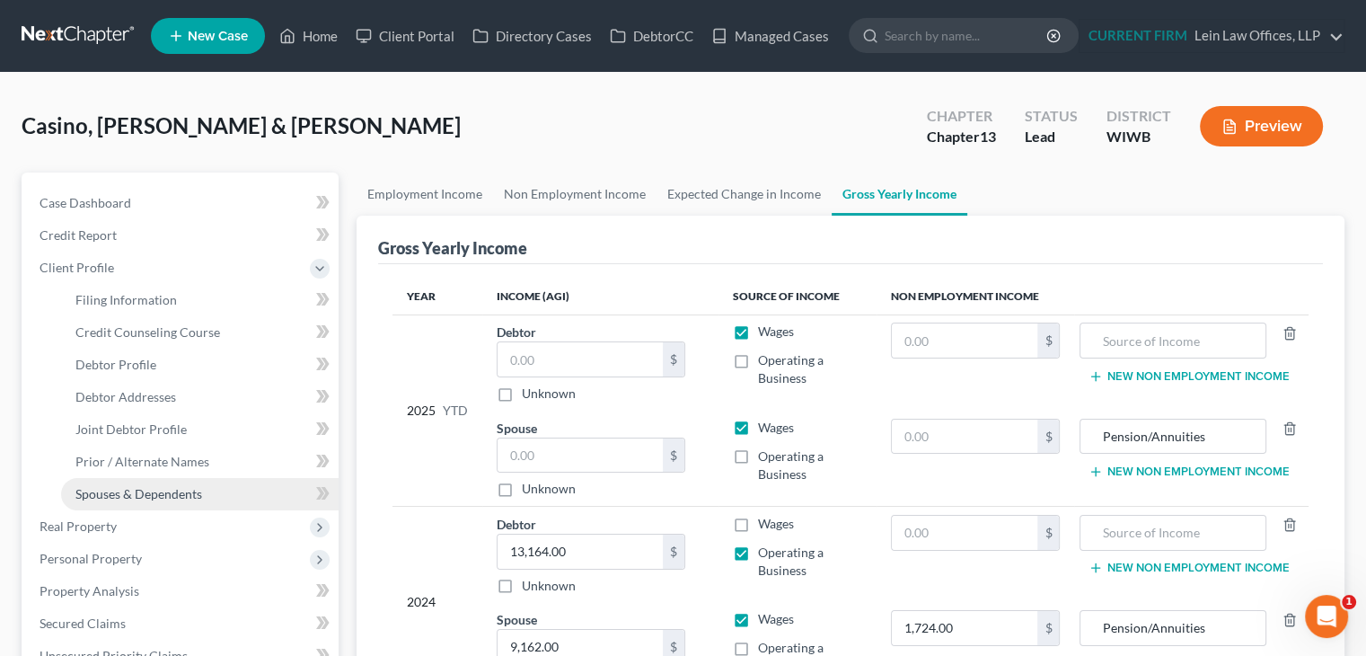
click at [128, 483] on link "Spouses & Dependents" at bounding box center [200, 494] width 278 height 32
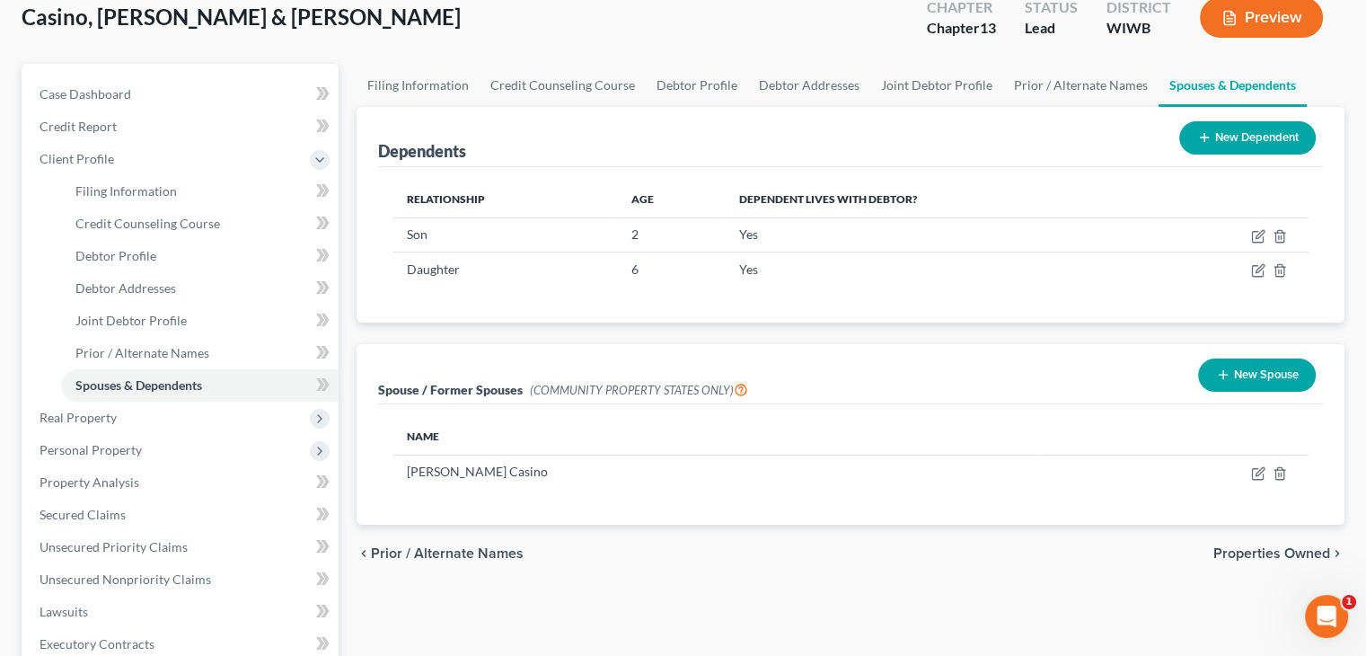
scroll to position [108, 0]
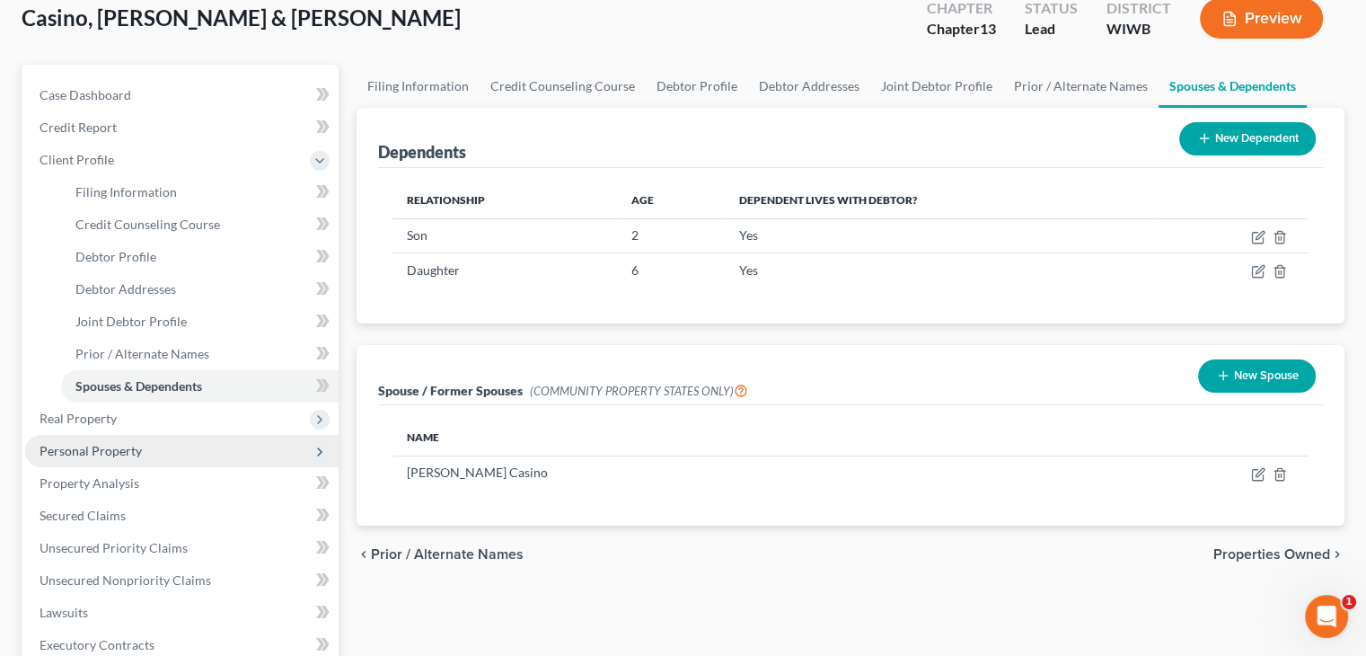
click at [126, 452] on span "Personal Property" at bounding box center [91, 450] width 102 height 15
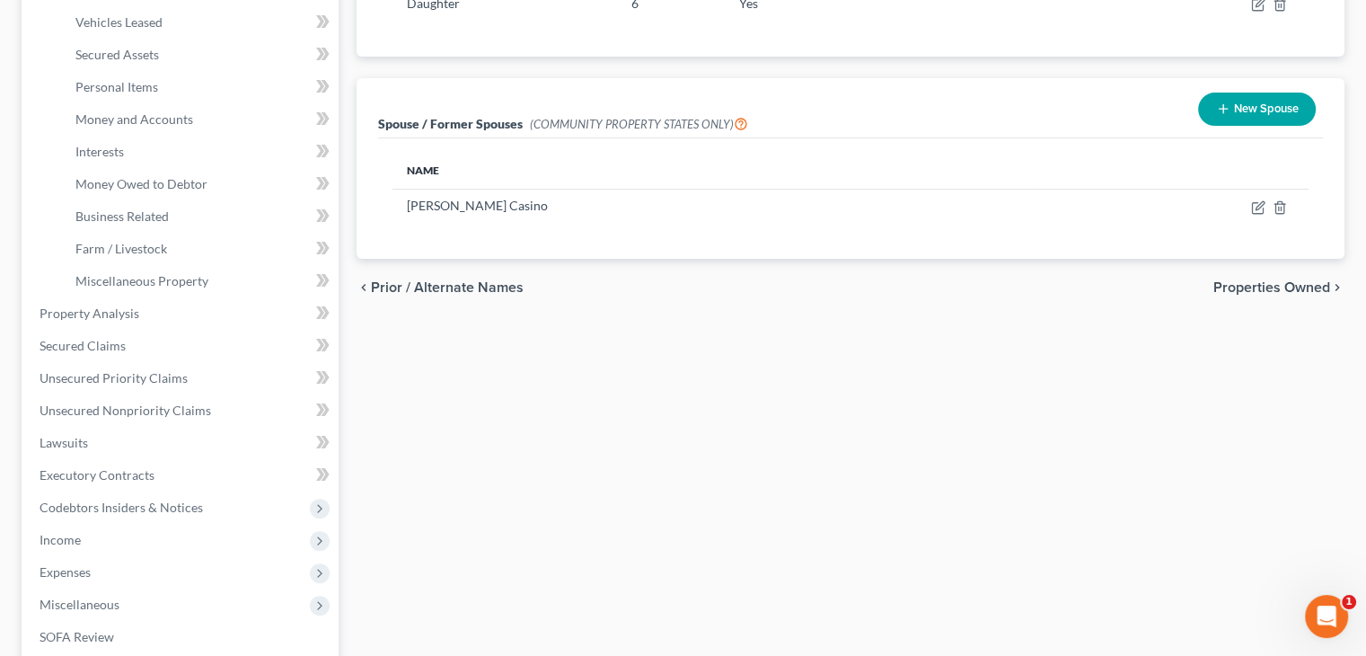
scroll to position [377, 0]
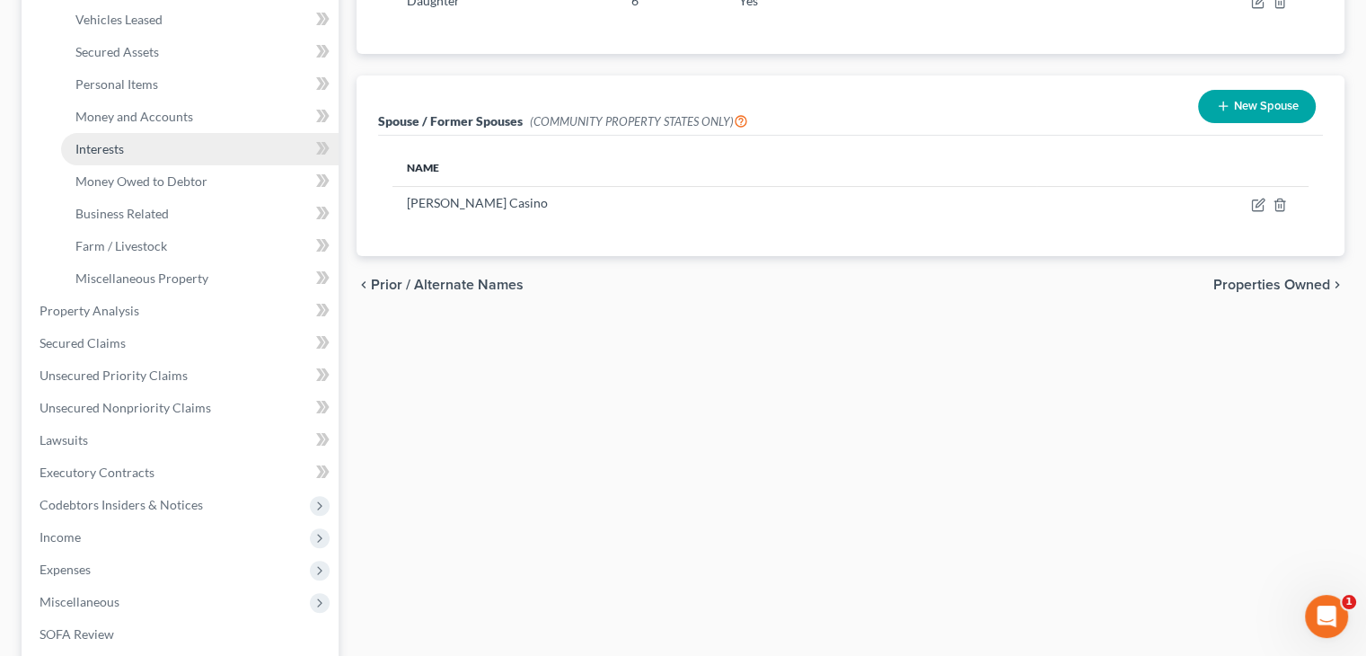
click at [113, 148] on span "Interests" at bounding box center [99, 148] width 49 height 15
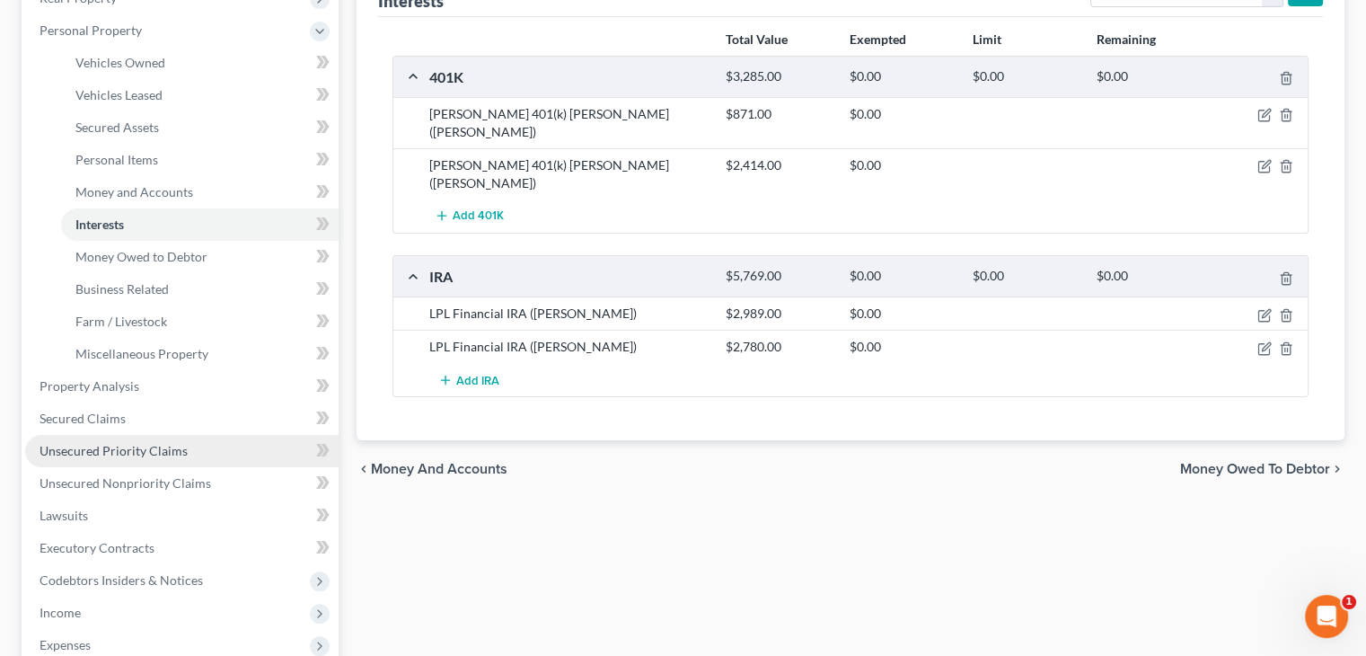
scroll to position [359, 0]
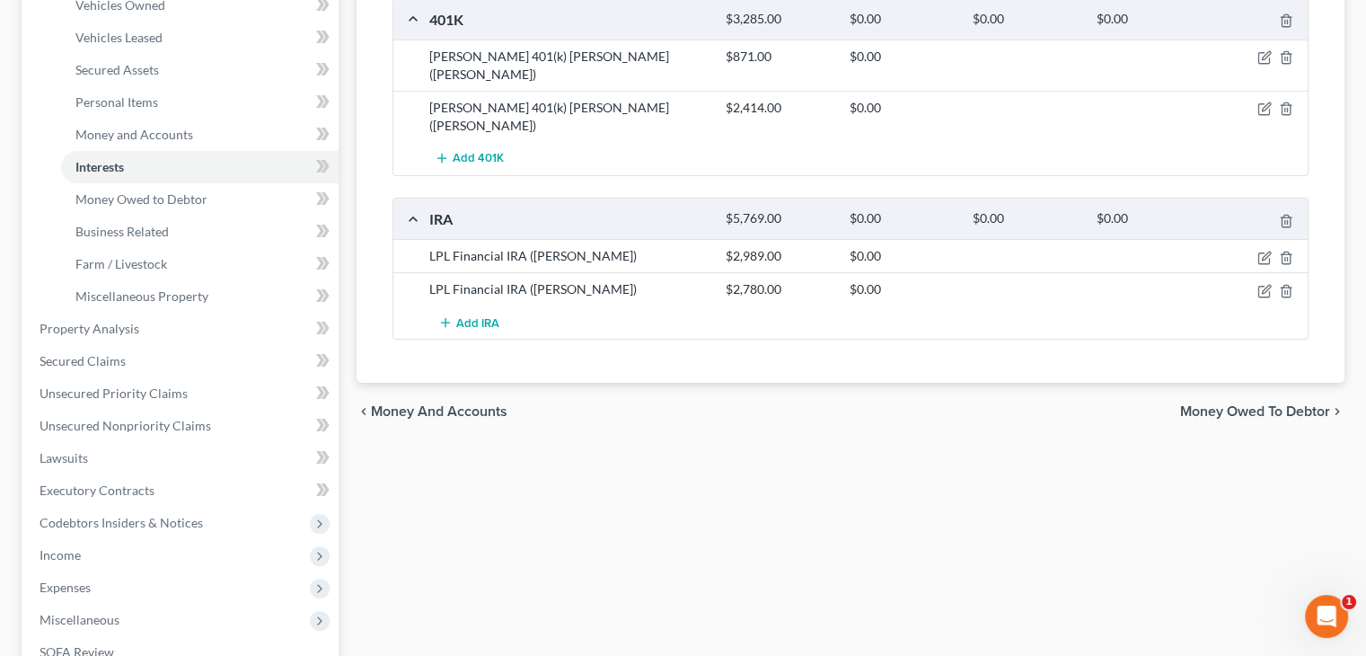
click at [40, 242] on ul "Vehicles Owned Vehicles Leased Machinery and Vehicles Office Related" at bounding box center [181, 150] width 313 height 323
click at [144, 425] on span "Unsecured Nonpriority Claims" at bounding box center [126, 425] width 172 height 15
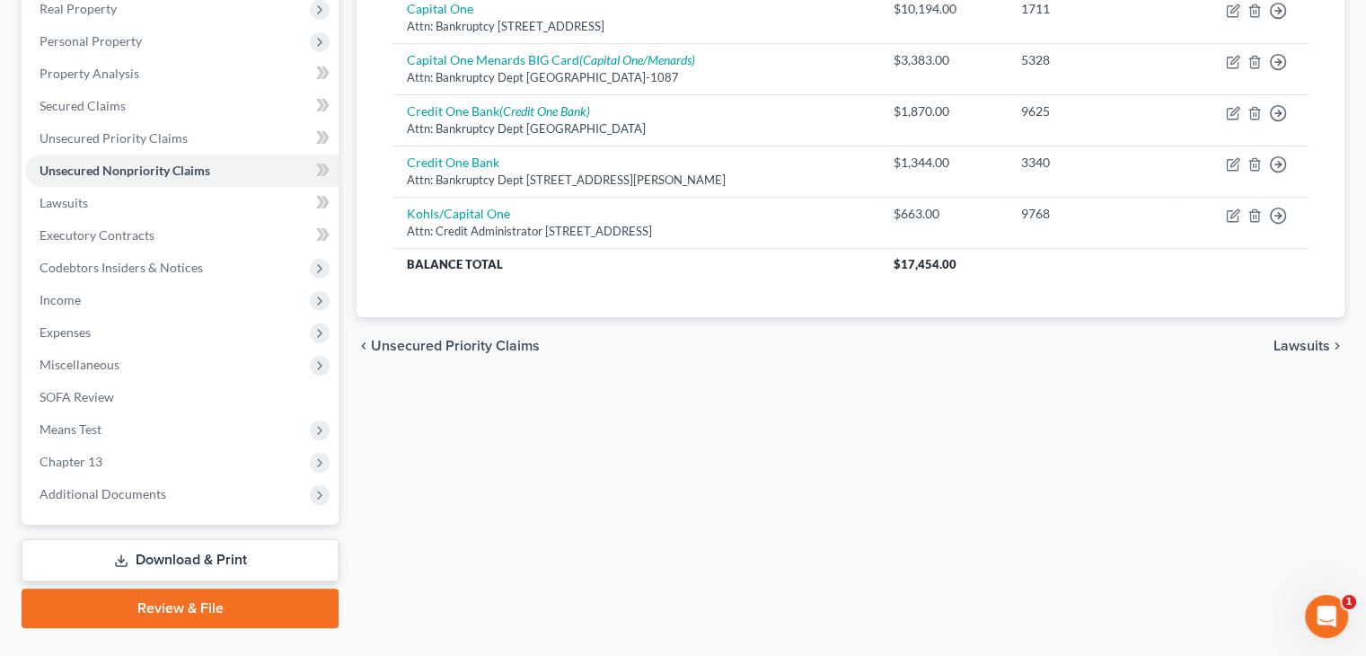
scroll to position [331, 0]
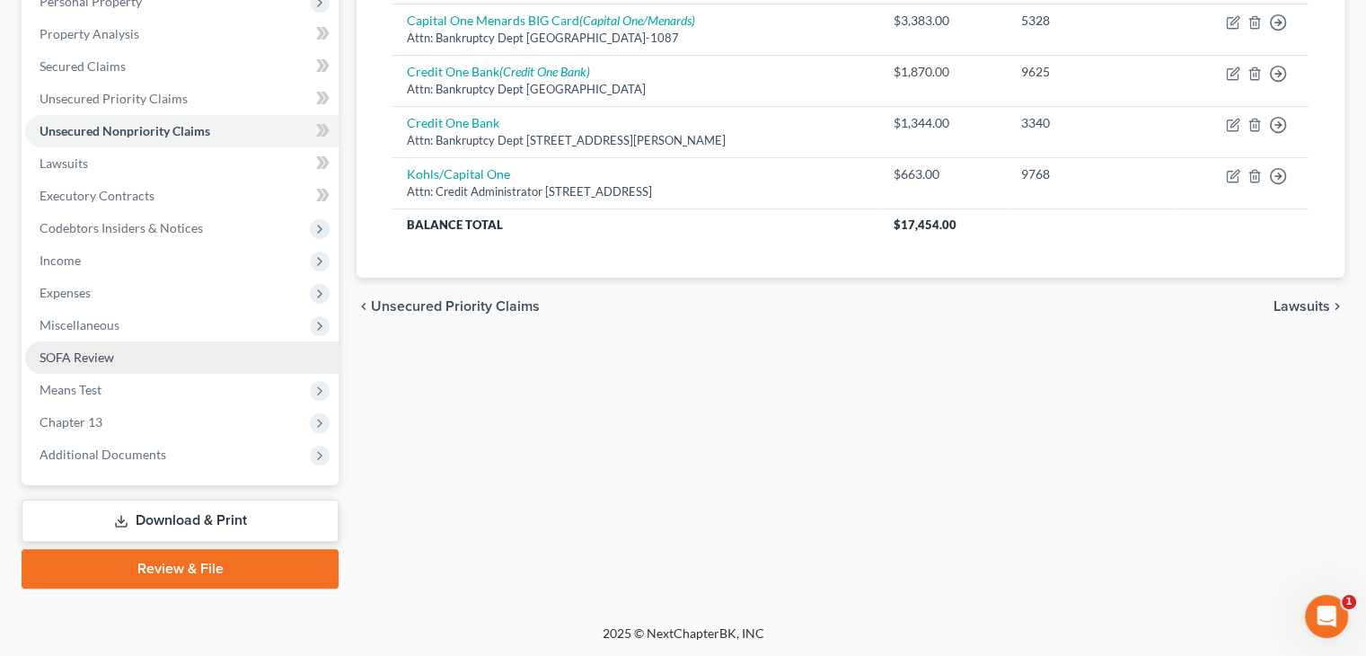
click at [117, 357] on link "SOFA Review" at bounding box center [181, 357] width 313 height 32
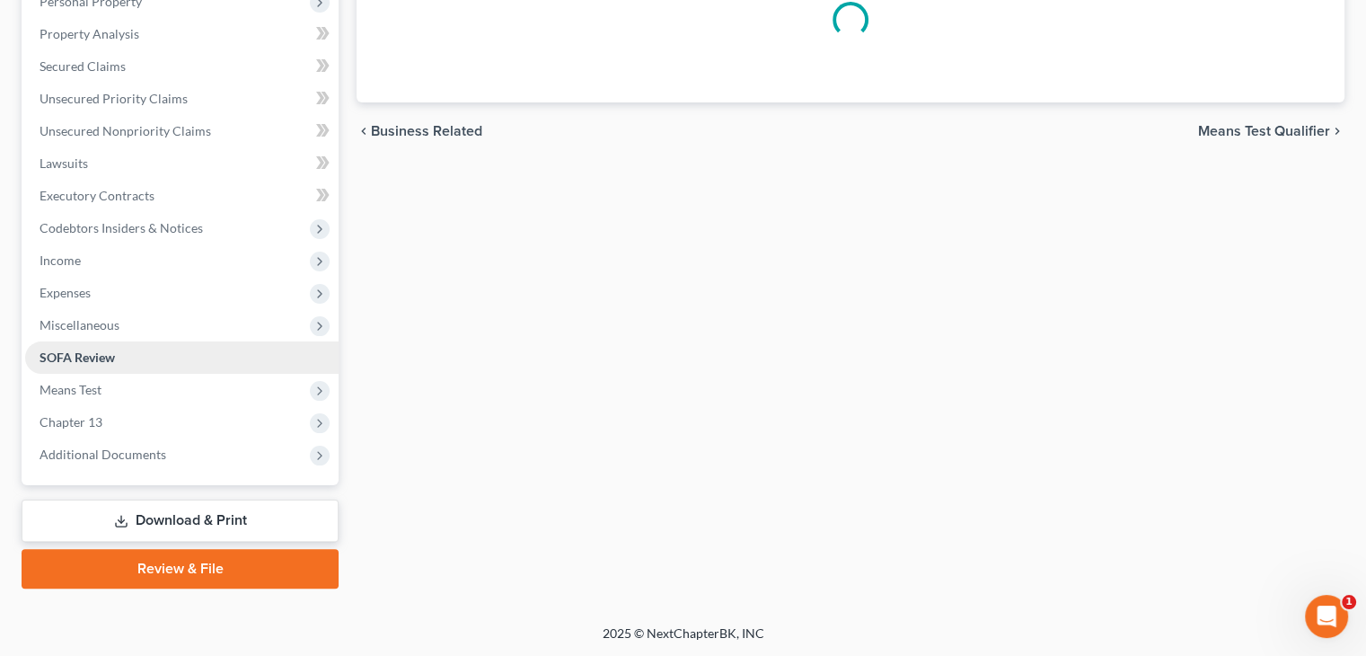
scroll to position [91, 0]
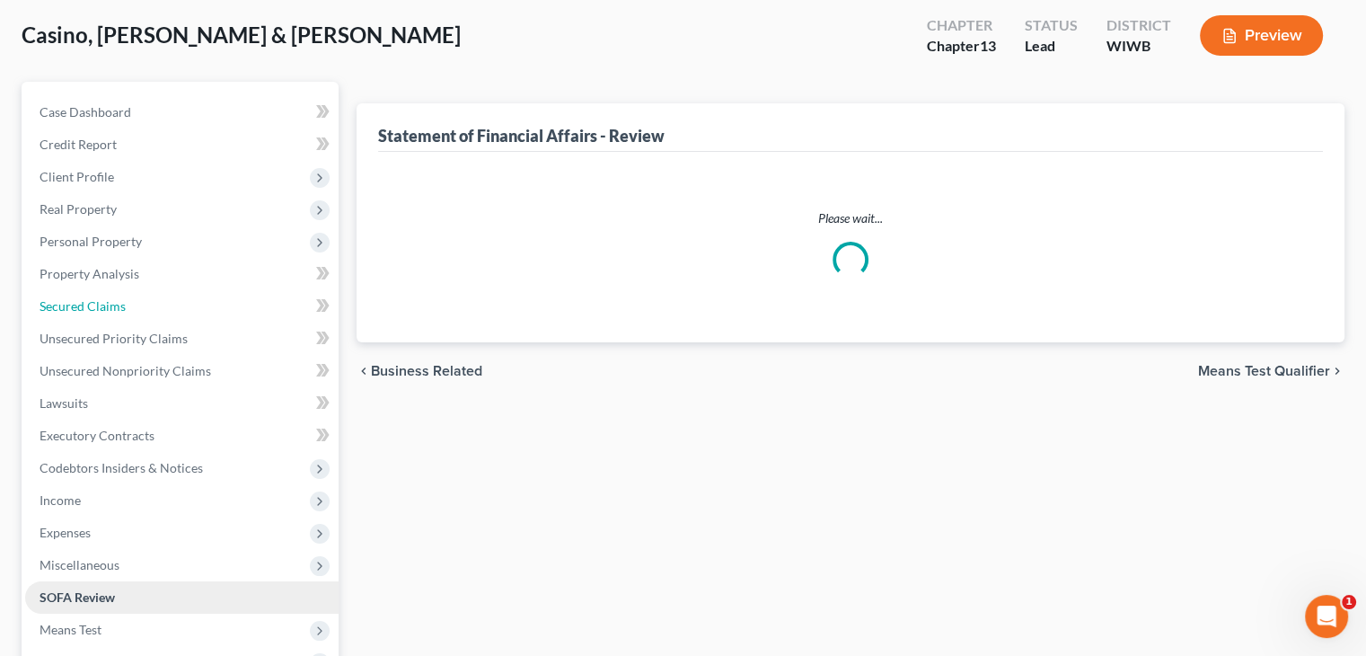
click at [117, 357] on ul "Case Dashboard Payments Invoices Payments Payments Credit Report Client Profile" at bounding box center [181, 403] width 313 height 614
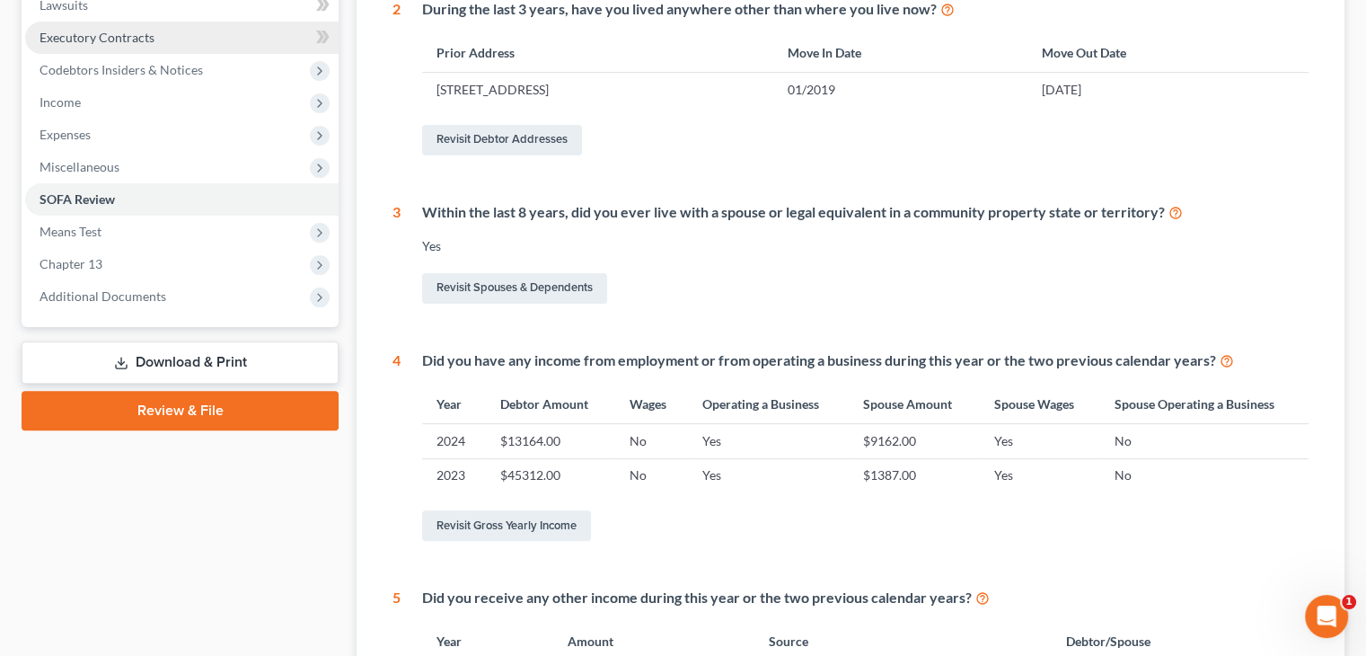
scroll to position [449, 0]
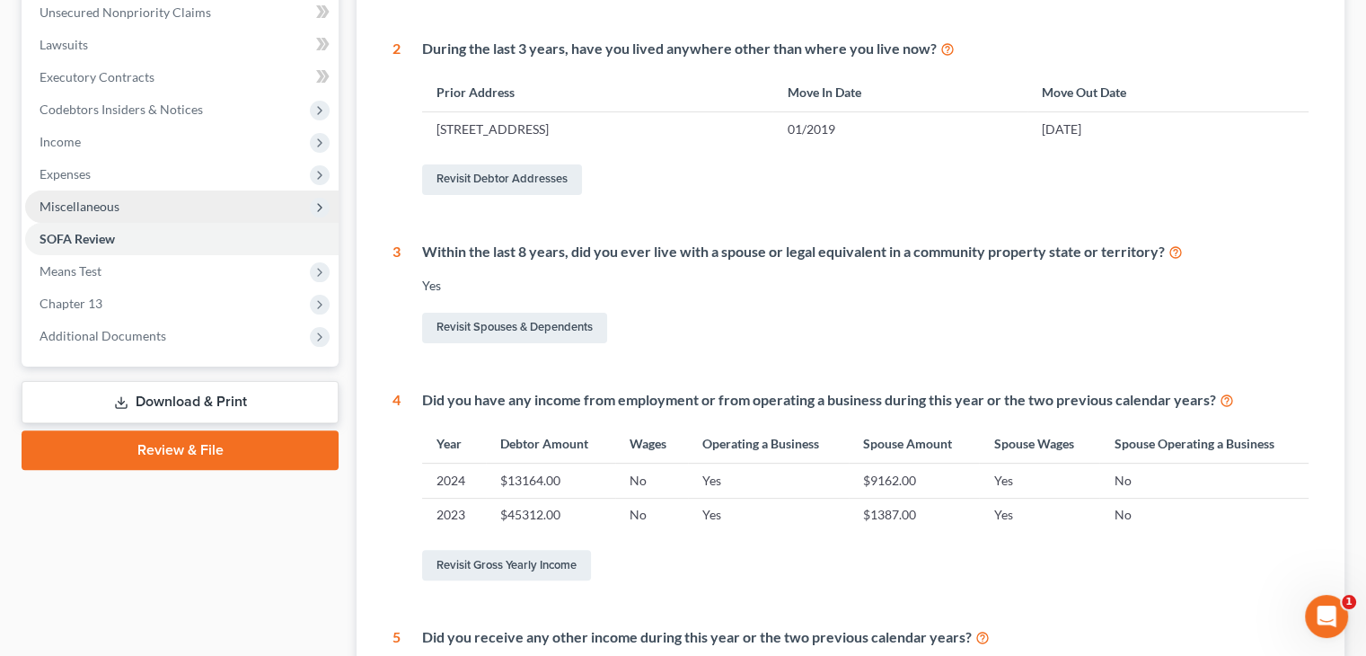
click at [98, 208] on span "Miscellaneous" at bounding box center [80, 206] width 80 height 15
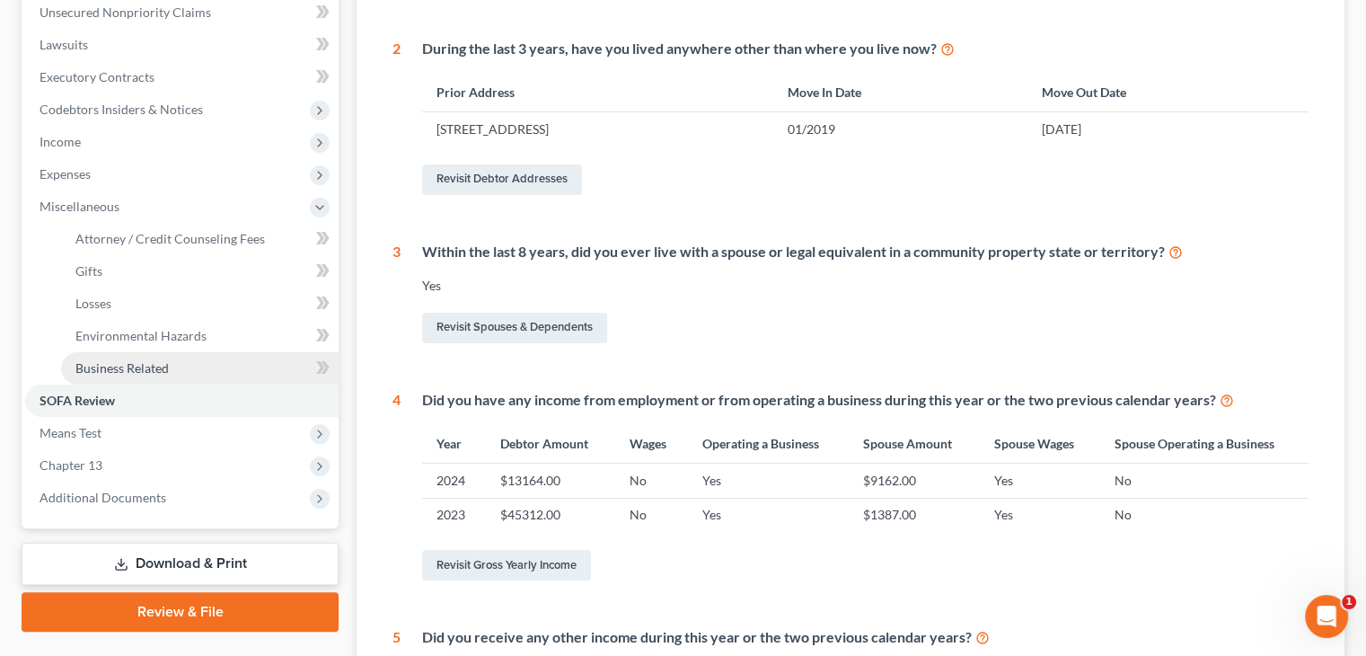
click at [122, 364] on span "Business Related" at bounding box center [121, 367] width 93 height 15
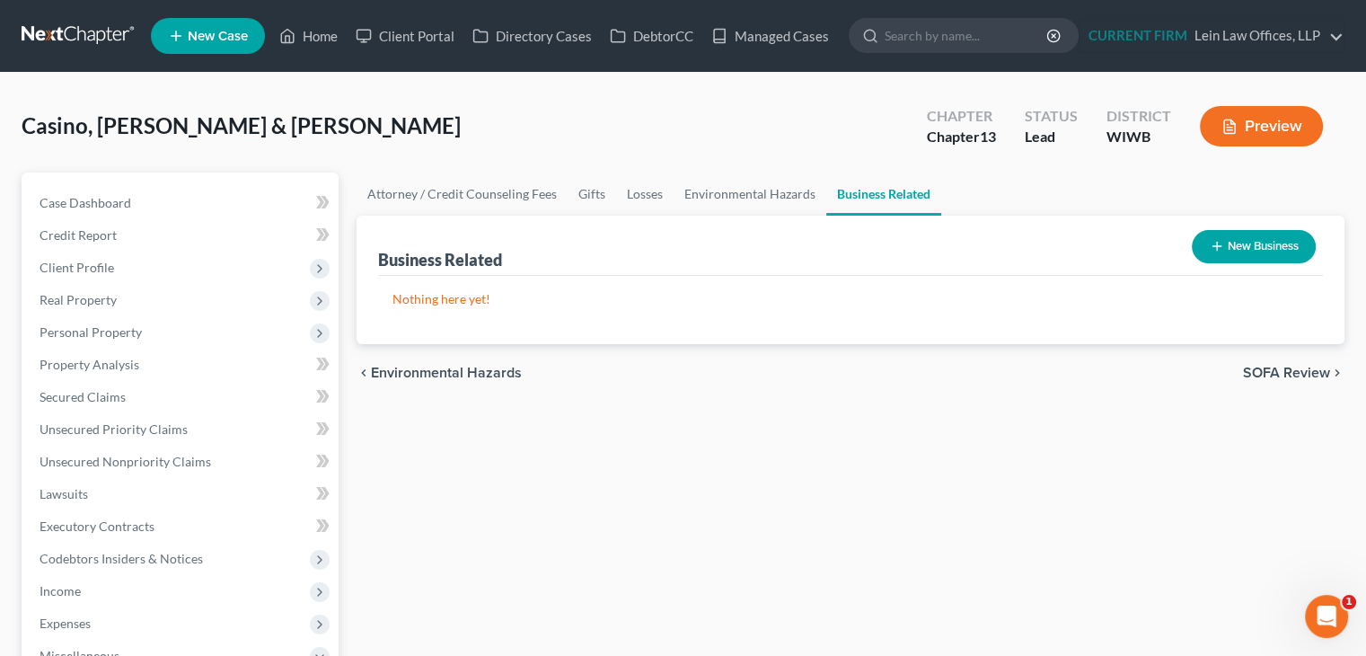
click at [1268, 247] on button "New Business" at bounding box center [1254, 246] width 124 height 33
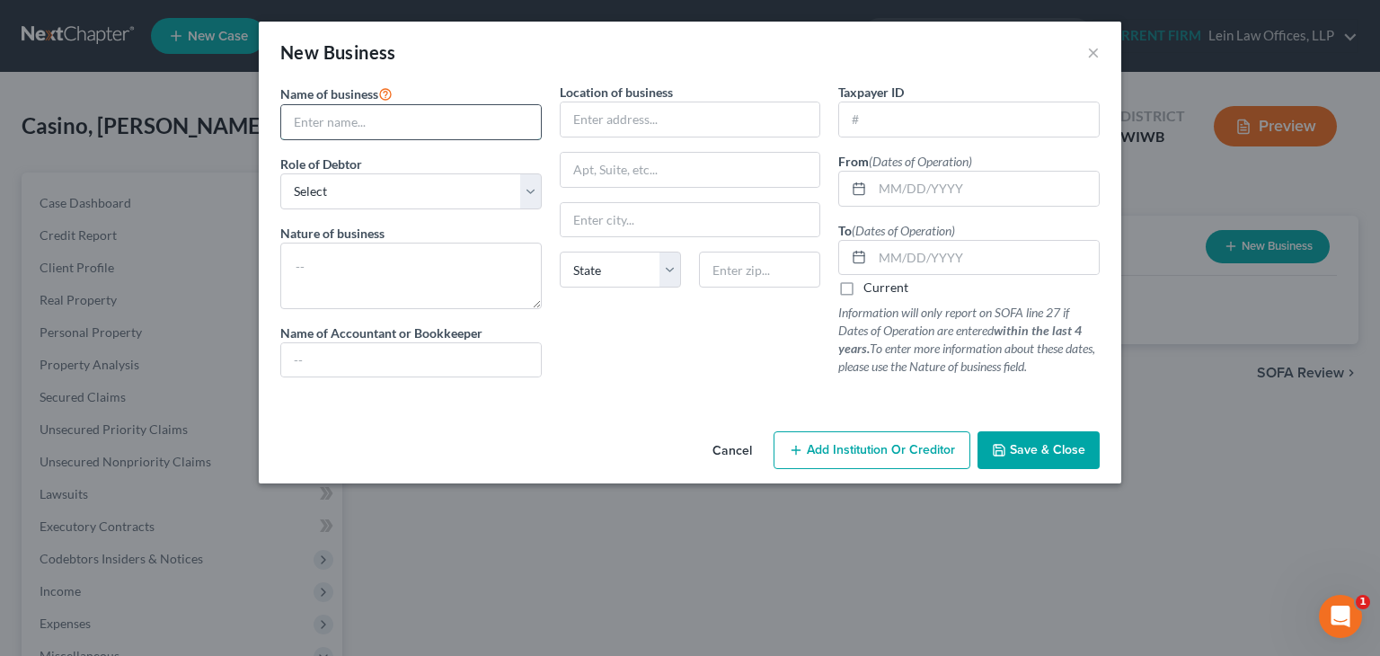
click at [502, 128] on input "text" at bounding box center [411, 122] width 260 height 34
type input "D"
type input "Truck Driver"
click at [398, 276] on textarea at bounding box center [410, 276] width 261 height 66
drag, startPoint x: 390, startPoint y: 126, endPoint x: 245, endPoint y: 147, distance: 146.2
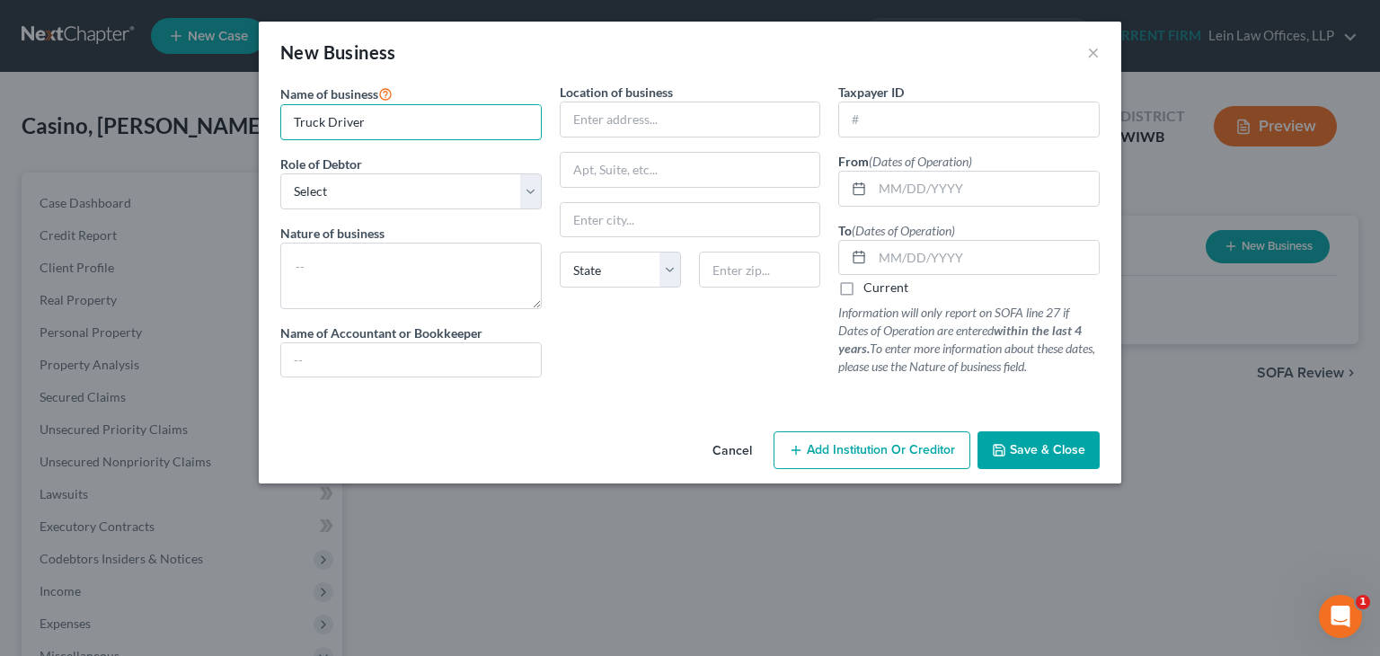
click at [245, 147] on div "New Business × Name of business * Truck Driver Role of Debtor * Select A member…" at bounding box center [690, 328] width 1380 height 656
click at [339, 254] on textarea at bounding box center [410, 276] width 261 height 66
paste textarea "Truck Driver"
type textarea "Truck Driver"
click at [914, 243] on input "text" at bounding box center [985, 258] width 226 height 34
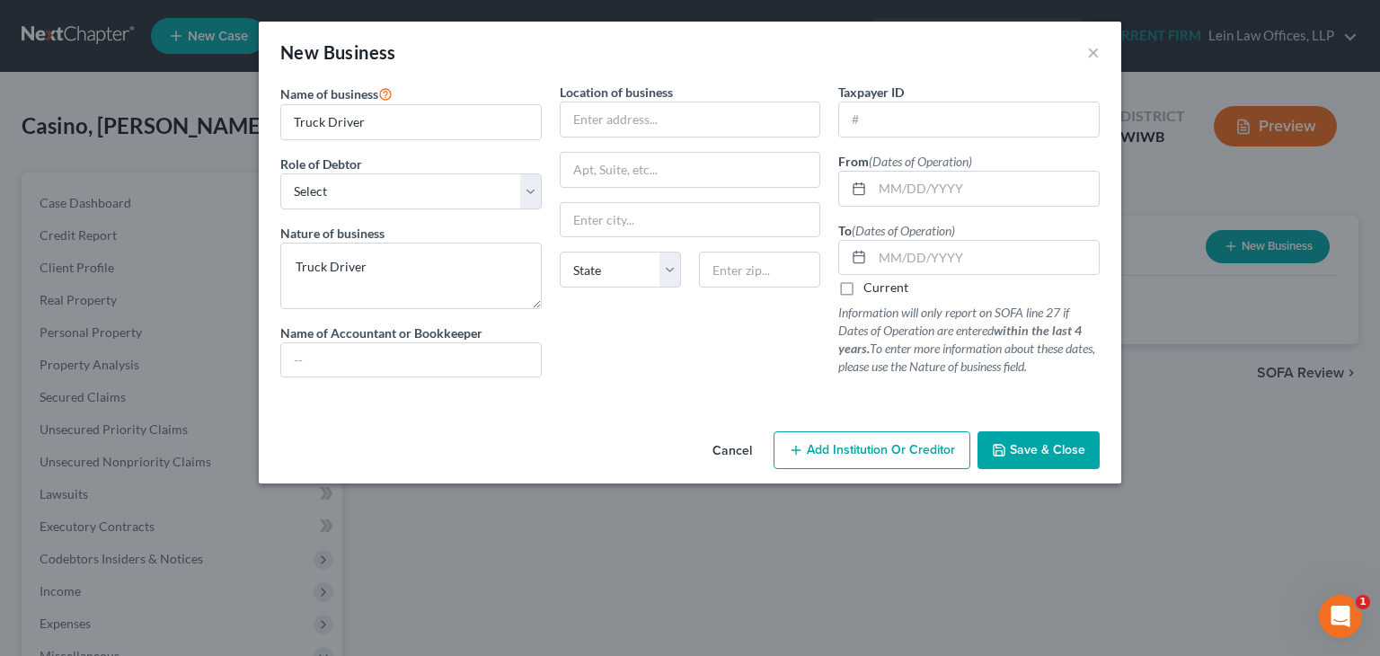
click at [613, 361] on div "Location of business State AL AK AR AZ CA CO CT DE DC FL GA GU HI ID IL IN IA K…" at bounding box center [690, 237] width 279 height 309
click at [884, 259] on input "text" at bounding box center [985, 258] width 226 height 34
type input "12/31/2024"
click at [1029, 446] on span "Save & Close" at bounding box center [1047, 449] width 75 height 15
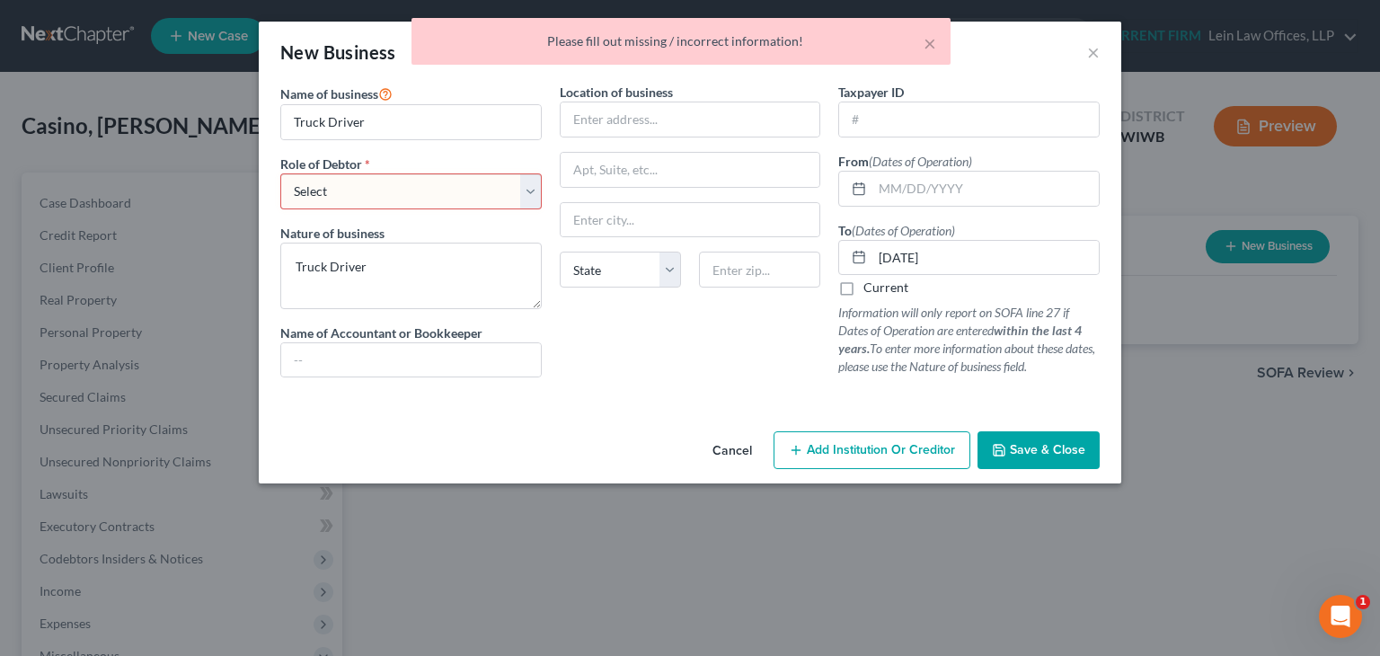
click at [521, 195] on select "Select A member of a limited liability company (LLC) or limited liability partn…" at bounding box center [410, 191] width 261 height 36
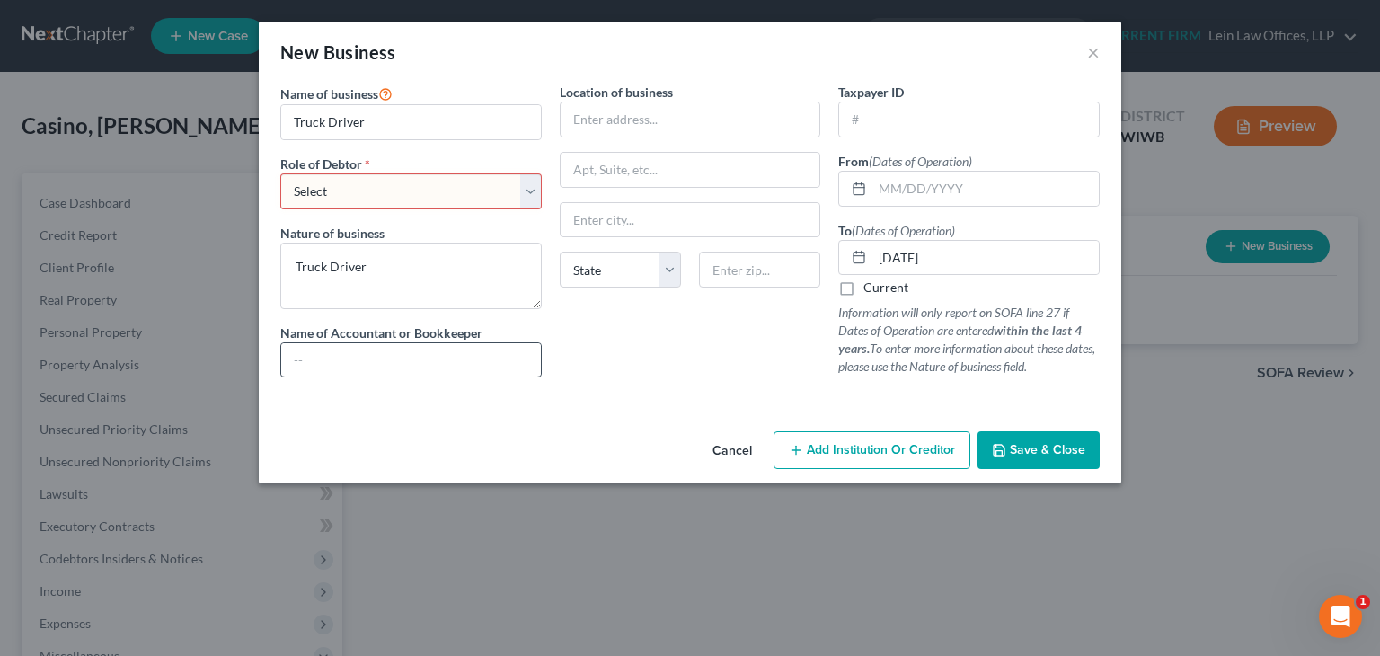
select select "sole_proprietor"
click at [280, 173] on select "Select A member of a limited liability company (LLC) or limited liability partn…" at bounding box center [410, 191] width 261 height 36
click at [1019, 450] on span "Save & Close" at bounding box center [1047, 449] width 75 height 15
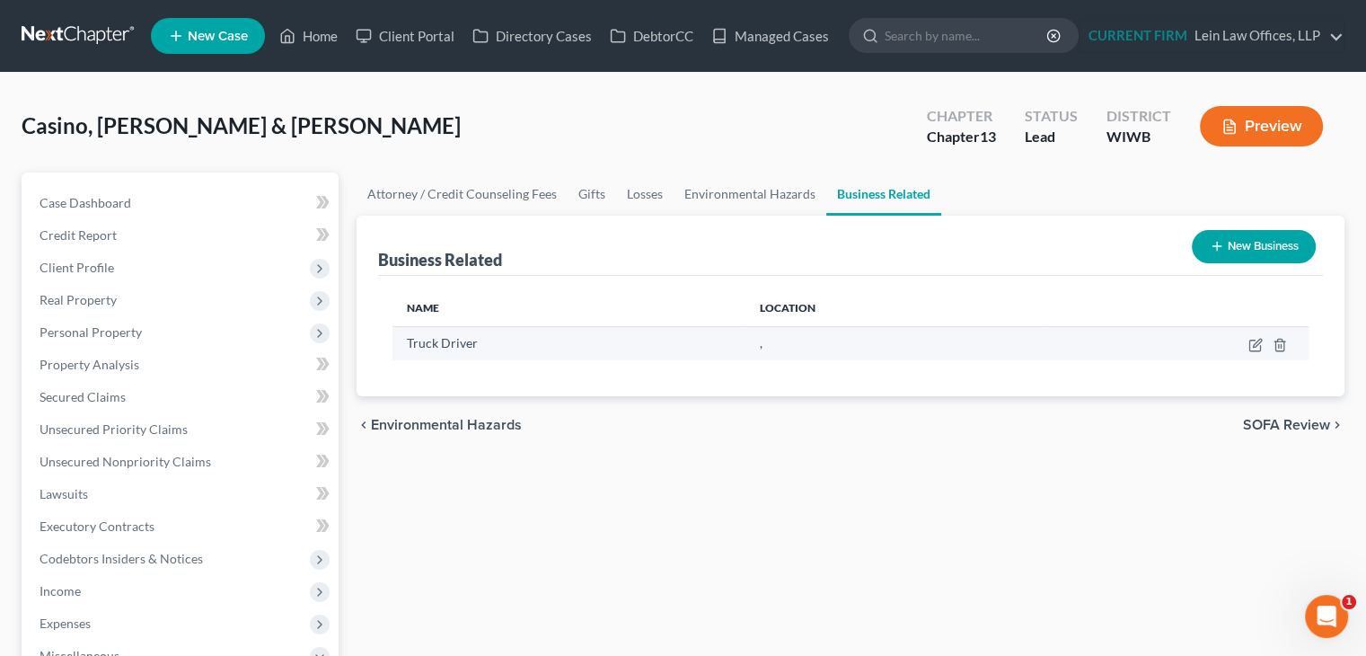
drag, startPoint x: 495, startPoint y: 349, endPoint x: 538, endPoint y: 341, distance: 43.9
click at [495, 349] on div "Truck Driver" at bounding box center [569, 343] width 324 height 18
click at [1254, 345] on icon "button" at bounding box center [1256, 345] width 14 height 14
select select "sole_proprietor"
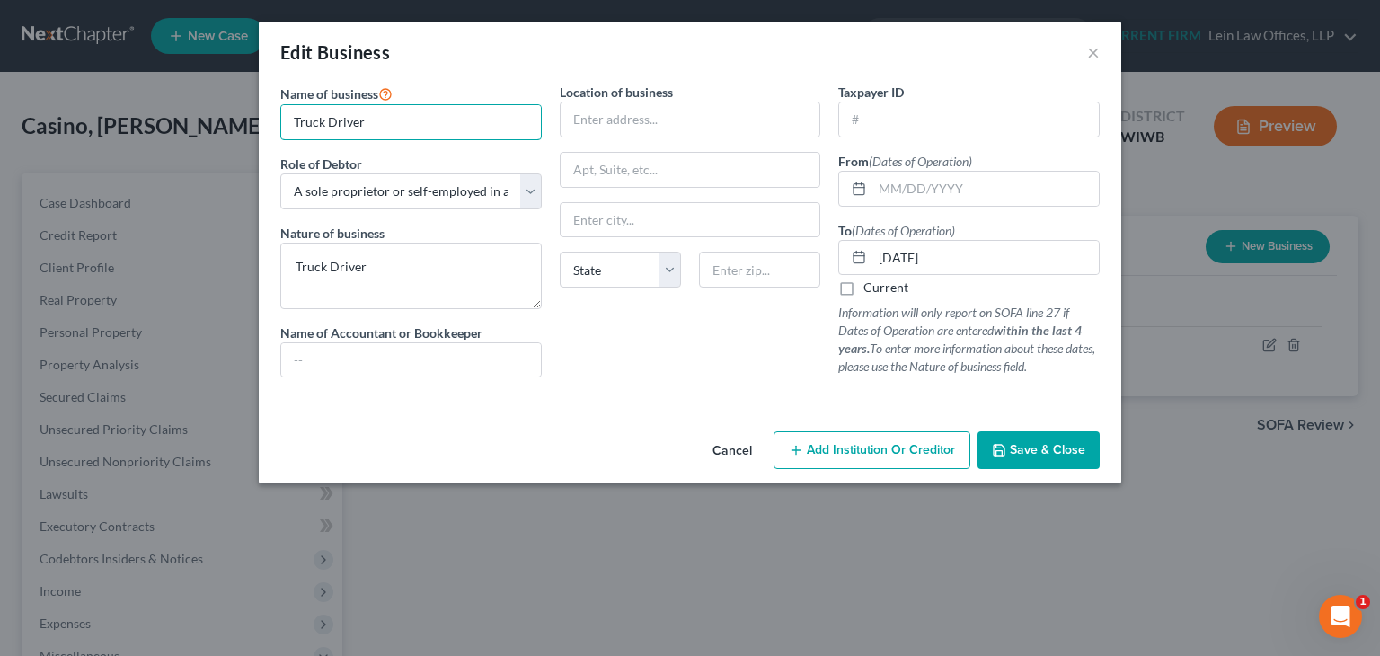
drag, startPoint x: 411, startPoint y: 119, endPoint x: 205, endPoint y: 140, distance: 207.7
click at [205, 140] on div "Edit Business × Name of business * Truck Driver Role of Debtor * Select A membe…" at bounding box center [690, 328] width 1380 height 656
click at [417, 123] on input "James" at bounding box center [411, 122] width 260 height 34
type input "James M Casino"
click at [637, 122] on input "text" at bounding box center [691, 119] width 260 height 34
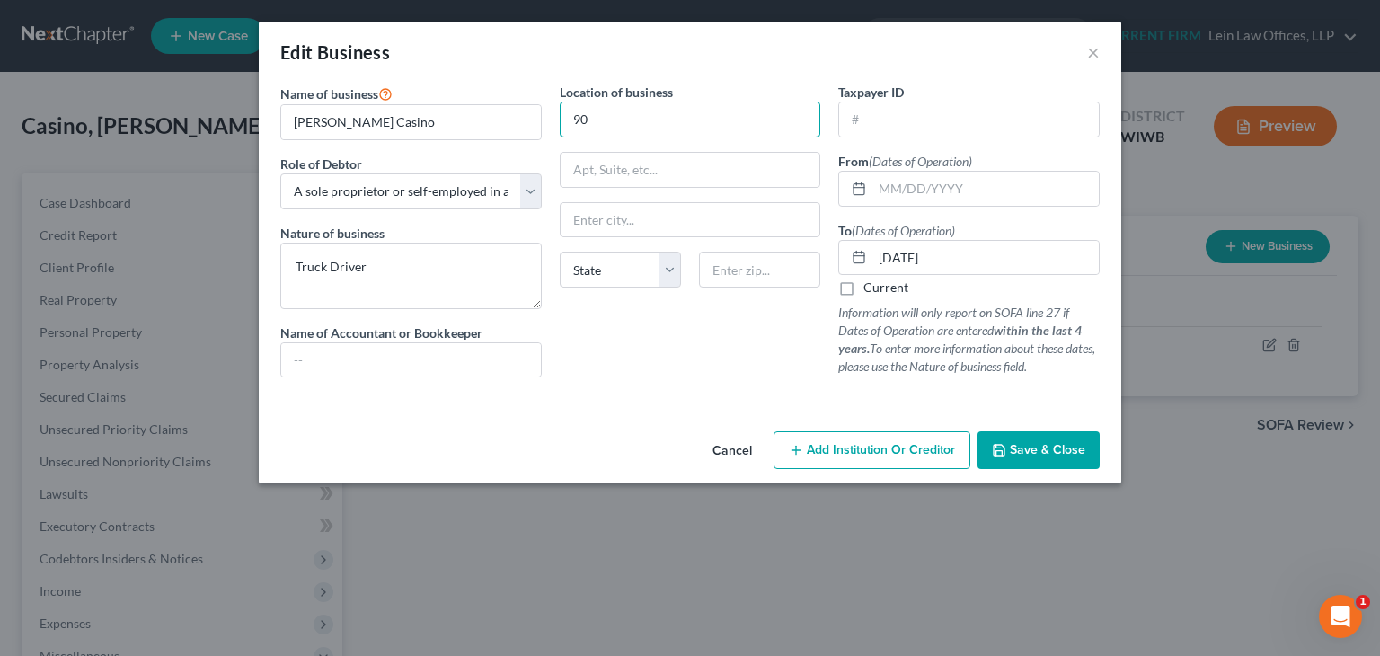
type input "903 10 1/2 Ave"
click at [731, 271] on input "text" at bounding box center [759, 270] width 121 height 36
type input "54812"
type input "Barron"
select select "52"
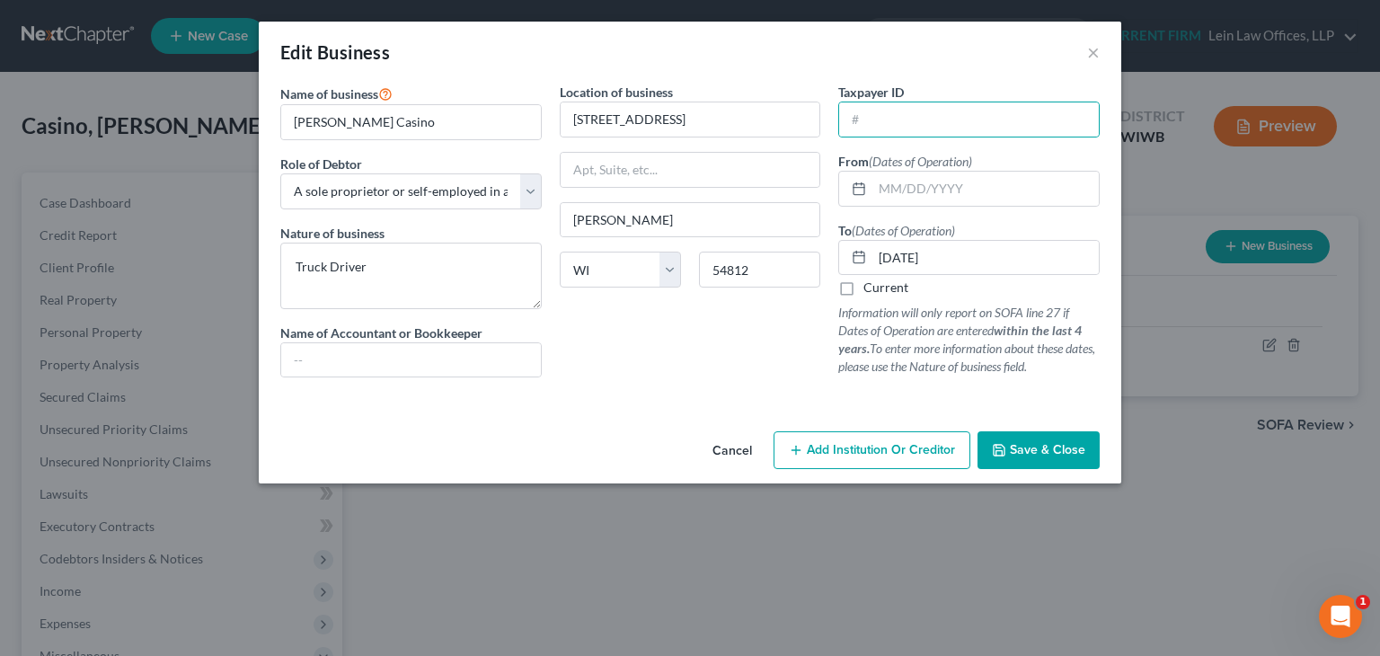
click at [1018, 446] on span "Save & Close" at bounding box center [1047, 449] width 75 height 15
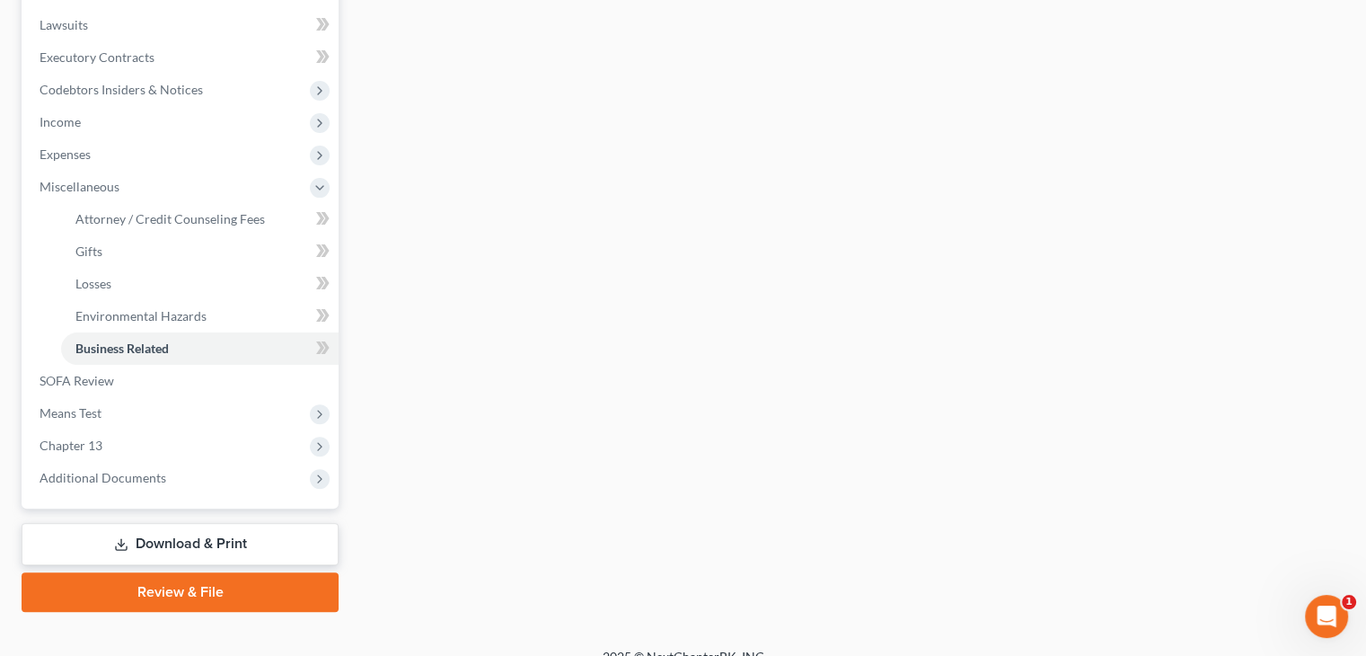
scroll to position [492, 0]
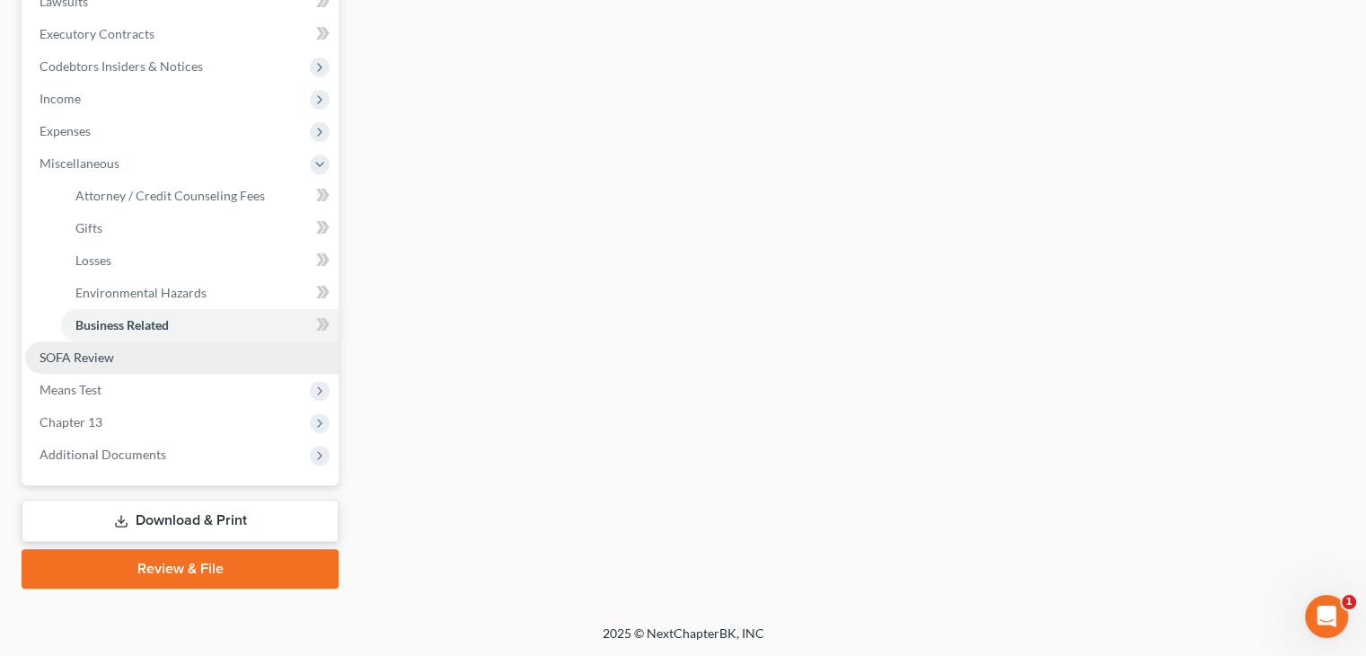
click at [154, 357] on link "SOFA Review" at bounding box center [181, 357] width 313 height 32
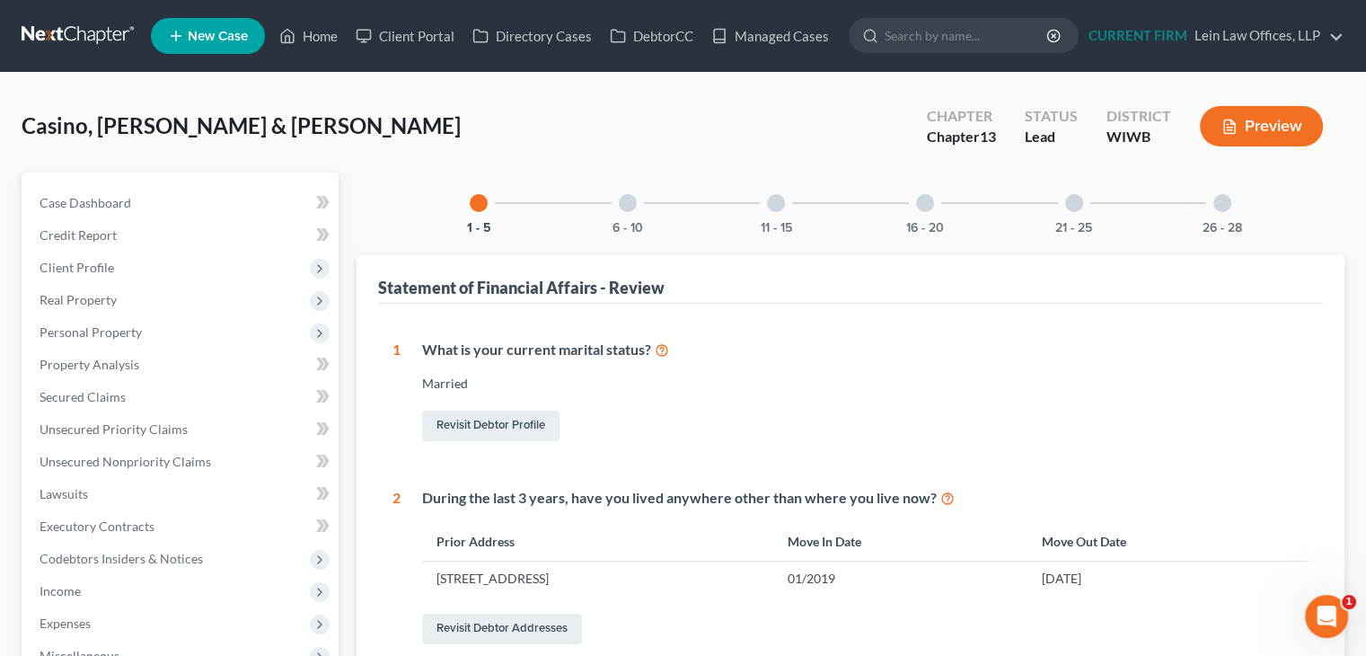
click at [1222, 212] on div "26 - 28" at bounding box center [1222, 202] width 61 height 61
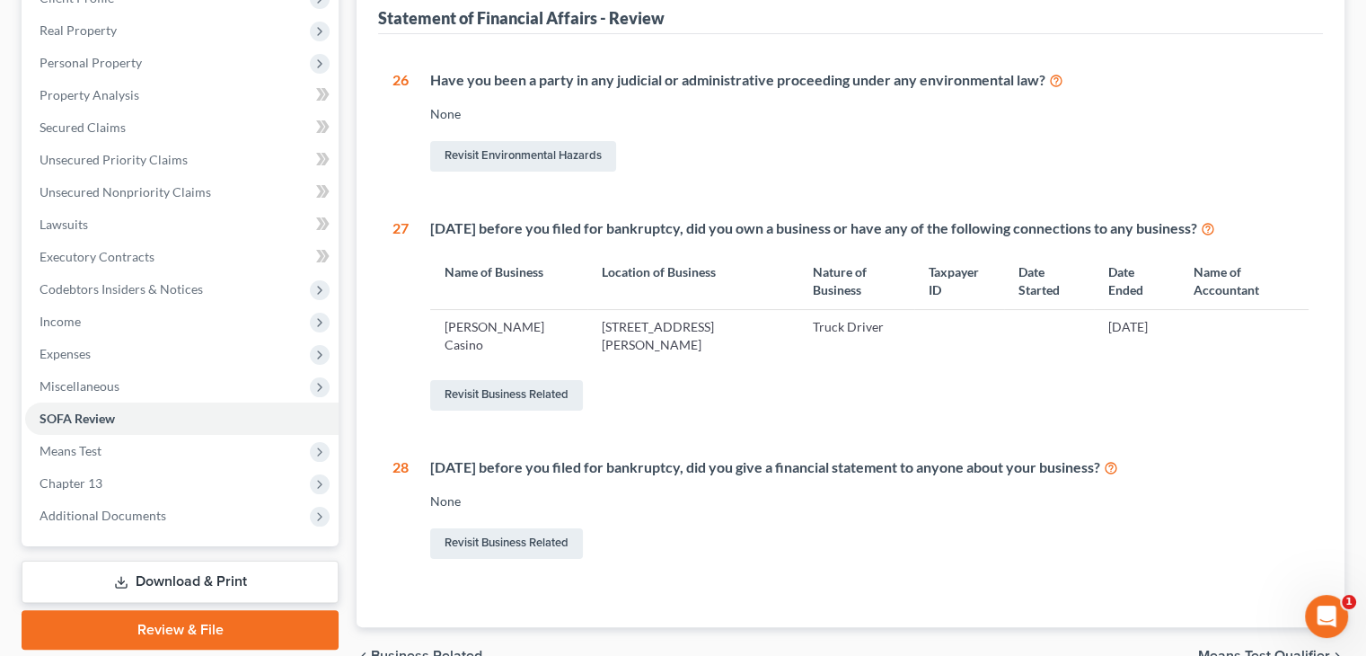
scroll to position [359, 0]
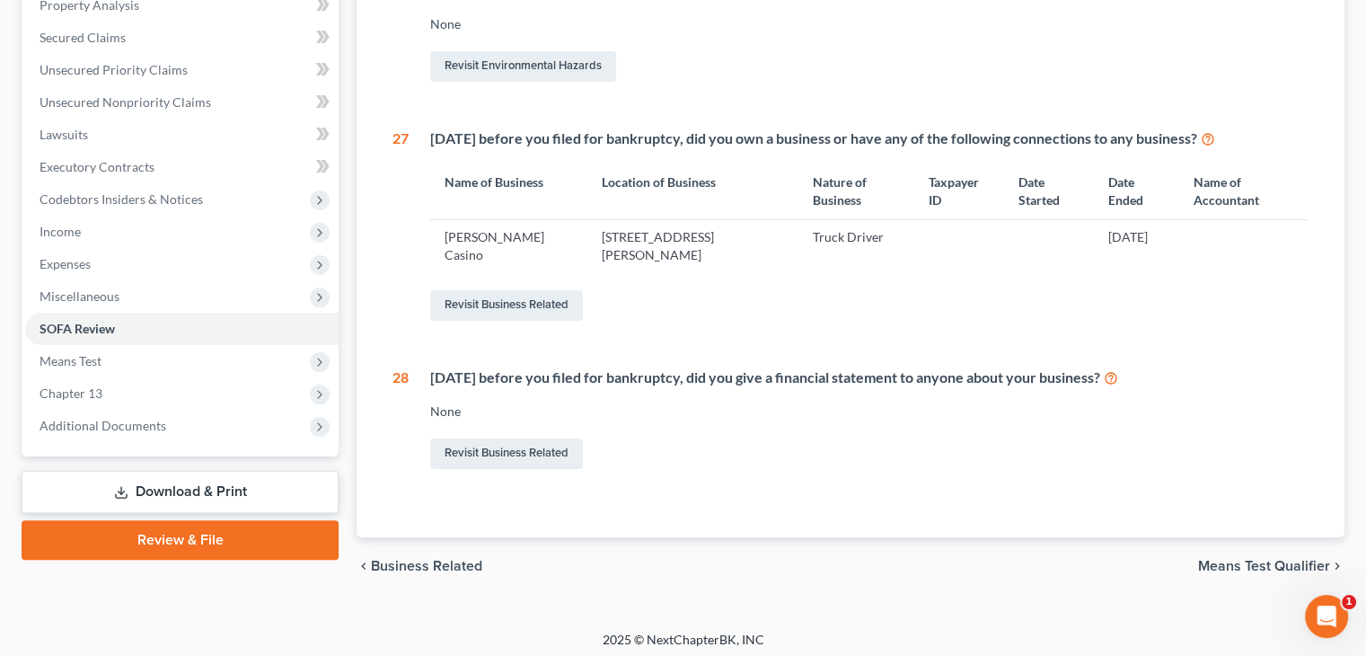
click at [392, 260] on div "1 What is your current marital status? Married Revisit Debtor Profile 2 During …" at bounding box center [850, 240] width 945 height 593
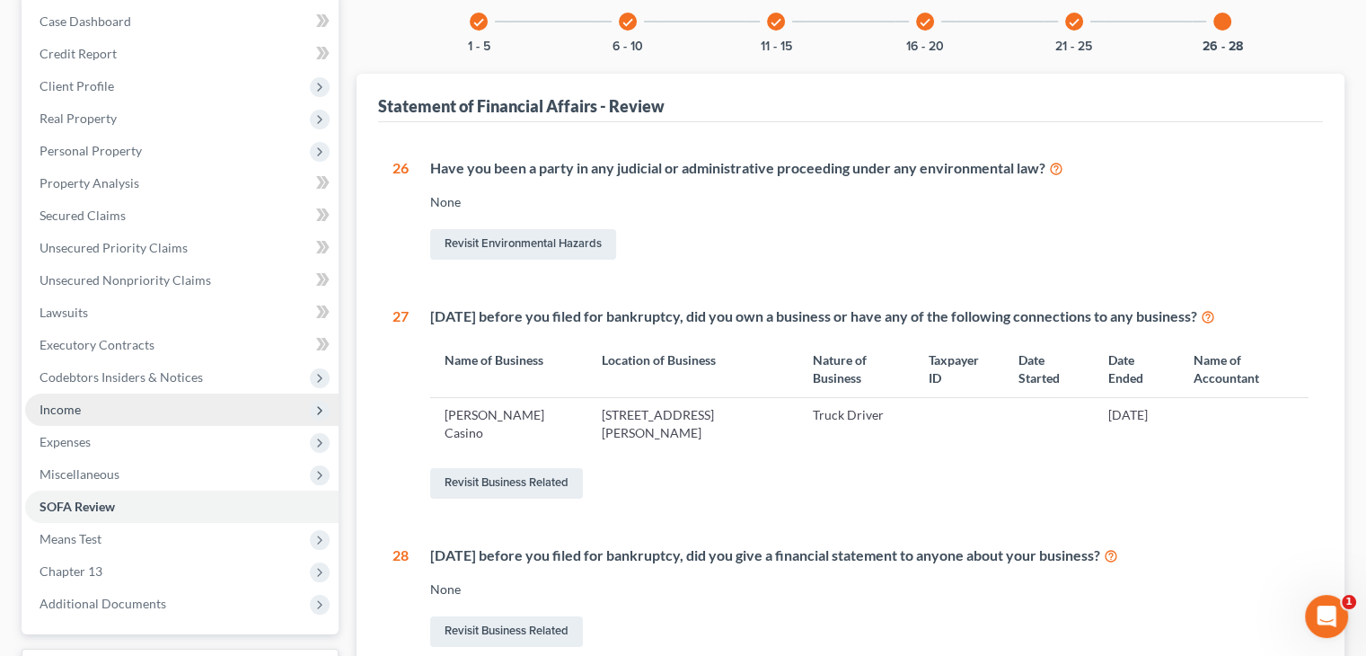
scroll to position [186, 0]
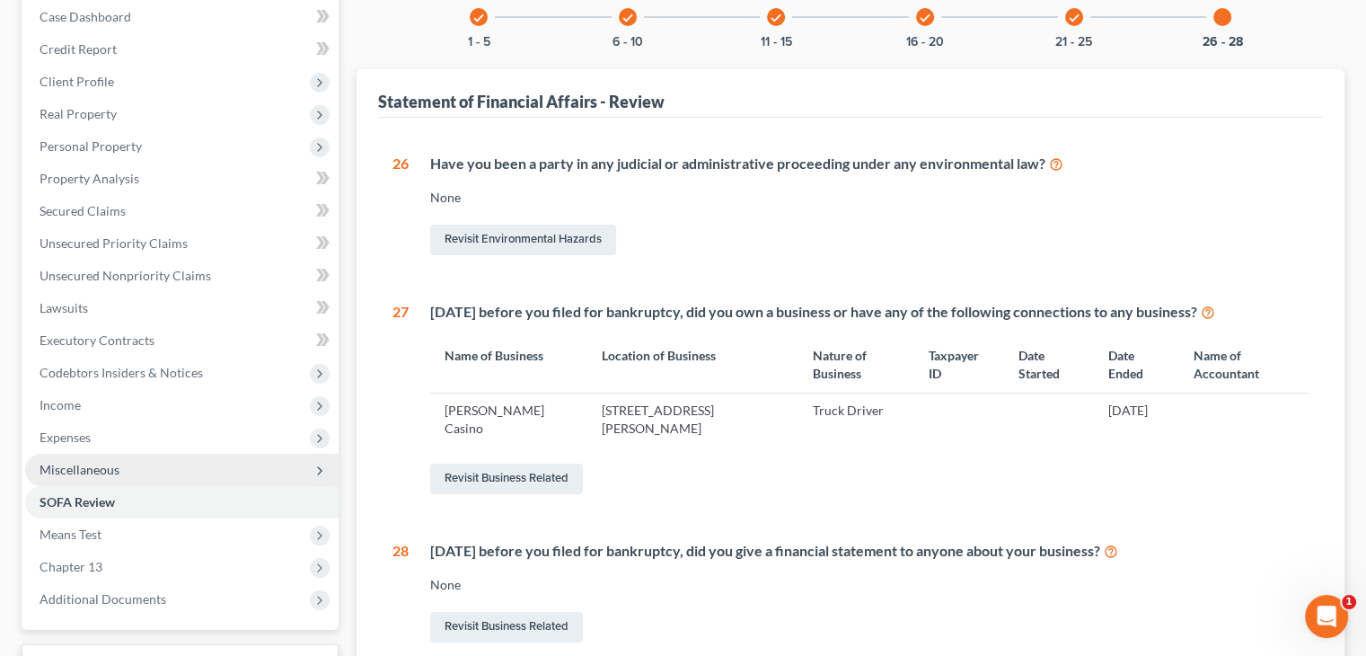
click at [118, 474] on span "Miscellaneous" at bounding box center [80, 469] width 80 height 15
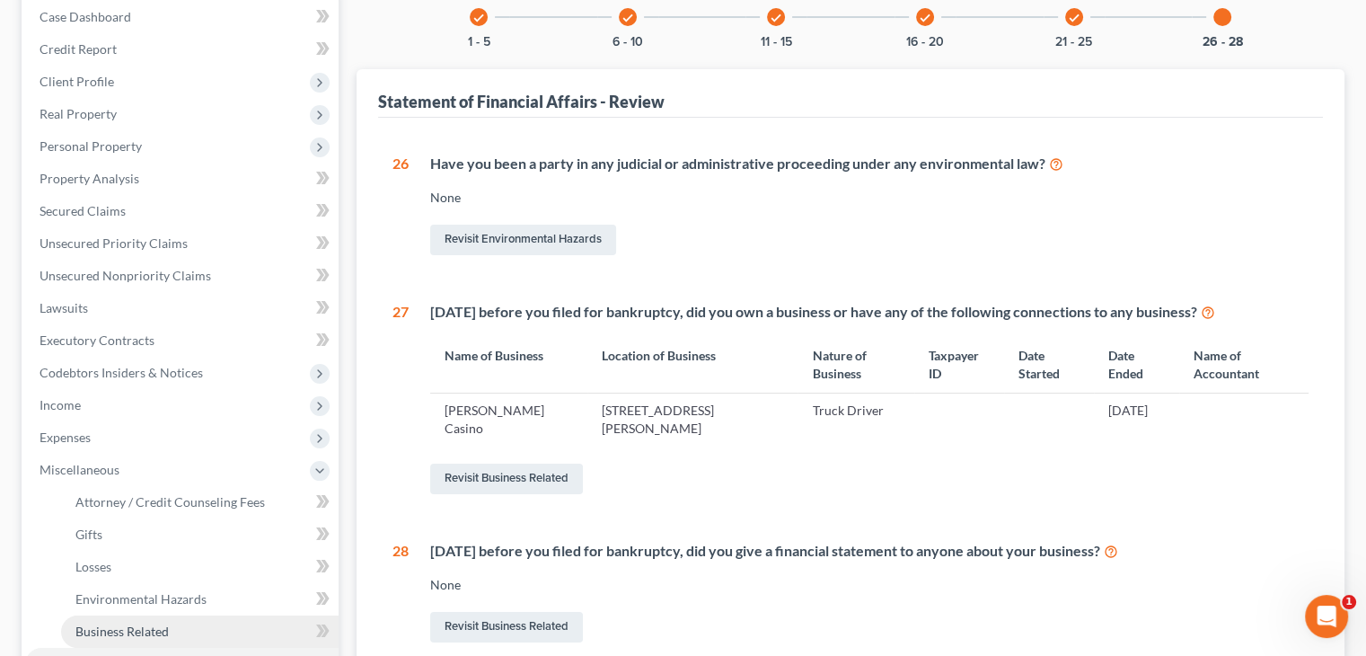
click at [121, 639] on link "Business Related" at bounding box center [200, 631] width 278 height 32
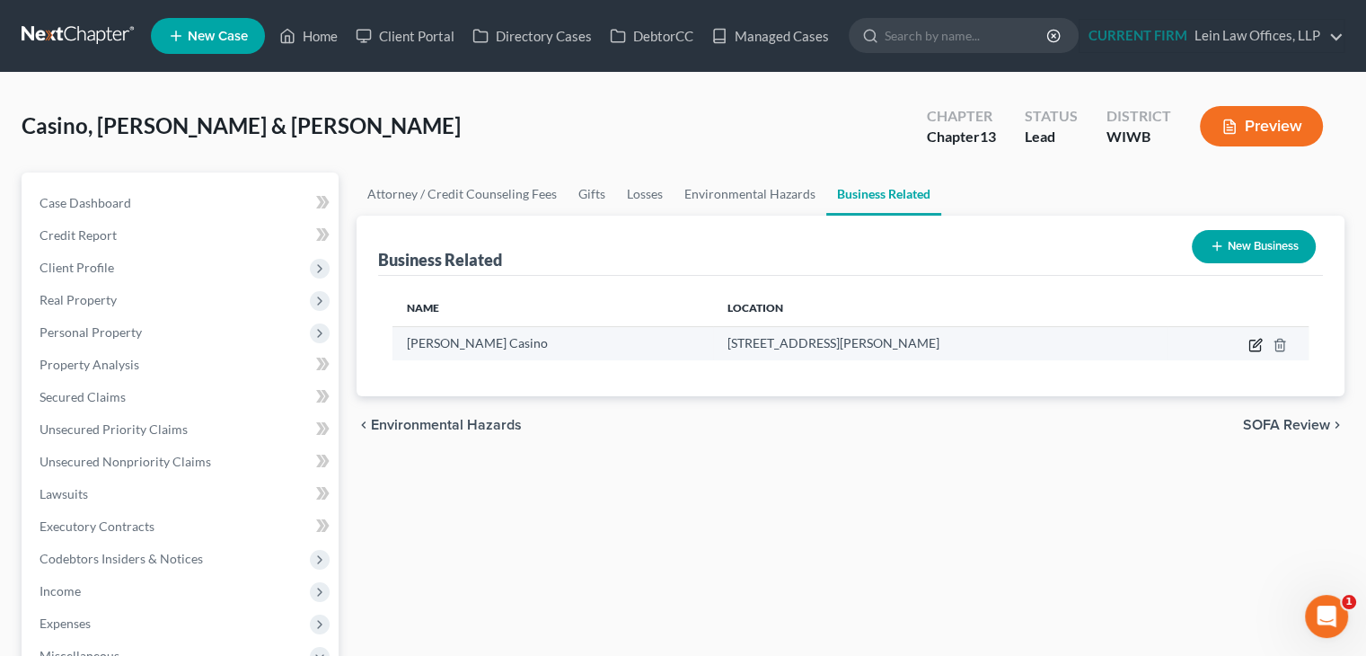
click at [1254, 338] on icon "button" at bounding box center [1256, 345] width 14 height 14
select select "sole_proprietor"
select select "52"
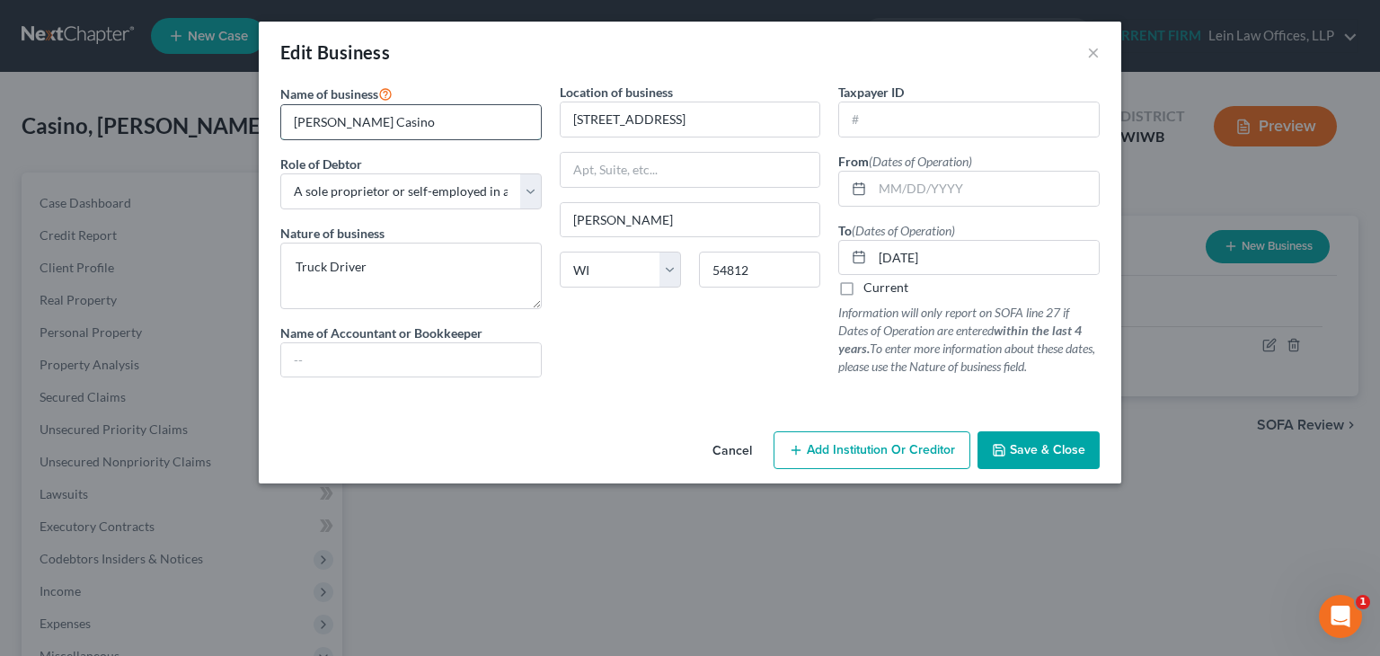
click at [513, 130] on input "James M Casino" at bounding box center [411, 122] width 260 height 34
type input "James M Casino"
click at [417, 267] on textarea "Truck Driver" at bounding box center [410, 276] width 261 height 66
type textarea "Truck Driver (Independent contractor)"
click at [1046, 457] on button "Save & Close" at bounding box center [1038, 450] width 122 height 38
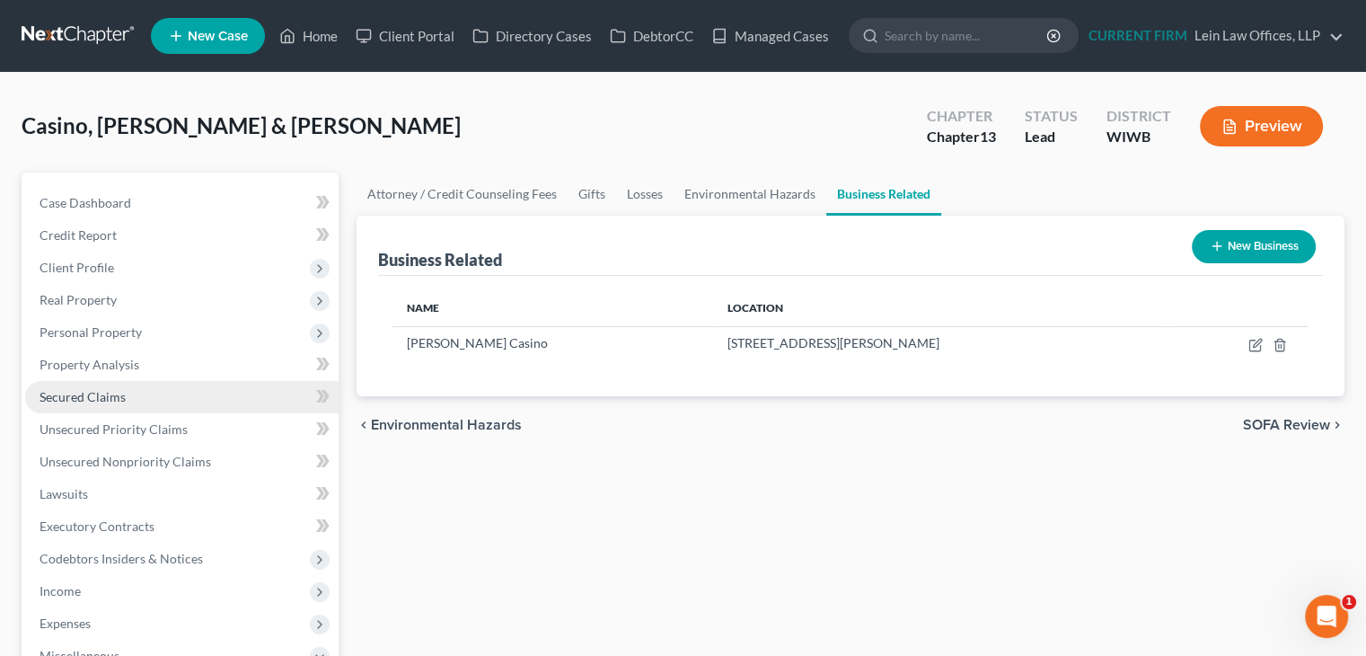
click at [82, 396] on span "Secured Claims" at bounding box center [83, 396] width 86 height 15
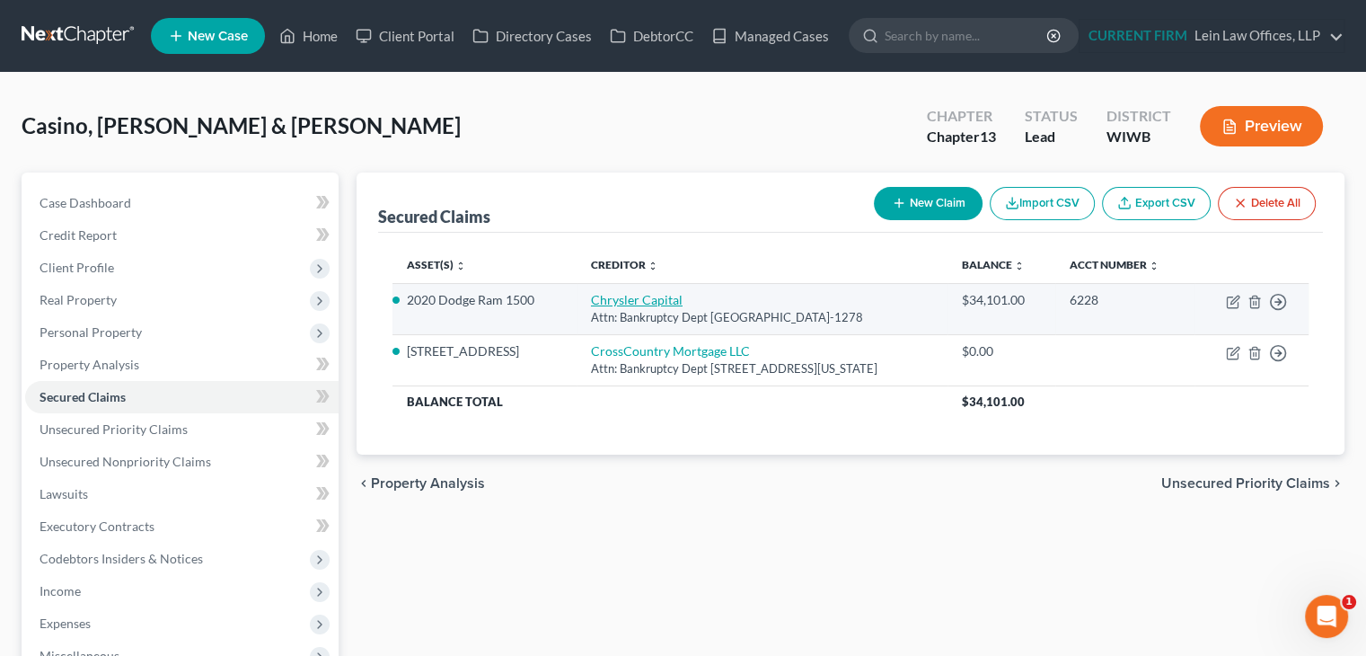
click at [622, 299] on link "Chrysler Capital" at bounding box center [637, 299] width 92 height 15
select select "45"
select select "16"
select select "4"
select select "2"
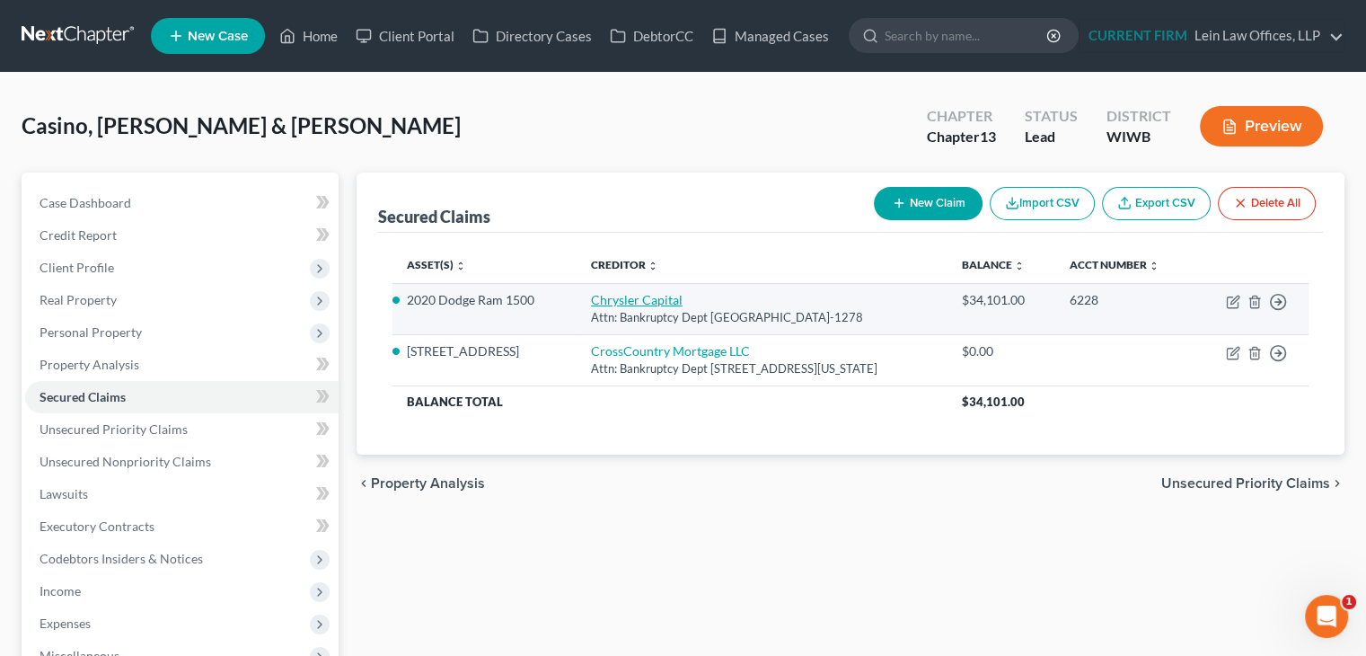
select select "0"
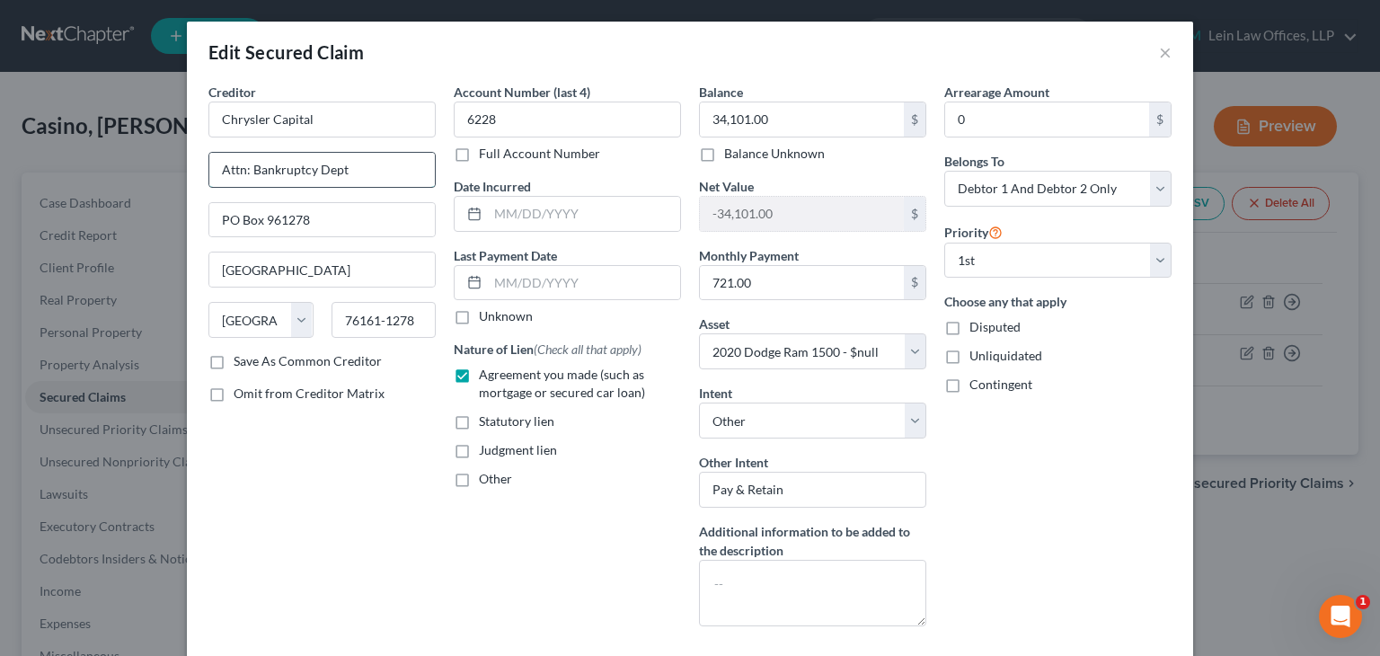
click at [366, 166] on input "Attn: Bankruptcy Dept" at bounding box center [321, 170] width 225 height 34
drag, startPoint x: 249, startPoint y: 168, endPoint x: 393, endPoint y: 170, distance: 143.7
click at [390, 170] on input "Attn: Bankruptcy Dept" at bounding box center [321, 170] width 225 height 34
paste input "President/CEO/General Counsel"
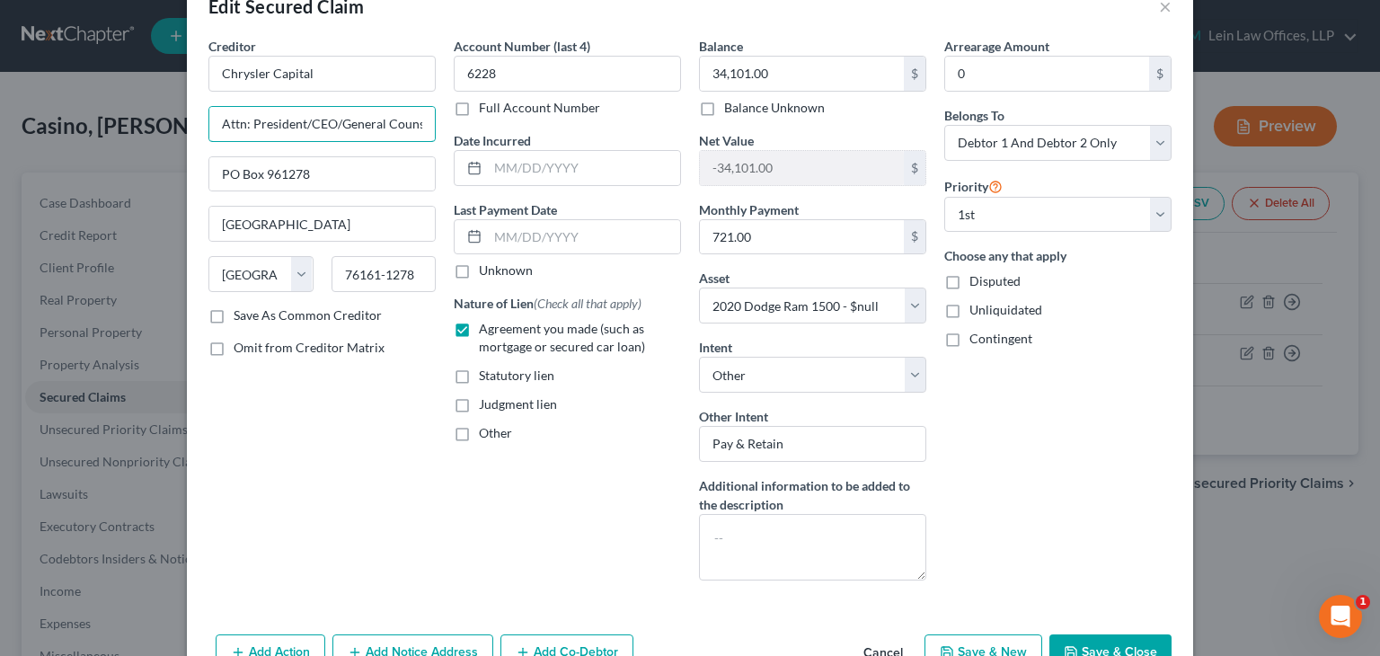
scroll to position [147, 0]
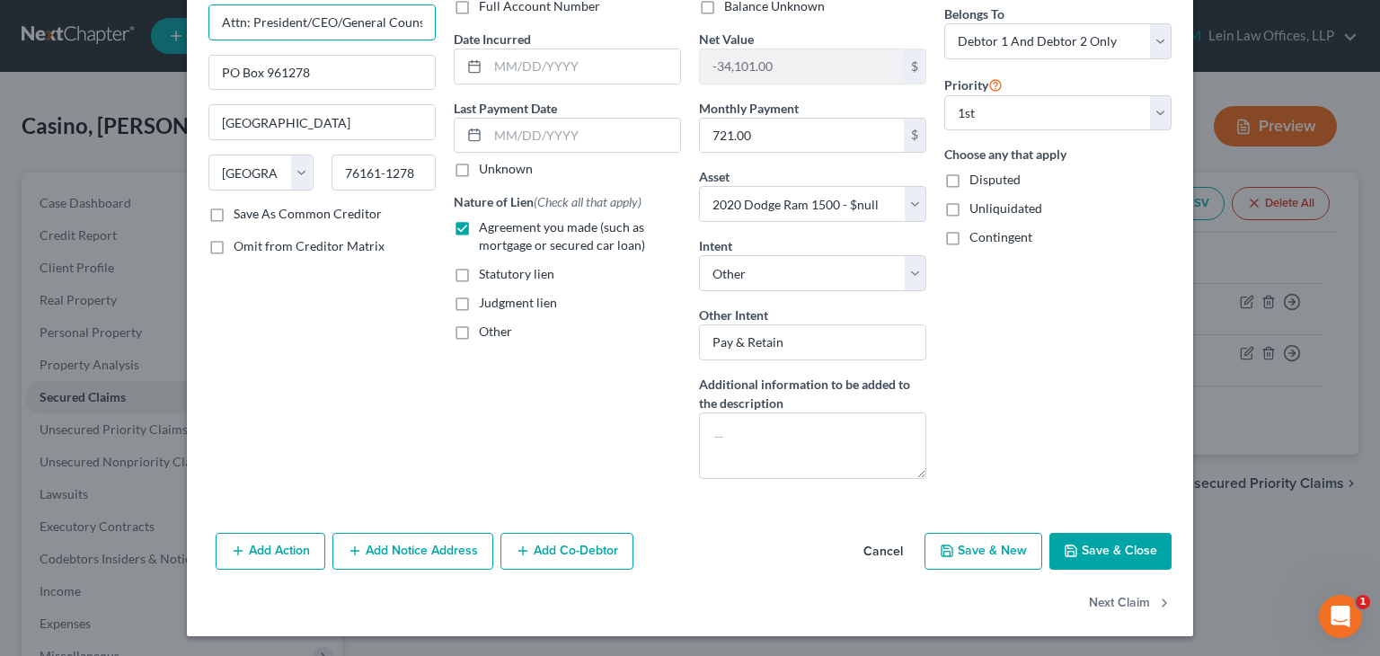
type input "Attn: President/CEO/General Counsel"
click at [1075, 552] on button "Save & Close" at bounding box center [1110, 552] width 122 height 38
select select
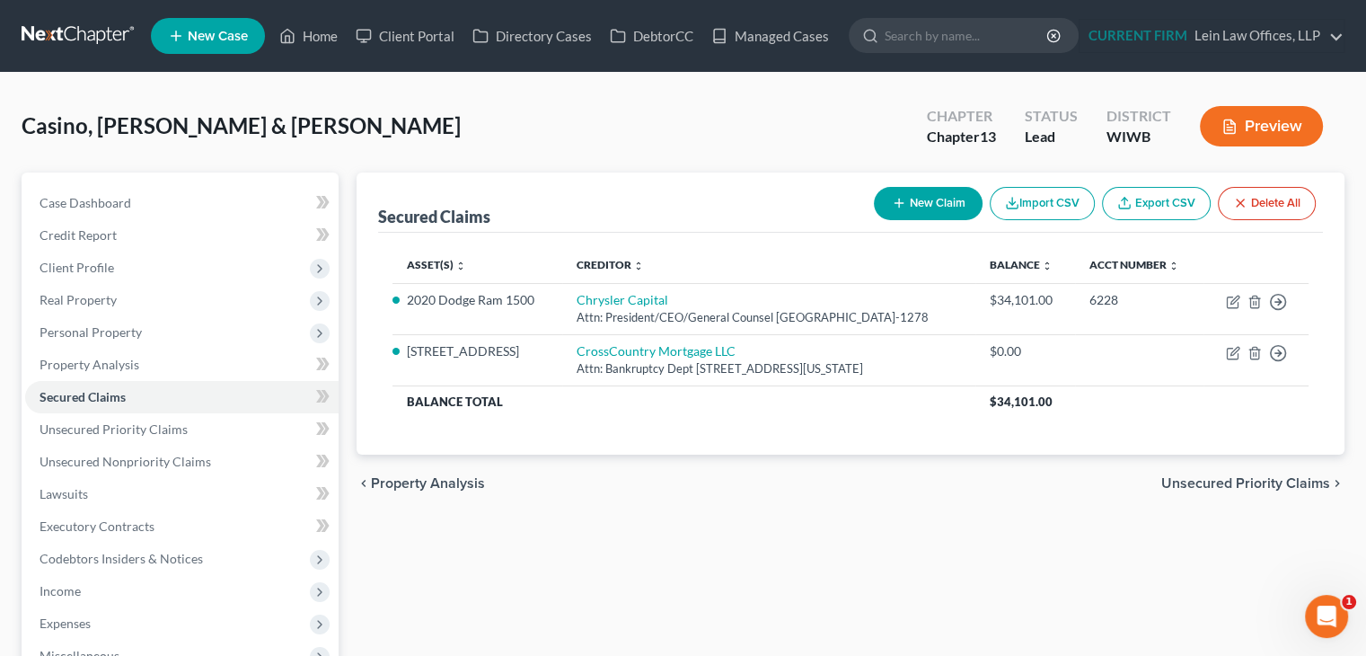
click at [604, 512] on div "chevron_left Property Analysis Unsecured Priority Claims chevron_right" at bounding box center [851, 483] width 988 height 57
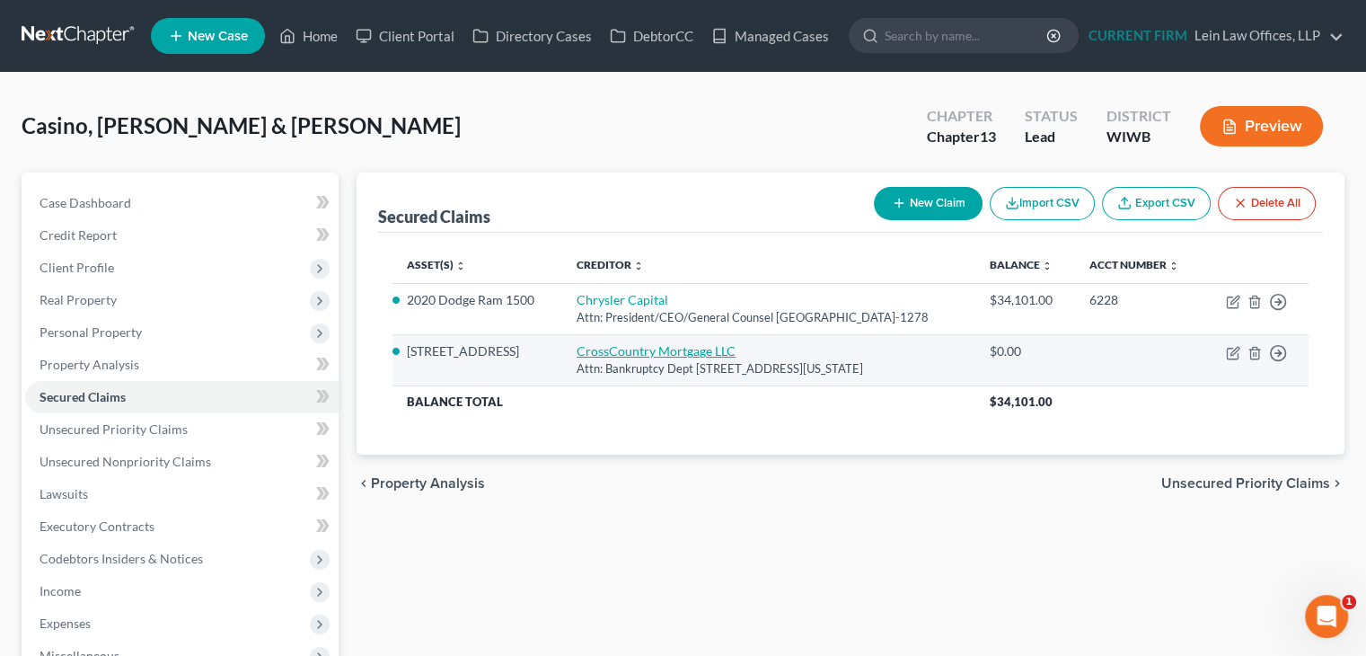
click at [648, 358] on link "CrossCountry Mortgage LLC" at bounding box center [656, 350] width 159 height 15
select select "13"
select select "7"
select select "4"
select select "2"
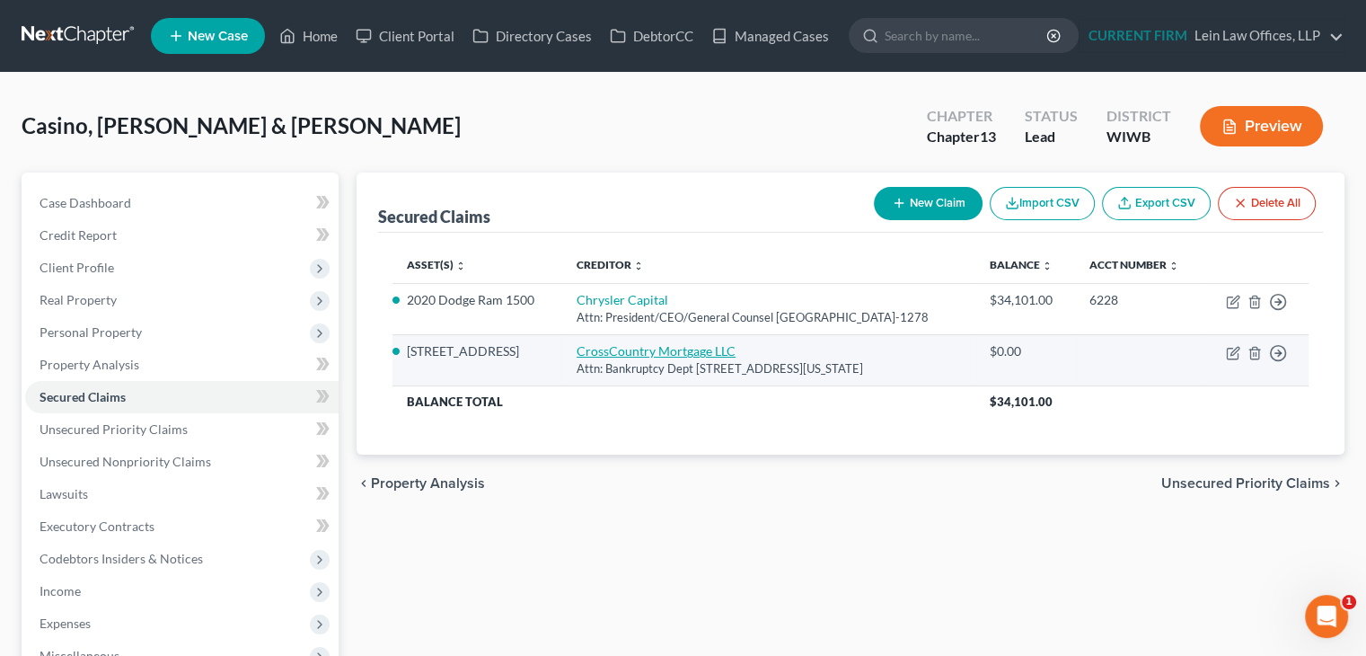
select select "0"
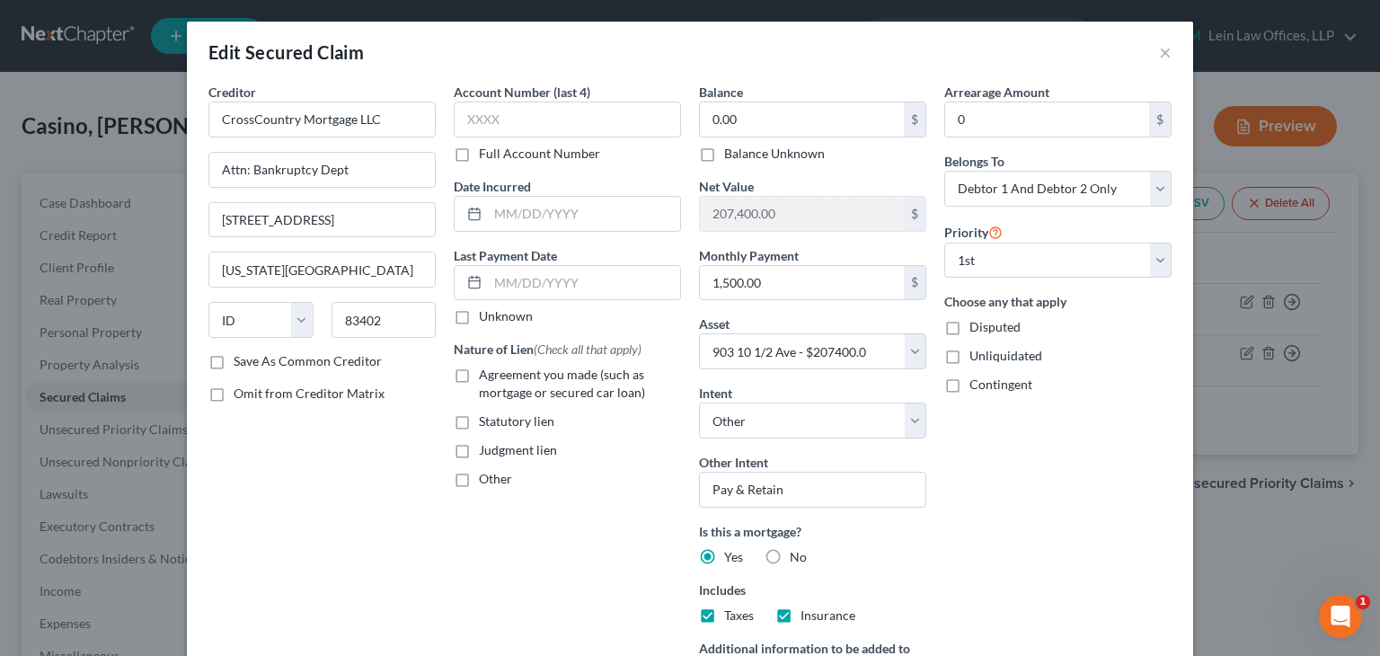
drag, startPoint x: 366, startPoint y: 547, endPoint x: 363, endPoint y: 518, distance: 29.0
click at [366, 547] on div "Creditor * CrossCountry Mortgage LLC Attn: Bankruptcy Dept 1795 International W…" at bounding box center [321, 420] width 245 height 675
click at [1159, 50] on button "×" at bounding box center [1165, 52] width 13 height 22
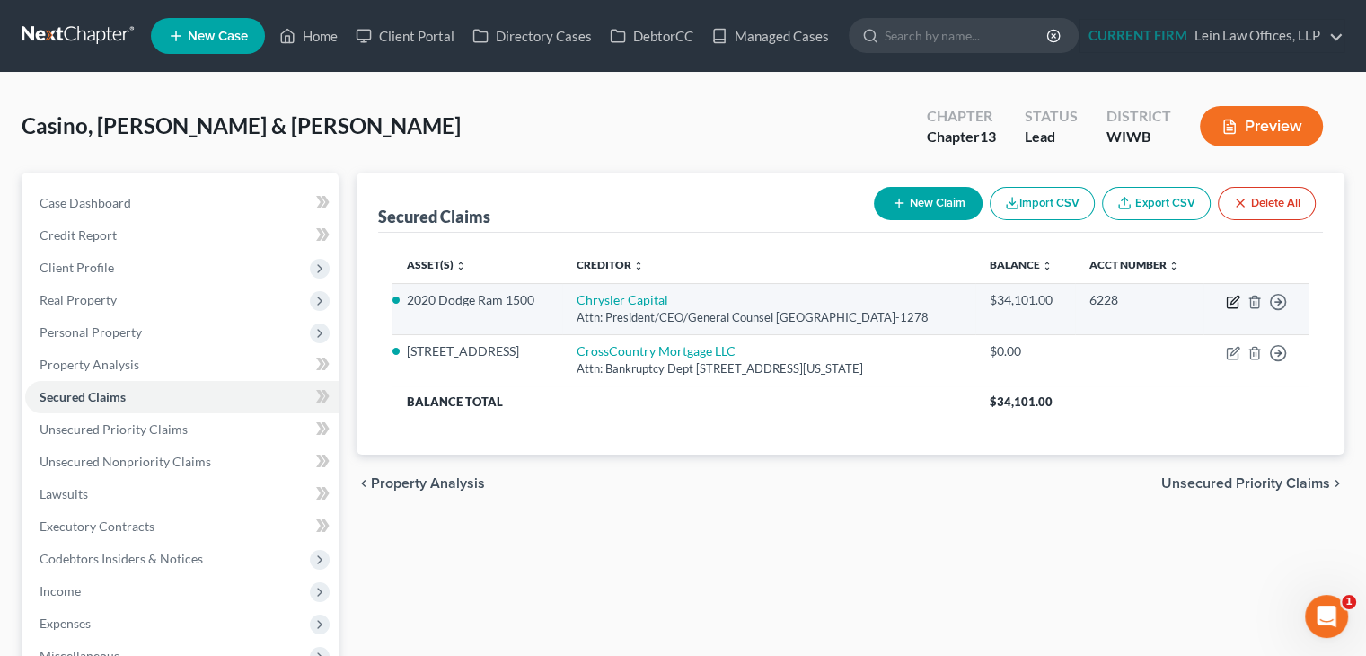
click at [1229, 309] on icon "button" at bounding box center [1233, 302] width 14 height 14
select select "45"
select select "16"
select select "4"
select select "2"
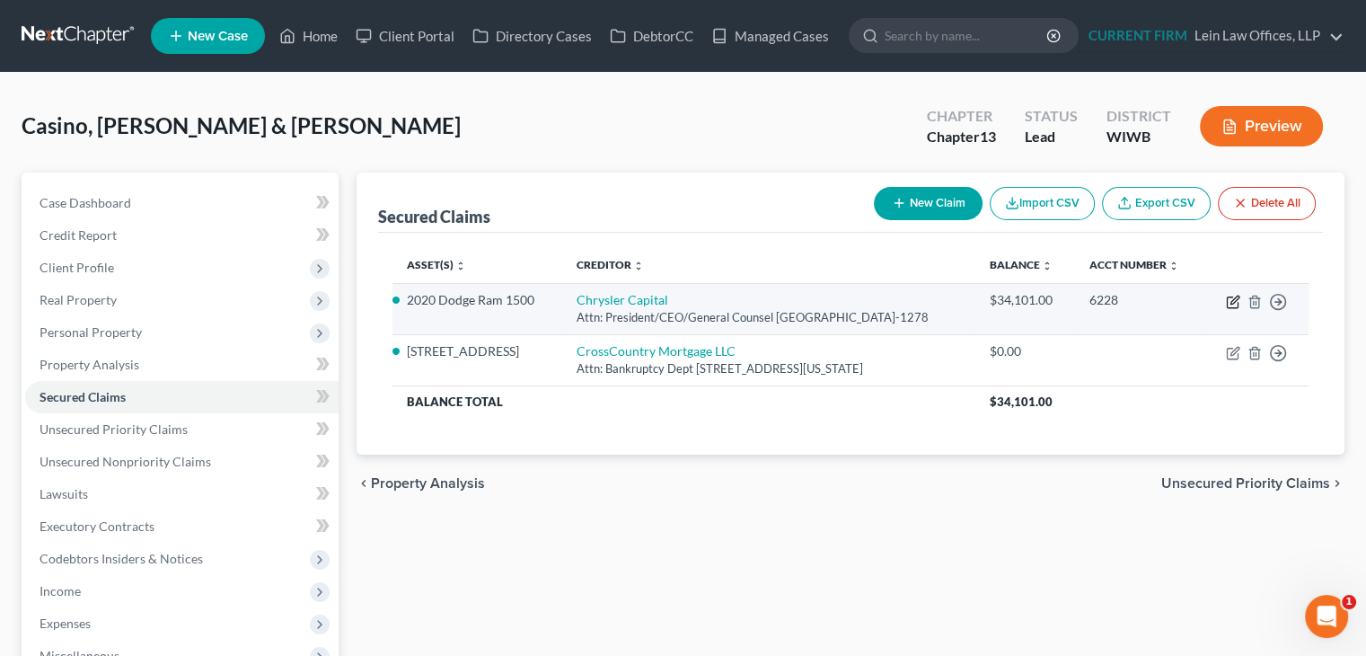
select select "0"
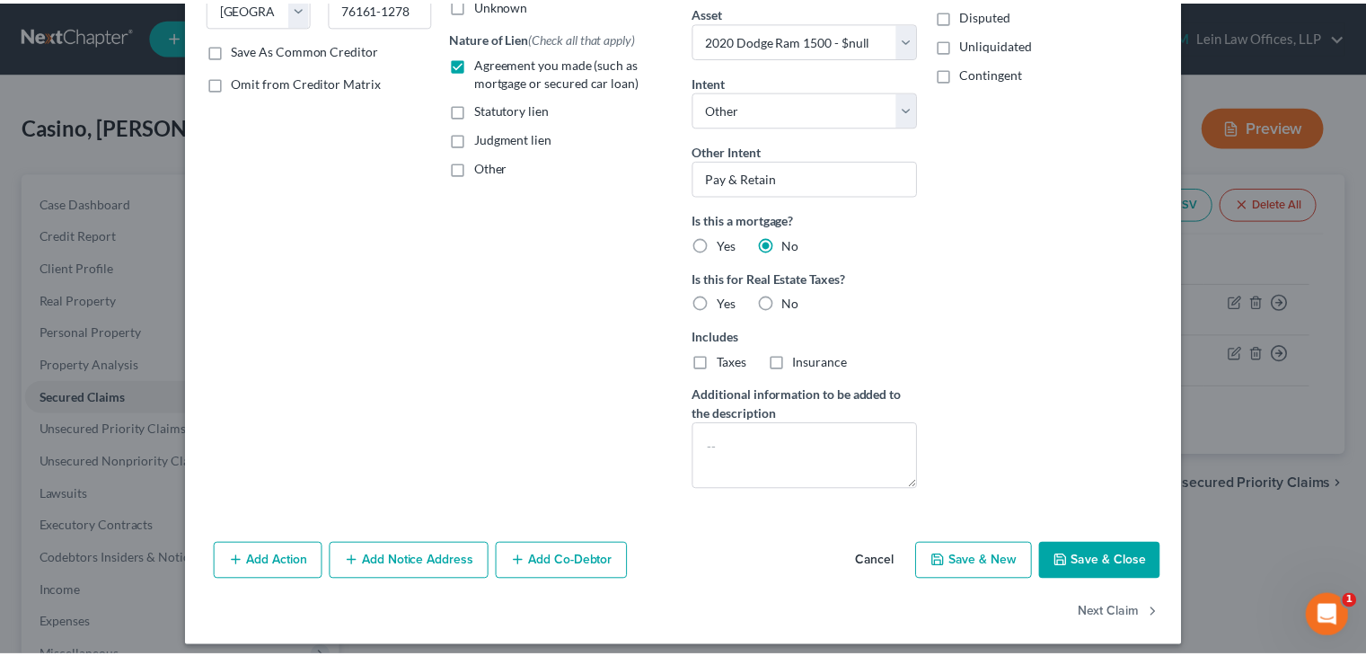
scroll to position [322, 0]
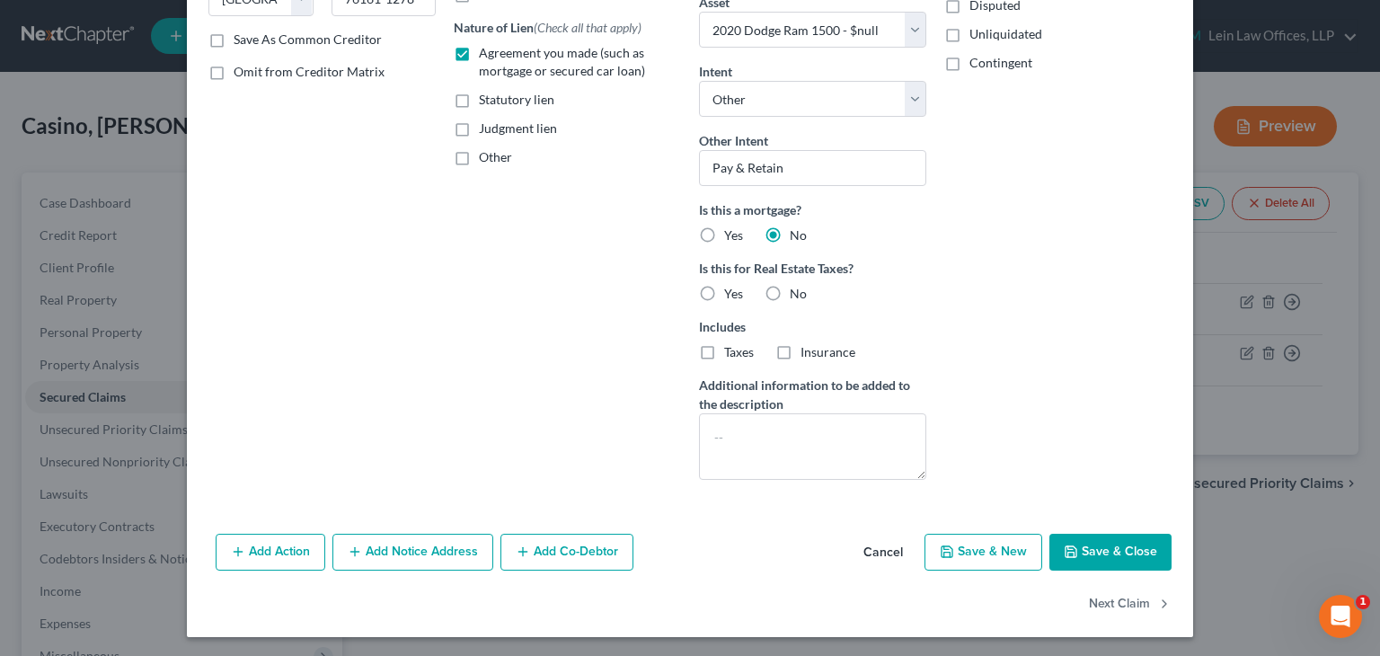
click at [1096, 554] on button "Save & Close" at bounding box center [1110, 553] width 122 height 38
select select
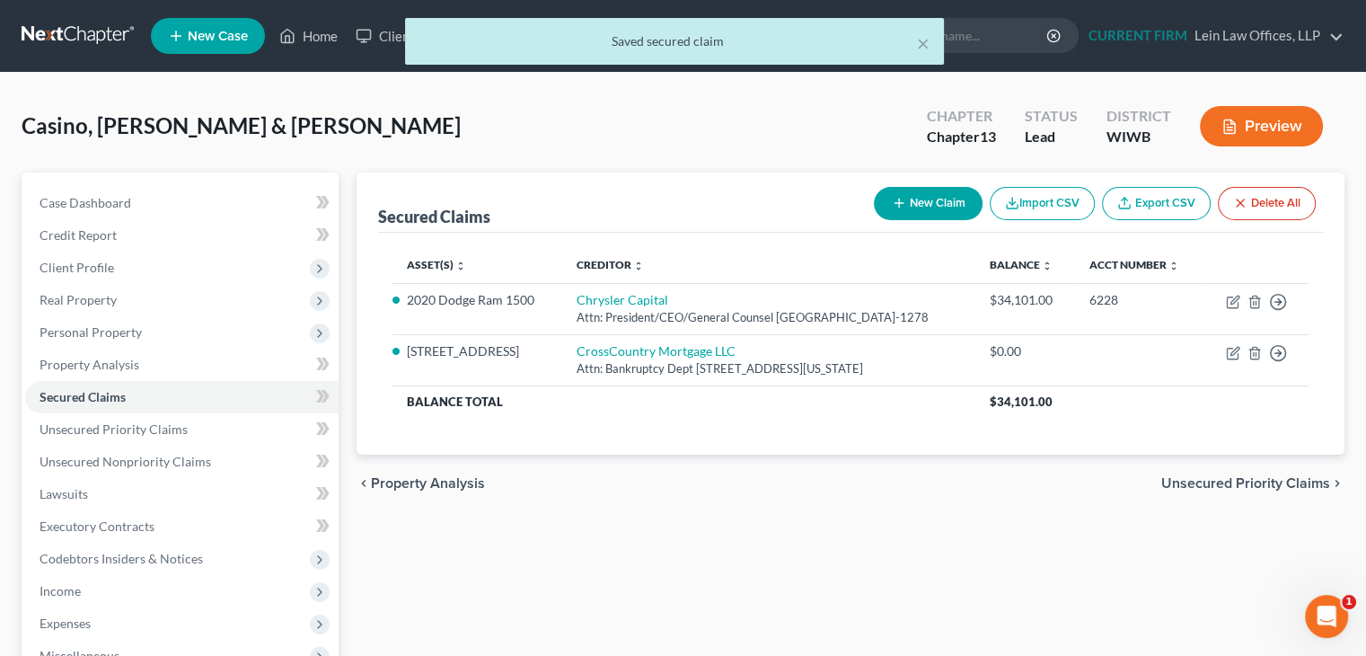
click at [941, 206] on button "New Claim" at bounding box center [928, 203] width 109 height 33
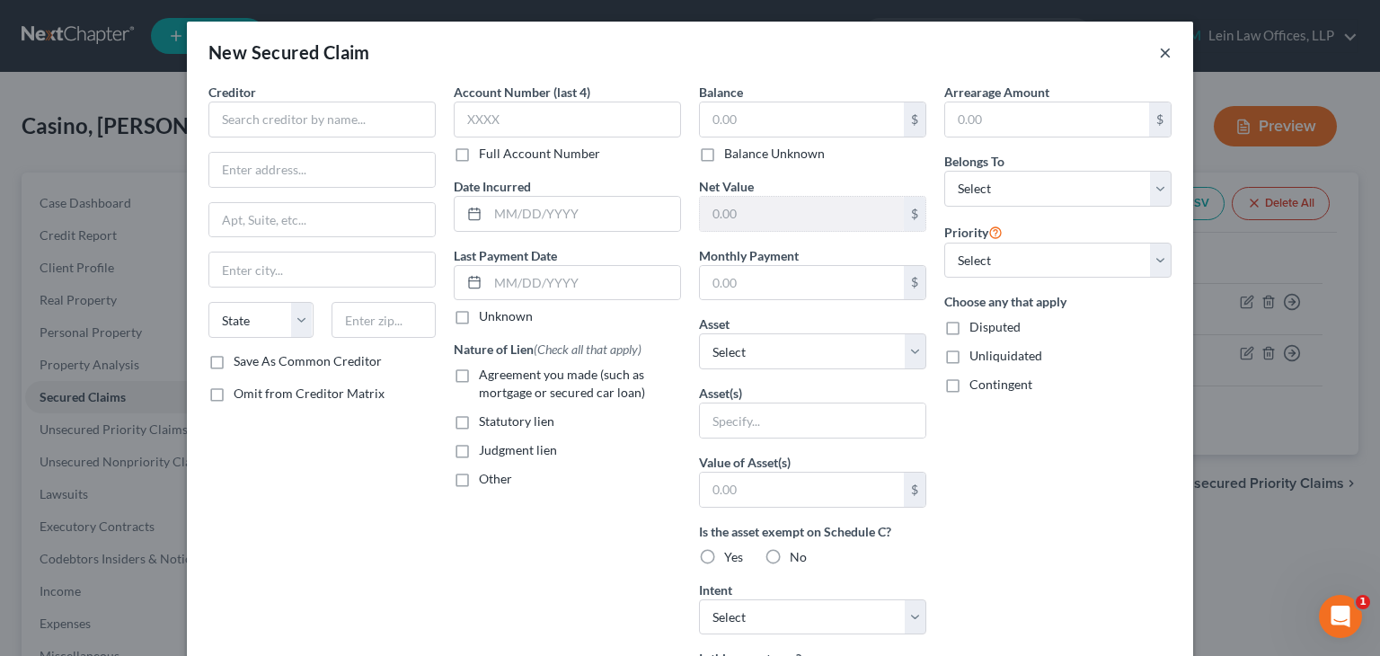
click at [1159, 55] on button "×" at bounding box center [1165, 52] width 13 height 22
